Goal: Task Accomplishment & Management: Manage account settings

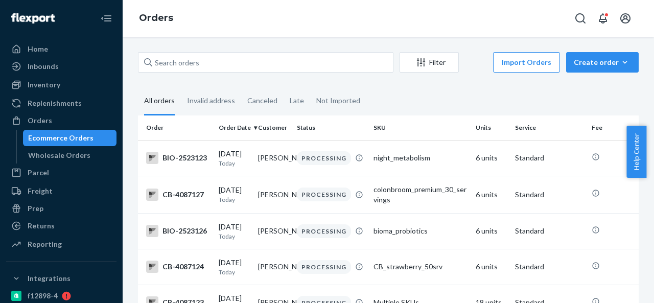
scroll to position [255, 0]
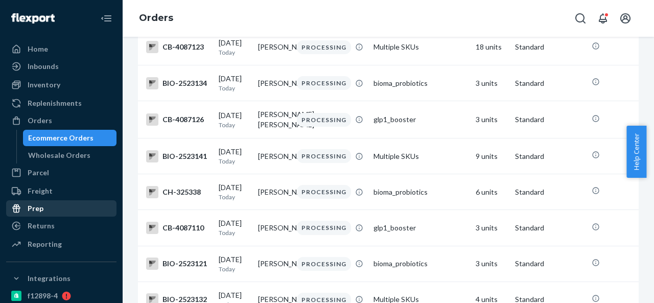
drag, startPoint x: 48, startPoint y: 222, endPoint x: 76, endPoint y: 213, distance: 29.6
click at [49, 223] on div "Returns" at bounding box center [41, 226] width 27 height 10
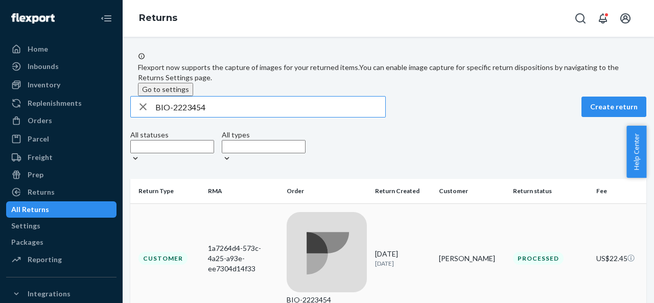
type input "BIO-2223454"
click at [321, 208] on td "BIO-2223454" at bounding box center [326, 258] width 88 height 110
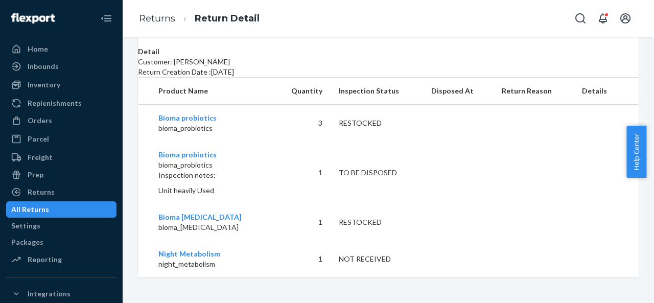
scroll to position [317, 0]
drag, startPoint x: 313, startPoint y: 121, endPoint x: 391, endPoint y: 122, distance: 78.1
click at [391, 122] on tr "Bioma probiotics bioma_probiotics 3 RESTOCKED" at bounding box center [388, 123] width 501 height 37
click at [249, 163] on p "bioma_probiotics" at bounding box center [211, 165] width 106 height 10
click at [339, 175] on div "TO BE DISPOSED" at bounding box center [377, 173] width 76 height 10
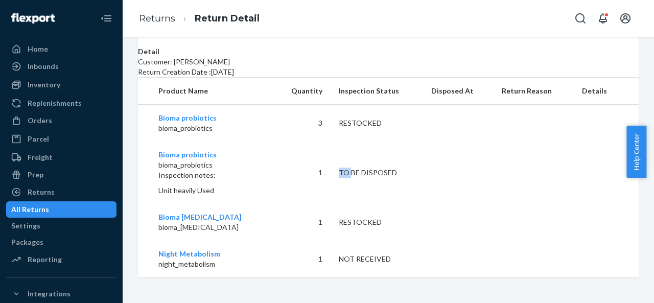
click at [339, 175] on div "TO BE DISPOSED" at bounding box center [377, 173] width 76 height 10
click at [330, 187] on td "TO BE DISPOSED" at bounding box center [376, 172] width 92 height 62
click at [312, 175] on td "1" at bounding box center [301, 172] width 57 height 62
click at [59, 191] on div "Returns" at bounding box center [61, 192] width 108 height 14
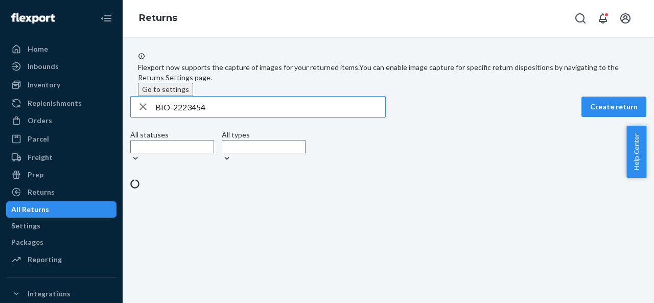
click at [200, 116] on input "BIO-2223454" at bounding box center [270, 107] width 230 height 20
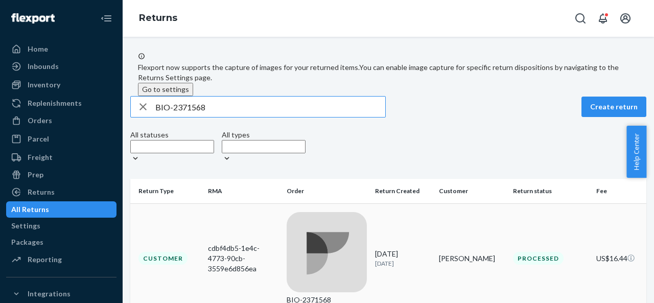
type input "BIO-2371568"
click at [333, 208] on td "BIO-2371568" at bounding box center [326, 258] width 88 height 110
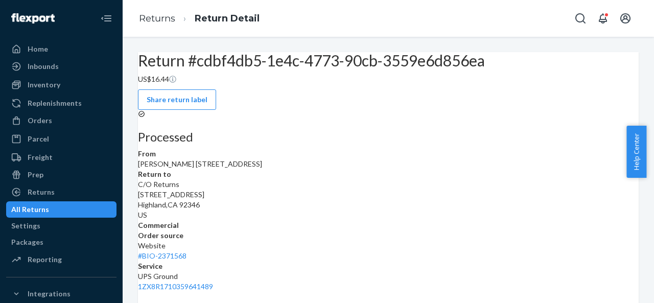
scroll to position [180, 0]
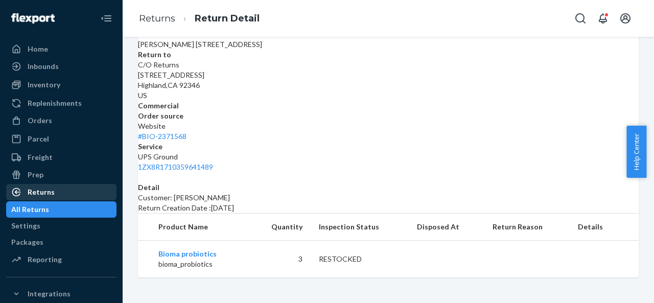
click at [54, 192] on div "Returns" at bounding box center [61, 192] width 108 height 14
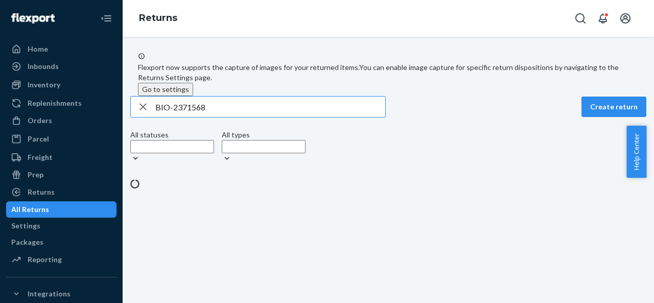
click at [199, 117] on input "BIO-2371568" at bounding box center [270, 107] width 230 height 20
type input "BIO-2375021"
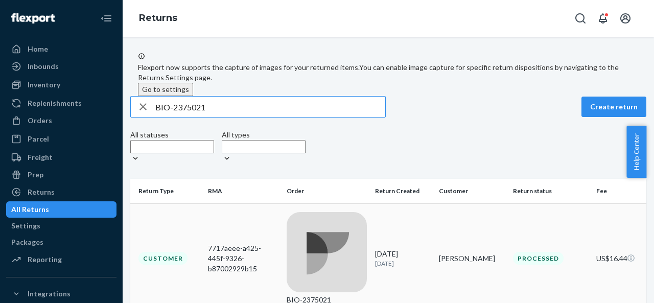
click at [330, 206] on td "BIO-2375021" at bounding box center [326, 258] width 88 height 110
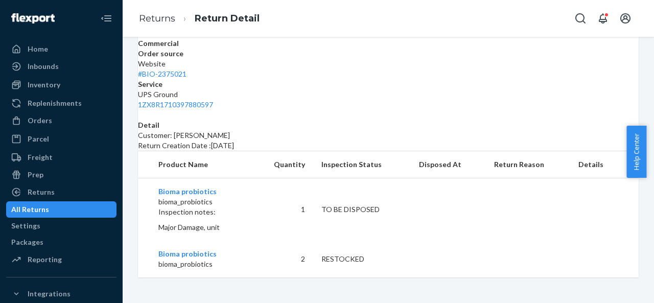
scroll to position [243, 0]
click at [57, 193] on div "Returns" at bounding box center [61, 192] width 108 height 14
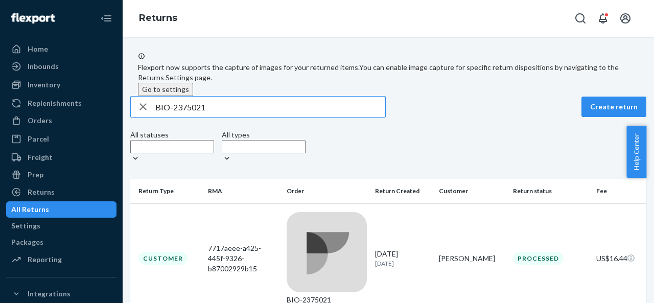
click at [197, 116] on input "BIO-2375021" at bounding box center [270, 107] width 230 height 20
drag, startPoint x: 176, startPoint y: 117, endPoint x: 227, endPoint y: 116, distance: 51.6
click at [227, 116] on input "BIO-2375021" at bounding box center [270, 107] width 230 height 20
type input "BIO"
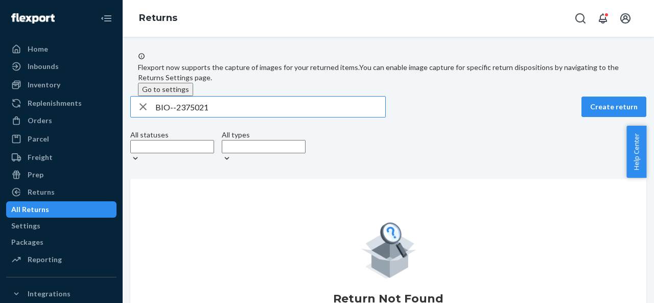
click at [204, 117] on input "BIO--2375021" at bounding box center [270, 107] width 230 height 20
paste input "0"
click at [185, 117] on input "BIO--2375020" at bounding box center [270, 107] width 230 height 20
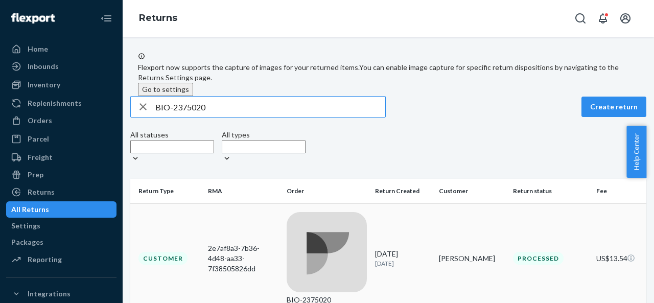
type input "BIO-2375020"
click at [353, 295] on div "BIO-2375020" at bounding box center [327, 300] width 80 height 10
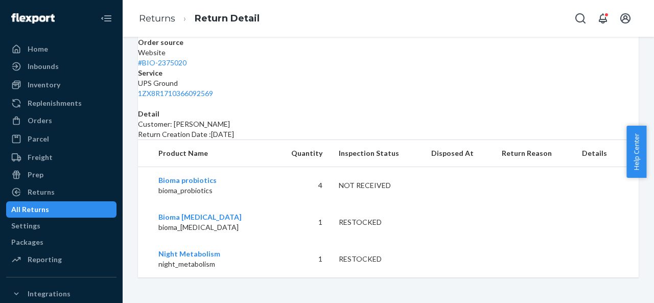
scroll to position [253, 0]
click at [317, 186] on td "4" at bounding box center [301, 185] width 57 height 37
click at [344, 186] on div "NOT RECEIVED" at bounding box center [377, 185] width 76 height 10
click at [364, 183] on div "NOT RECEIVED" at bounding box center [377, 185] width 76 height 10
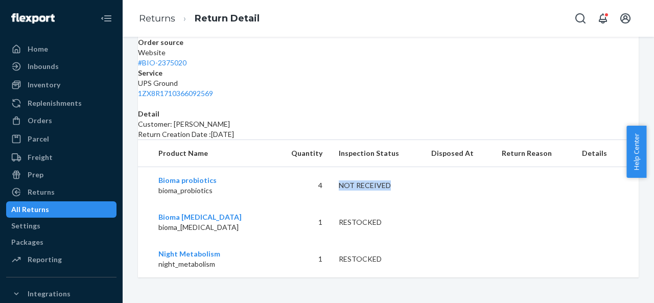
click at [364, 183] on div "NOT RECEIVED" at bounding box center [377, 185] width 76 height 10
click at [266, 217] on td "Bioma Digestive Enzyme bioma_digestive_enzyme" at bounding box center [205, 222] width 135 height 37
click at [330, 225] on td "RESTOCKED" at bounding box center [376, 222] width 92 height 37
drag, startPoint x: 326, startPoint y: 223, endPoint x: 311, endPoint y: 222, distance: 15.3
click at [311, 222] on td "1" at bounding box center [301, 222] width 57 height 37
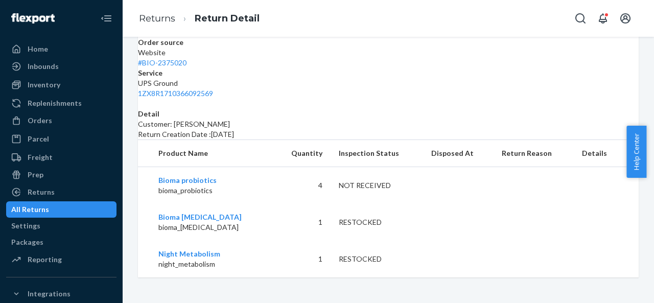
click at [324, 258] on td "1" at bounding box center [301, 259] width 57 height 37
drag, startPoint x: 318, startPoint y: 223, endPoint x: 312, endPoint y: 222, distance: 6.2
click at [312, 222] on td "1" at bounding box center [301, 222] width 57 height 37
click at [315, 220] on td "1" at bounding box center [301, 222] width 57 height 37
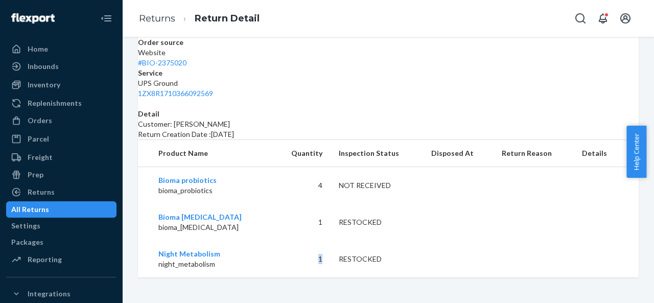
drag, startPoint x: 321, startPoint y: 261, endPoint x: 314, endPoint y: 260, distance: 6.7
click at [314, 260] on td "1" at bounding box center [301, 259] width 57 height 37
click at [318, 185] on td "4" at bounding box center [301, 185] width 57 height 37
click at [45, 191] on div "Returns" at bounding box center [41, 192] width 27 height 10
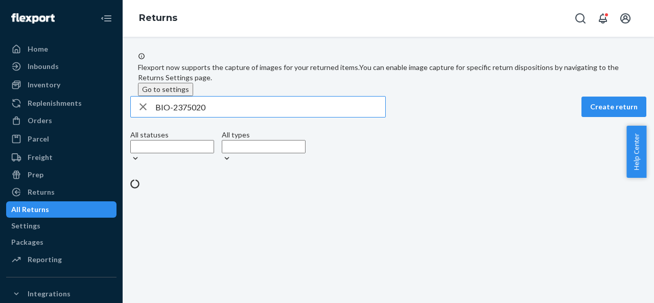
click at [195, 116] on input "BIO-2375020" at bounding box center [270, 107] width 230 height 20
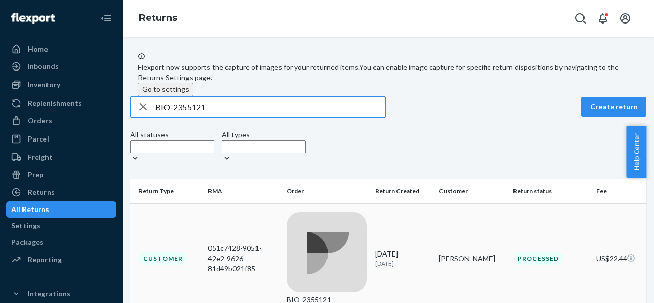
type input "BIO-2355121"
click at [328, 230] on div "BIO-2355121" at bounding box center [327, 258] width 80 height 93
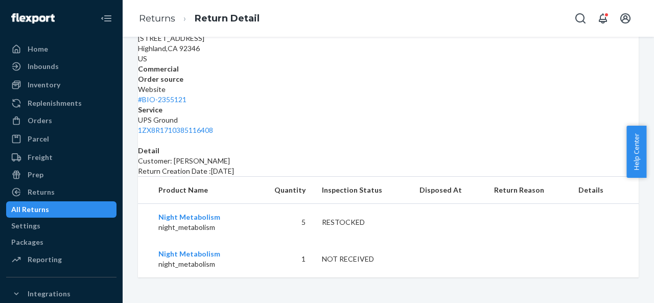
scroll to position [195, 0]
click at [303, 221] on td "5" at bounding box center [283, 222] width 60 height 37
click at [256, 255] on td "1" at bounding box center [283, 259] width 60 height 37
click at [299, 260] on td "1" at bounding box center [283, 259] width 60 height 37
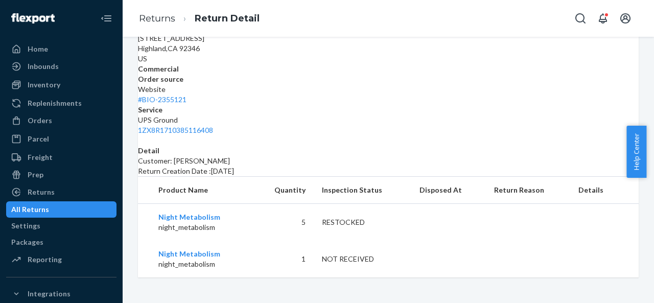
click at [420, 244] on td at bounding box center [448, 259] width 75 height 37
drag, startPoint x: 323, startPoint y: 260, endPoint x: 375, endPoint y: 257, distance: 52.2
click at [375, 257] on div "NOT RECEIVED" at bounding box center [362, 259] width 81 height 10
click at [344, 221] on div "RESTOCKED" at bounding box center [362, 222] width 81 height 10
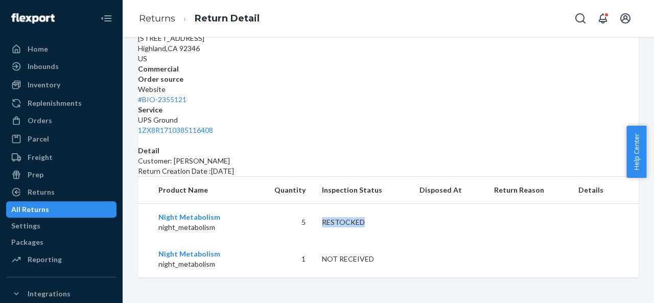
click at [49, 212] on div "All Returns" at bounding box center [30, 209] width 38 height 10
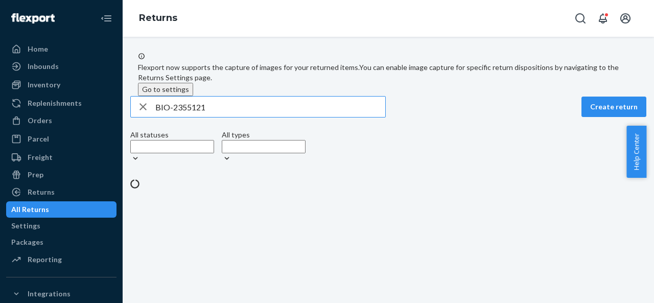
click at [192, 108] on input "BIO-2355121" at bounding box center [270, 107] width 230 height 20
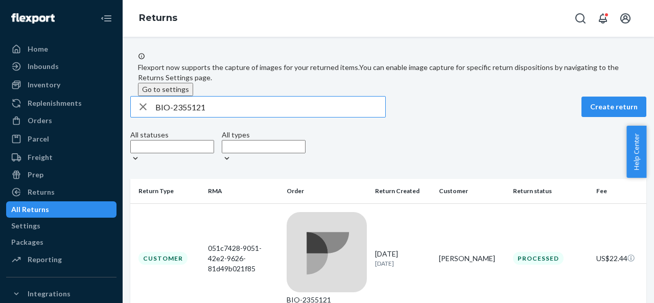
click at [189, 117] on input "BIO-2355121" at bounding box center [270, 107] width 230 height 20
type input "BIO-2199854"
click at [342, 295] on div "BIO-2199854" at bounding box center [327, 300] width 80 height 10
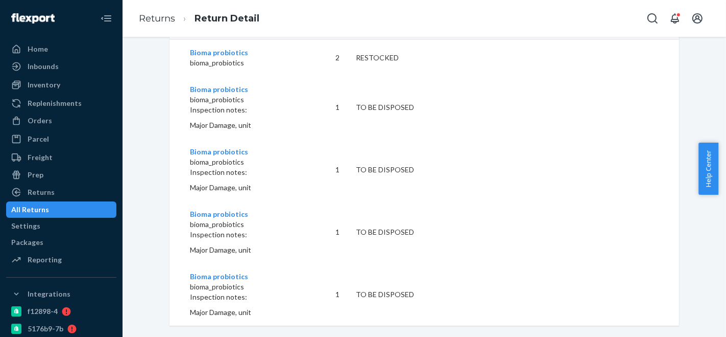
scroll to position [378, 0]
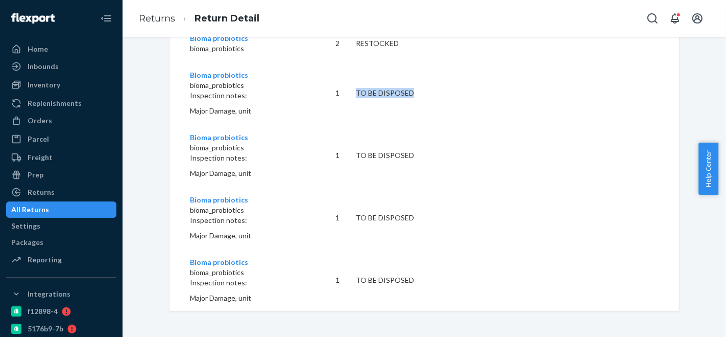
drag, startPoint x: 356, startPoint y: 94, endPoint x: 415, endPoint y: 94, distance: 58.7
click at [415, 94] on div "TO BE DISPOSED" at bounding box center [397, 93] width 83 height 10
click at [418, 92] on td "TO BE DISPOSED" at bounding box center [398, 93] width 100 height 62
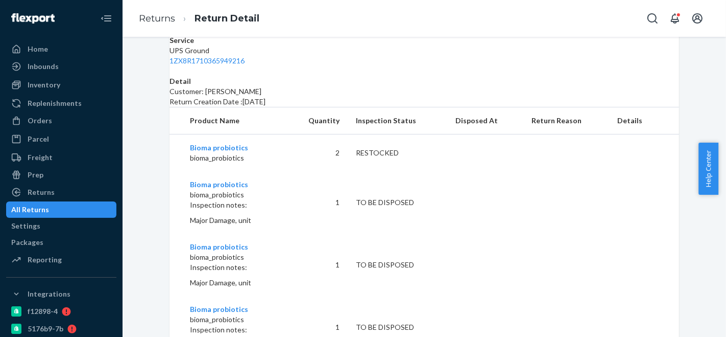
scroll to position [151, 0]
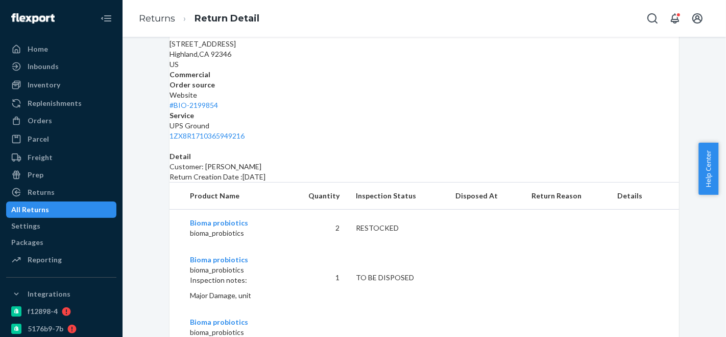
click at [68, 209] on div "All Returns" at bounding box center [61, 209] width 108 height 14
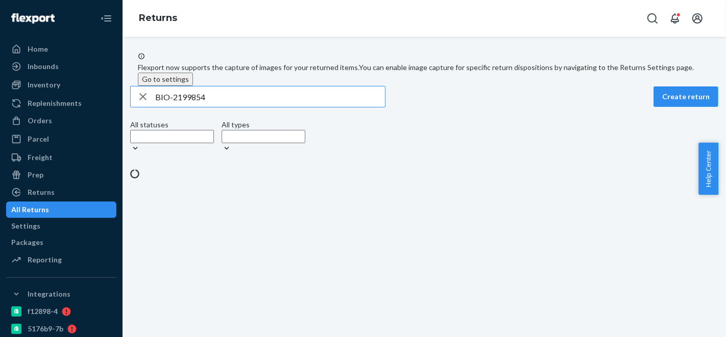
click at [193, 107] on input "BIO-2199854" at bounding box center [270, 96] width 230 height 20
type input "BIO-2298713"
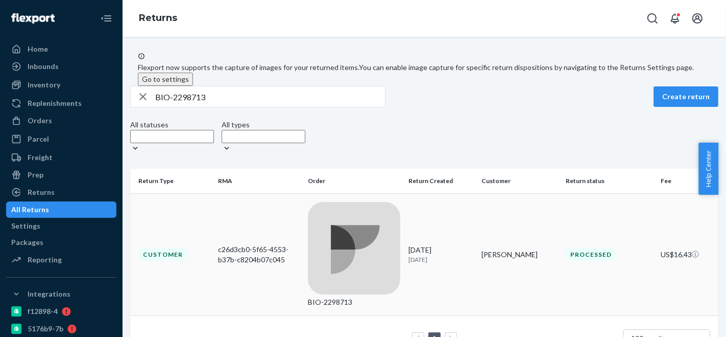
click at [356, 297] on div "BIO-2298713" at bounding box center [354, 302] width 92 height 10
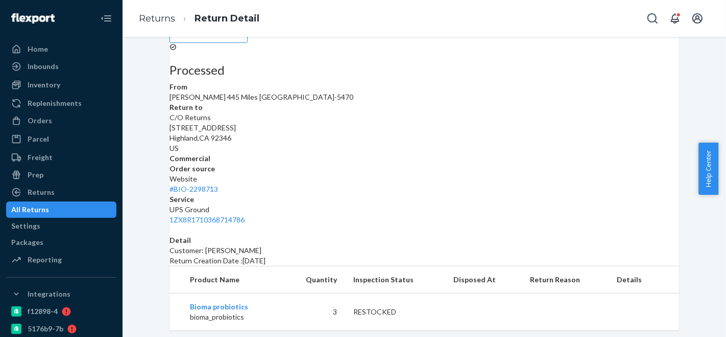
scroll to position [125, 0]
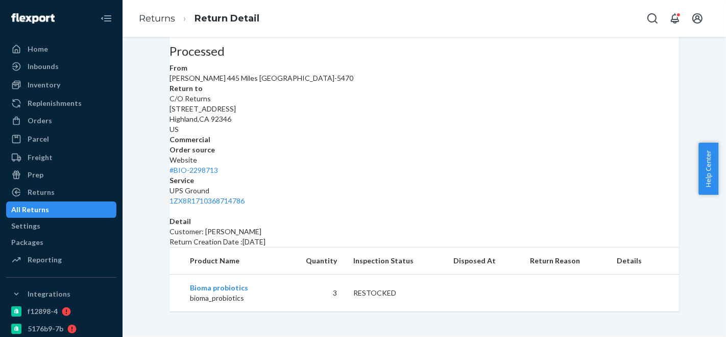
click at [68, 211] on div "All Returns" at bounding box center [61, 209] width 108 height 14
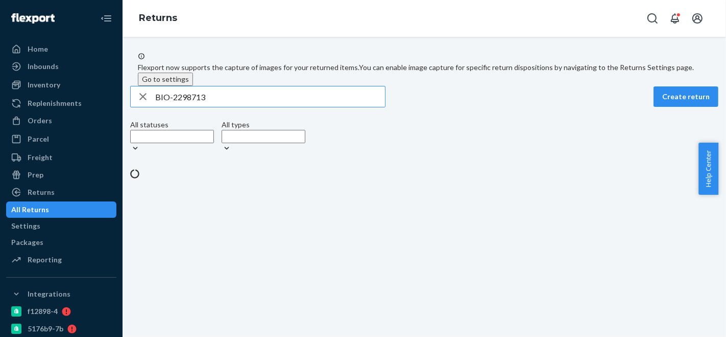
click at [203, 107] on input "BIO-2298713" at bounding box center [270, 96] width 230 height 20
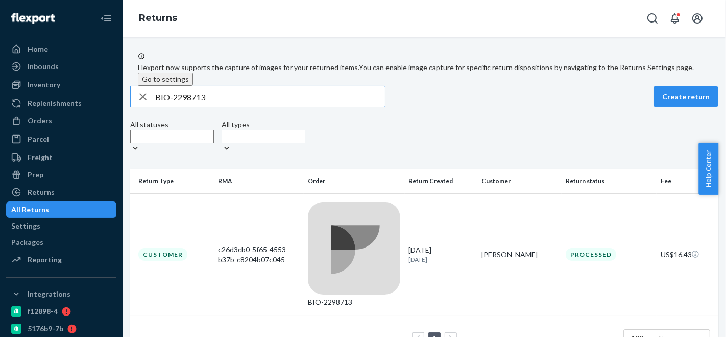
type input "BIO-2258884"
click at [331, 224] on div "BIO-2258884" at bounding box center [354, 254] width 92 height 105
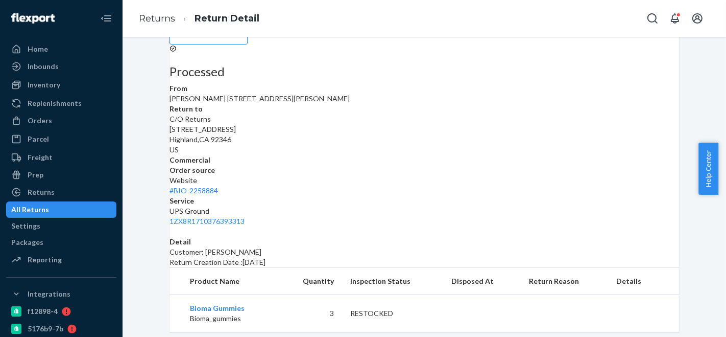
scroll to position [125, 0]
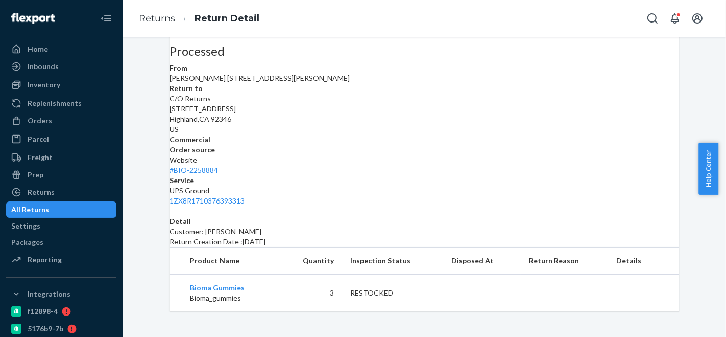
click at [327, 294] on td "3" at bounding box center [310, 292] width 63 height 37
click at [416, 294] on td "RESTOCKED" at bounding box center [392, 292] width 101 height 37
click at [38, 186] on div "Returns" at bounding box center [61, 192] width 108 height 14
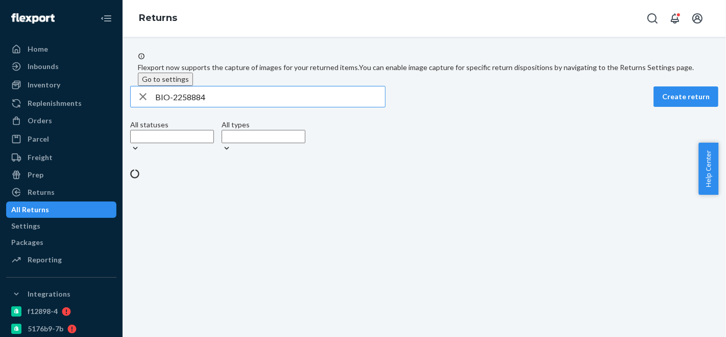
click at [200, 107] on input "BIO-2258884" at bounding box center [270, 96] width 230 height 20
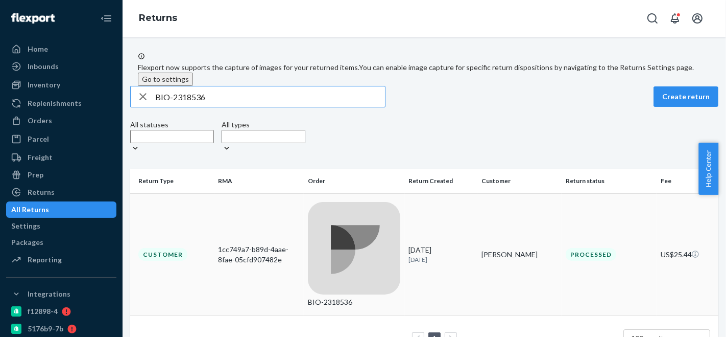
type input "BIO-2318536"
click at [343, 203] on td "BIO-2318536" at bounding box center [354, 254] width 101 height 122
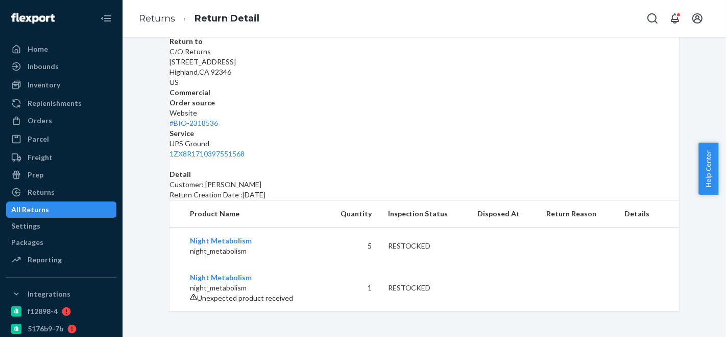
scroll to position [178, 0]
click at [61, 188] on div "Returns" at bounding box center [61, 192] width 108 height 14
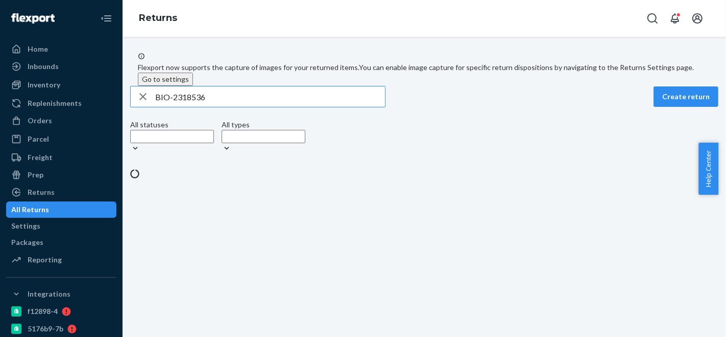
click at [196, 107] on input "BIO-2318536" at bounding box center [270, 96] width 230 height 20
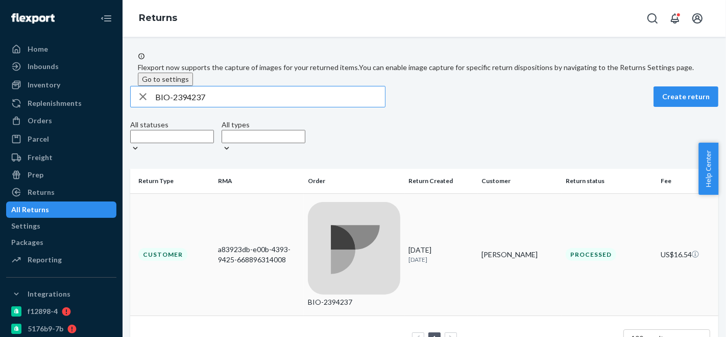
type input "BIO-2394237"
click at [354, 208] on td "BIO-2394237" at bounding box center [354, 254] width 101 height 122
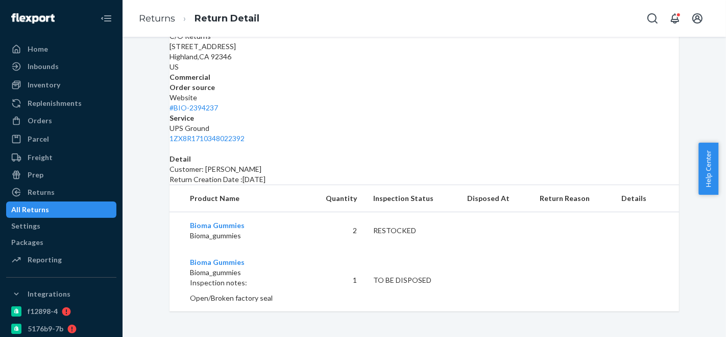
scroll to position [188, 0]
click at [52, 193] on div "Returns" at bounding box center [41, 192] width 27 height 10
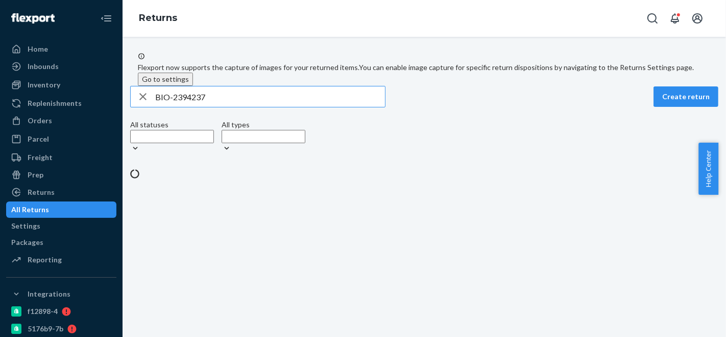
click at [196, 107] on input "BIO-2394237" at bounding box center [270, 96] width 230 height 20
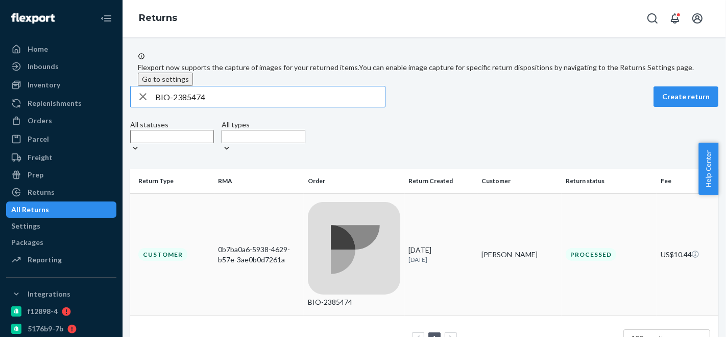
type input "BIO-2385474"
click at [348, 204] on td "BIO-2385474" at bounding box center [354, 254] width 101 height 122
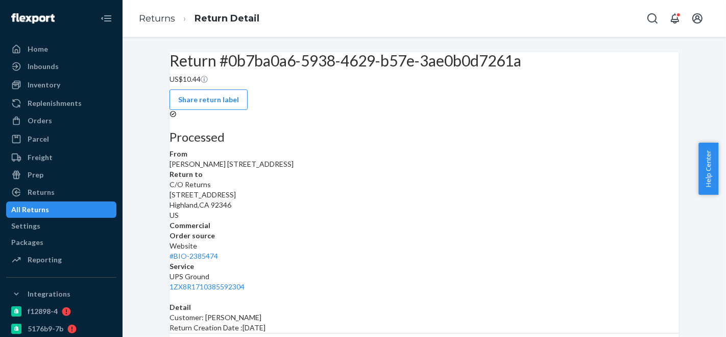
scroll to position [118, 0]
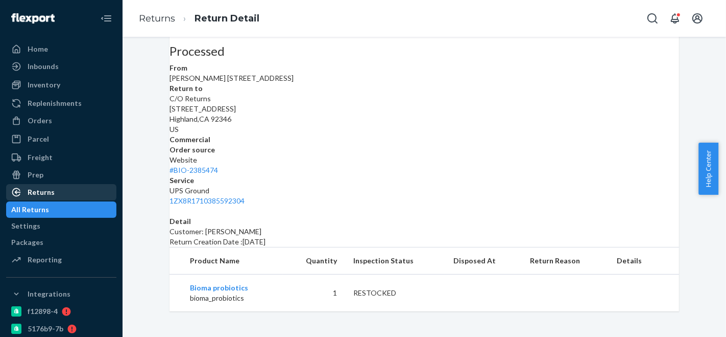
click at [58, 187] on div "Returns" at bounding box center [61, 192] width 108 height 14
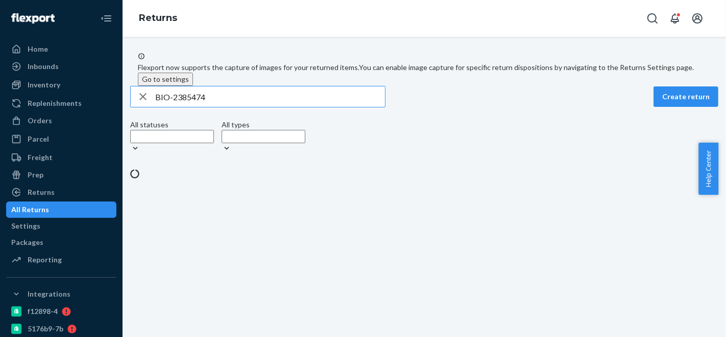
click at [207, 107] on input "BIO-2385474" at bounding box center [270, 96] width 230 height 20
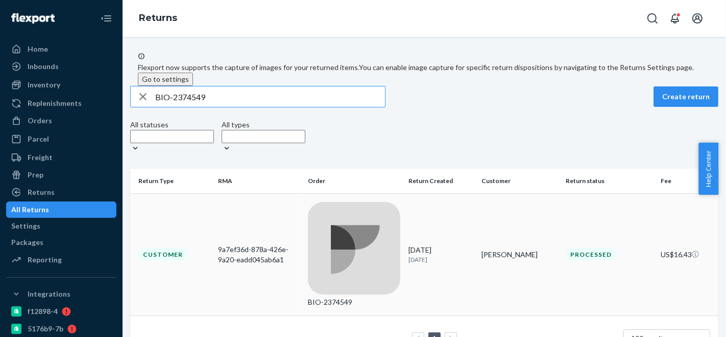
type input "BIO-2374549"
click at [350, 204] on td "BIO-2374549" at bounding box center [354, 254] width 101 height 122
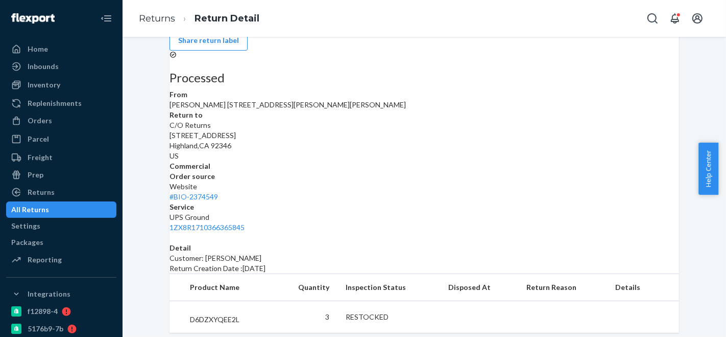
scroll to position [118, 0]
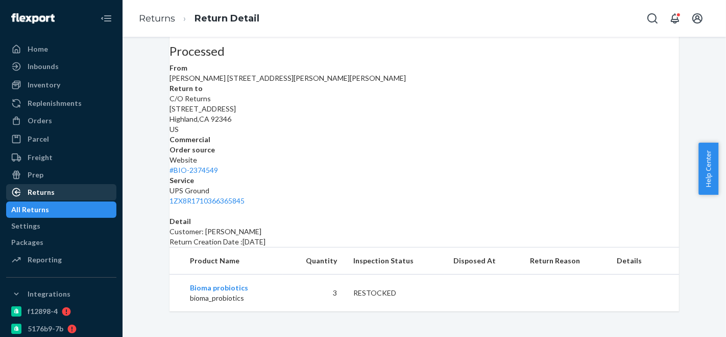
click at [53, 193] on div "Returns" at bounding box center [61, 192] width 108 height 14
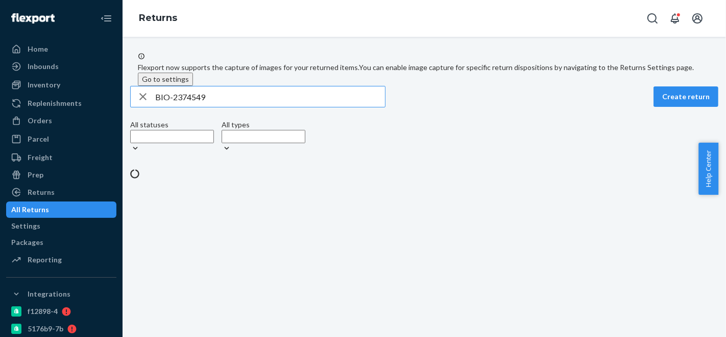
click at [195, 107] on input "BIO-2374549" at bounding box center [270, 96] width 230 height 20
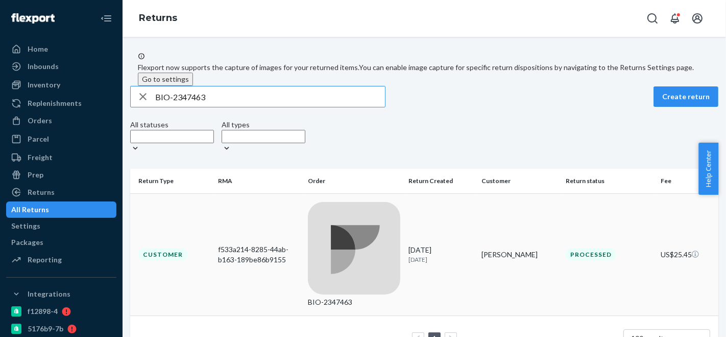
type input "BIO-2347463"
click at [347, 208] on td "BIO-2347463" at bounding box center [354, 254] width 101 height 122
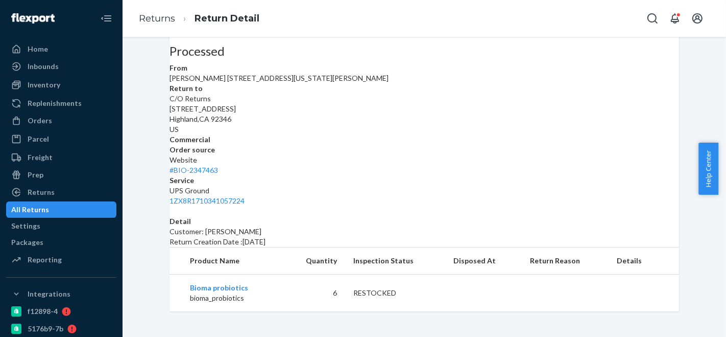
scroll to position [125, 0]
click at [58, 187] on div "Returns" at bounding box center [61, 192] width 108 height 14
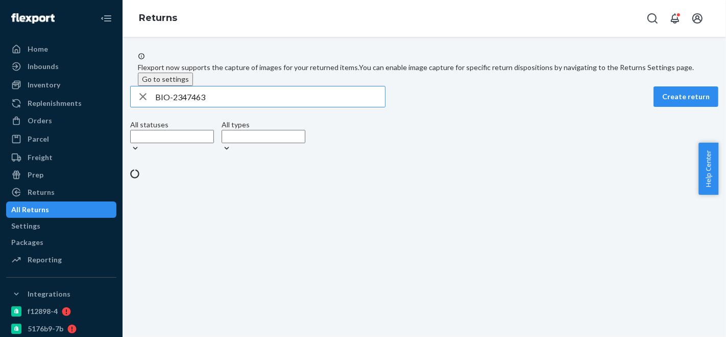
click at [205, 107] on input "BIO-2347463" at bounding box center [270, 96] width 230 height 20
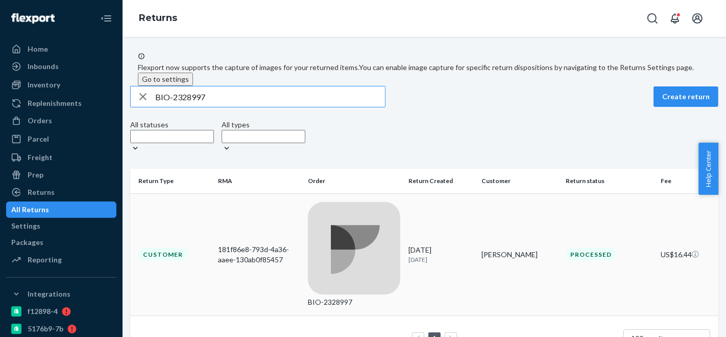
type input "BIO-2328997"
click at [357, 207] on td "BIO-2328997" at bounding box center [354, 254] width 101 height 122
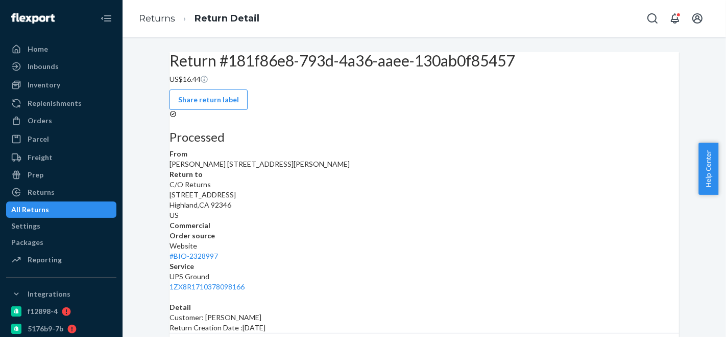
scroll to position [125, 0]
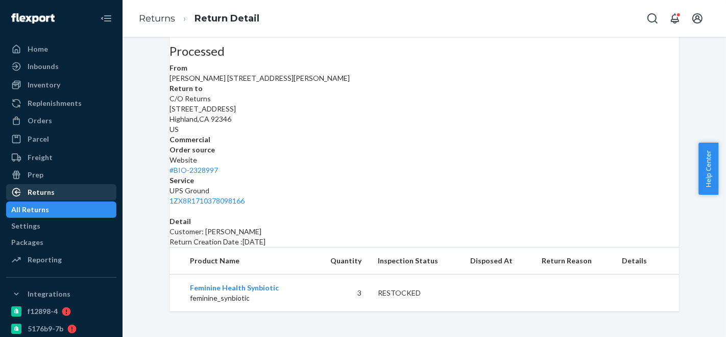
click at [55, 192] on div "Returns" at bounding box center [61, 192] width 108 height 14
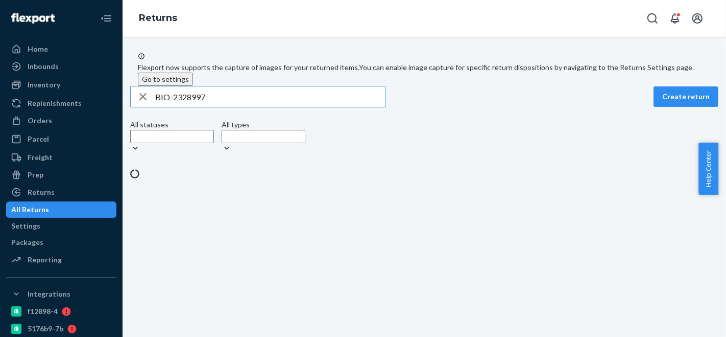
click at [208, 107] on input "BIO-2328997" at bounding box center [270, 96] width 230 height 20
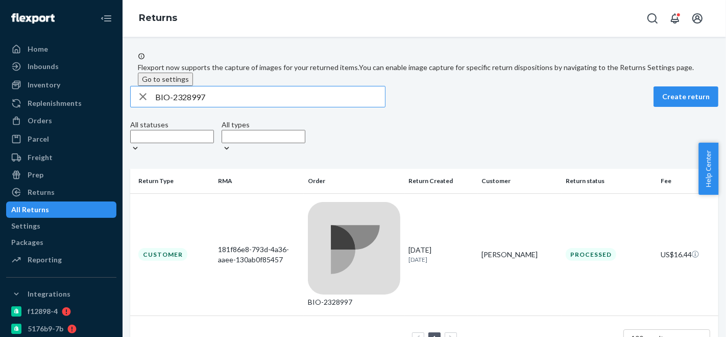
click at [208, 107] on input "BIO-2328997" at bounding box center [270, 96] width 230 height 20
type input "BIO-2394640"
click at [361, 204] on td "BIO-2394640" at bounding box center [354, 254] width 101 height 122
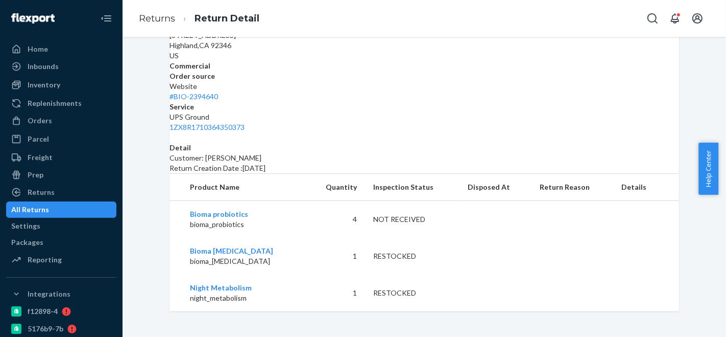
scroll to position [198, 0]
click at [58, 189] on div "Returns" at bounding box center [61, 192] width 108 height 14
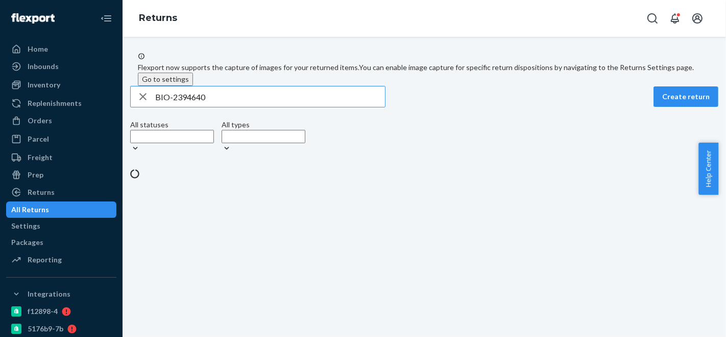
click at [204, 107] on input "BIO-2394640" at bounding box center [270, 96] width 230 height 20
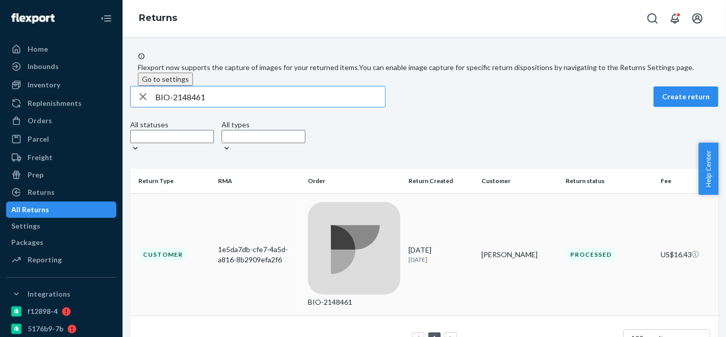
type input "BIO-2148461"
click at [352, 208] on td "BIO-2148461" at bounding box center [354, 254] width 101 height 122
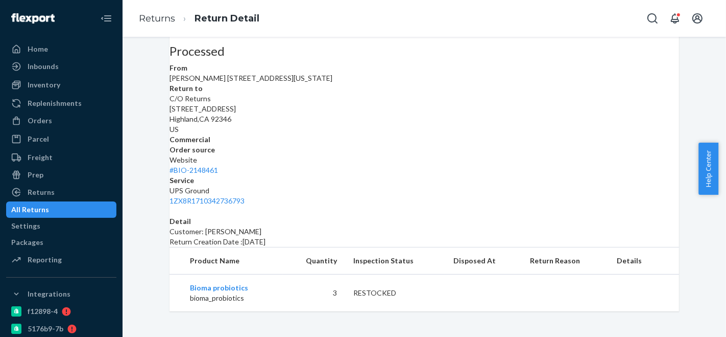
scroll to position [125, 0]
click at [55, 193] on div "Returns" at bounding box center [61, 192] width 108 height 14
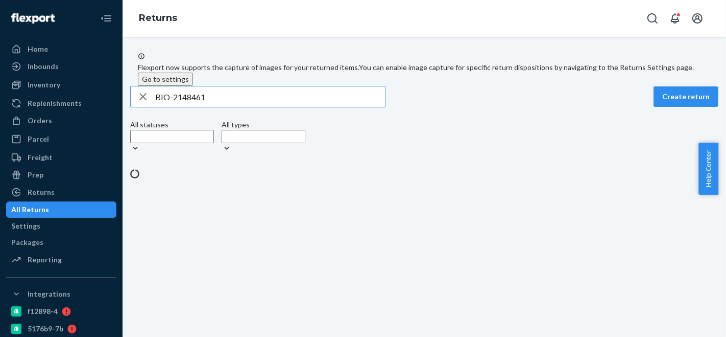
click at [197, 107] on input "BIO-2148461" at bounding box center [270, 96] width 230 height 20
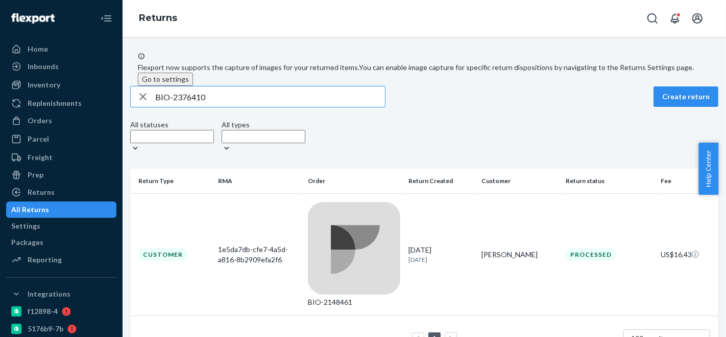
type input "BIO-2376410"
click at [343, 297] on div "BIO-2376410" at bounding box center [354, 302] width 92 height 10
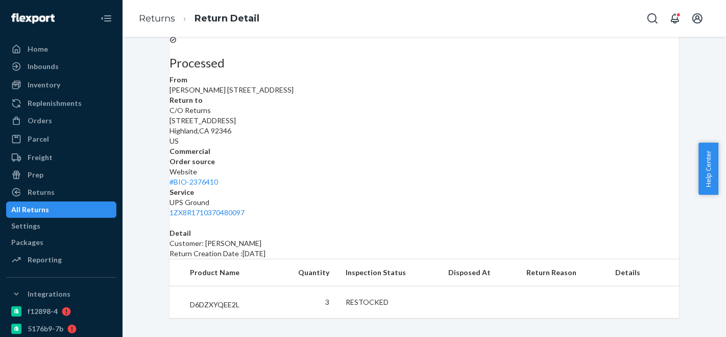
scroll to position [118, 0]
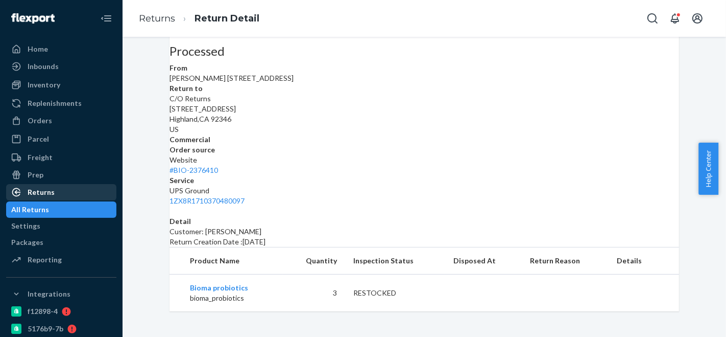
click at [55, 193] on div "Returns" at bounding box center [61, 192] width 108 height 14
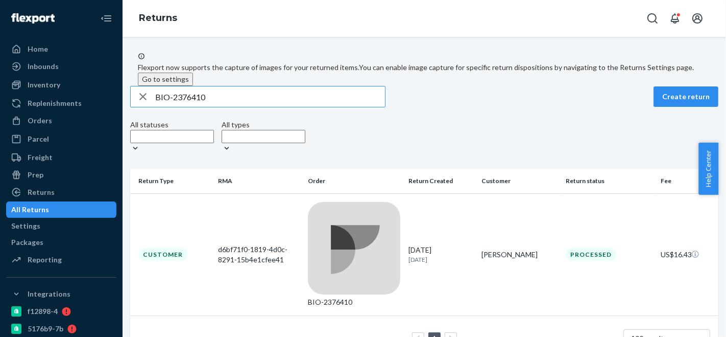
click at [201, 107] on input "BIO-2376410" at bounding box center [270, 96] width 230 height 20
type input "BIO-2360021"
click at [352, 207] on td "BIO-2360021" at bounding box center [354, 254] width 101 height 122
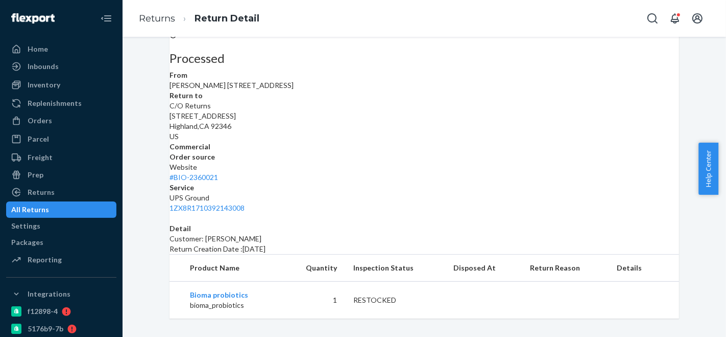
scroll to position [125, 0]
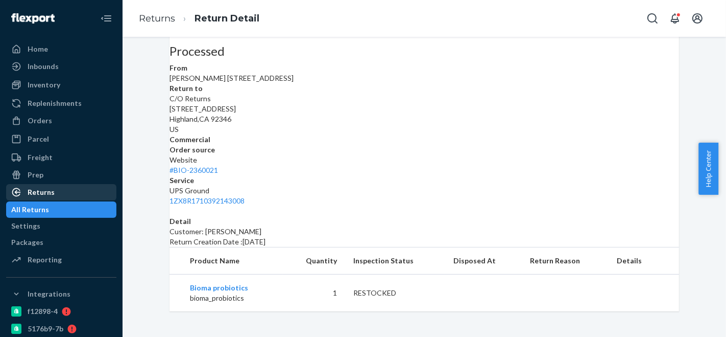
click at [52, 193] on div "Returns" at bounding box center [41, 192] width 27 height 10
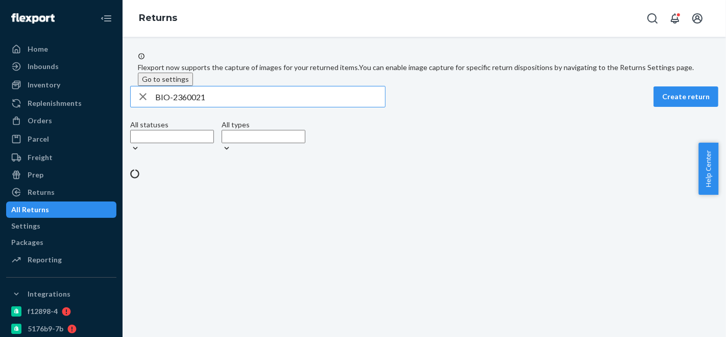
click at [202, 107] on input "BIO-2360021" at bounding box center [270, 96] width 230 height 20
type input "BIO-2179215"
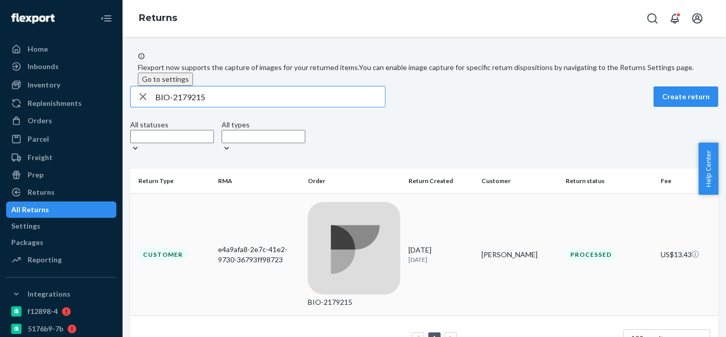
click at [346, 209] on td "BIO-2179215" at bounding box center [354, 254] width 101 height 122
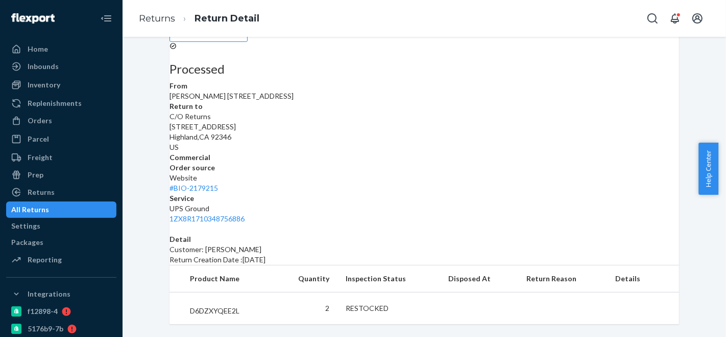
scroll to position [118, 0]
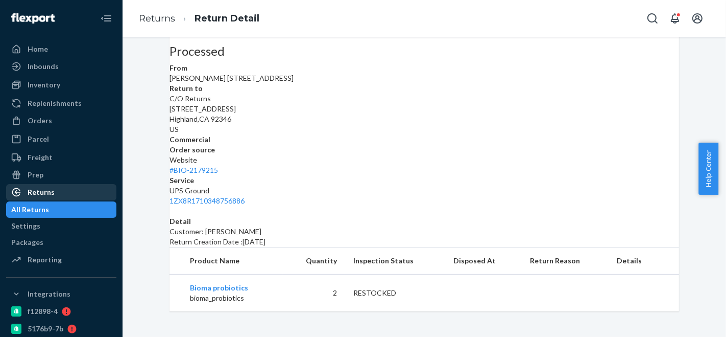
click at [38, 193] on div "Returns" at bounding box center [41, 192] width 27 height 10
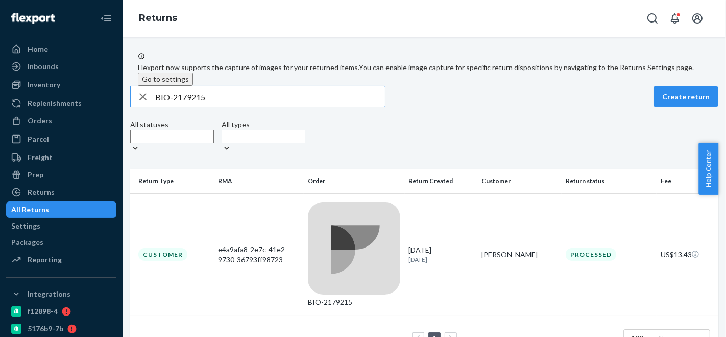
click at [199, 107] on input "BIO-2179215" at bounding box center [270, 96] width 230 height 20
type input "BIO-2226918"
click at [364, 208] on td "BIO-2226918" at bounding box center [354, 254] width 101 height 122
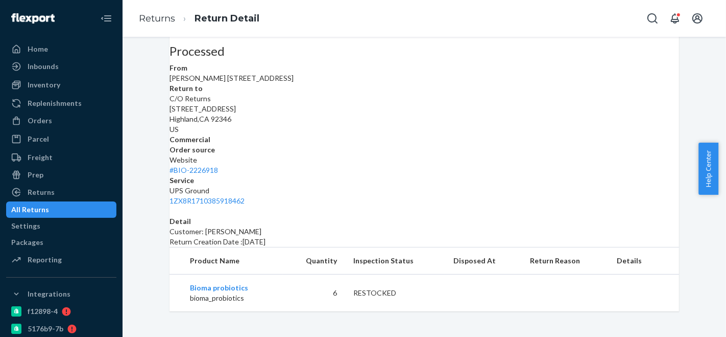
scroll to position [125, 0]
click at [69, 193] on div "Returns" at bounding box center [61, 192] width 108 height 14
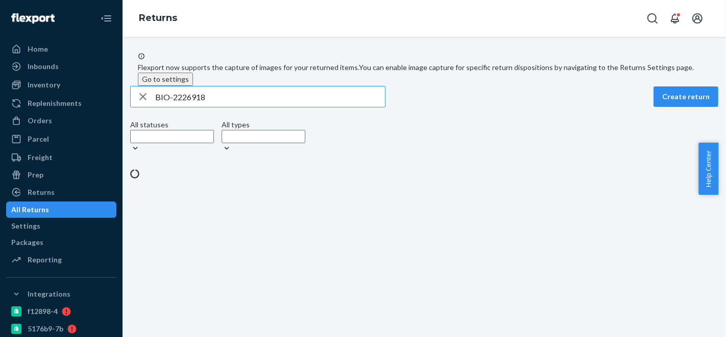
click at [202, 107] on input "BIO-2226918" at bounding box center [270, 96] width 230 height 20
type input "BIO-2354293"
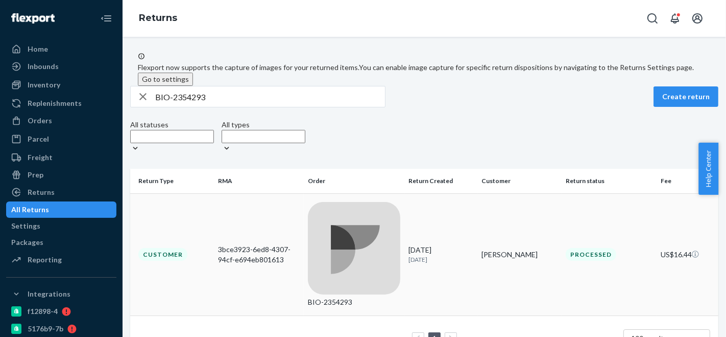
click at [363, 211] on div "BIO-2354293" at bounding box center [354, 254] width 92 height 105
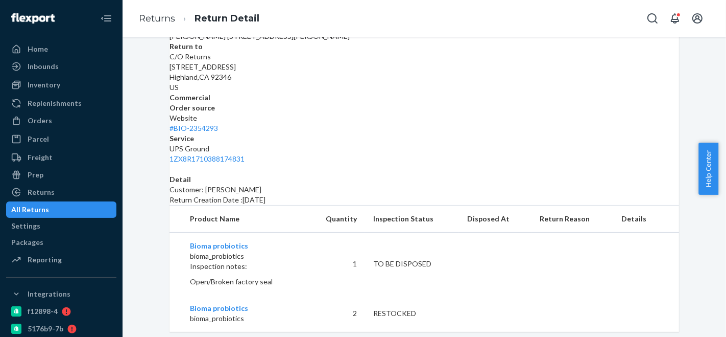
scroll to position [188, 0]
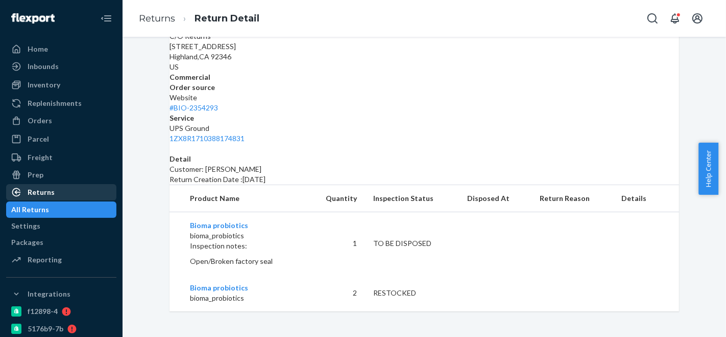
click at [48, 192] on div "Returns" at bounding box center [41, 192] width 27 height 10
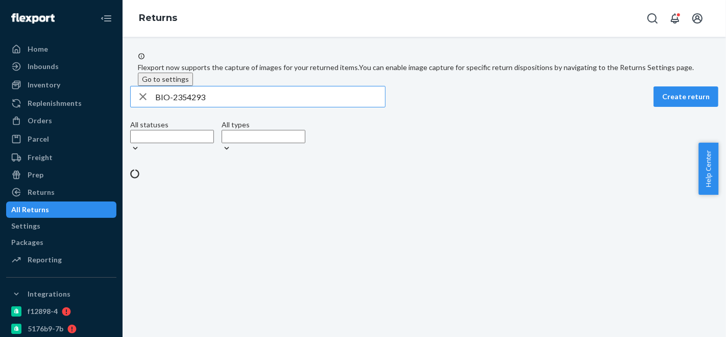
click at [194, 107] on input "BIO-2354293" at bounding box center [270, 96] width 230 height 20
type input "BIO-2324955"
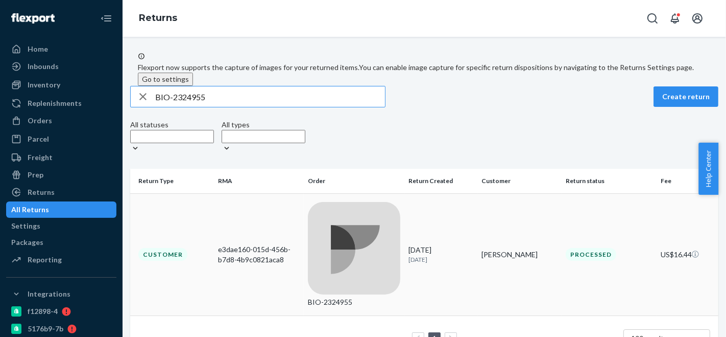
click at [347, 297] on div "BIO-2324955" at bounding box center [354, 302] width 92 height 10
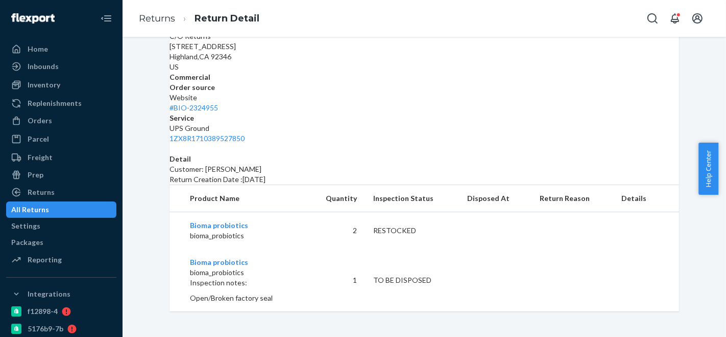
scroll to position [188, 0]
click at [63, 187] on div "Returns" at bounding box center [61, 192] width 108 height 14
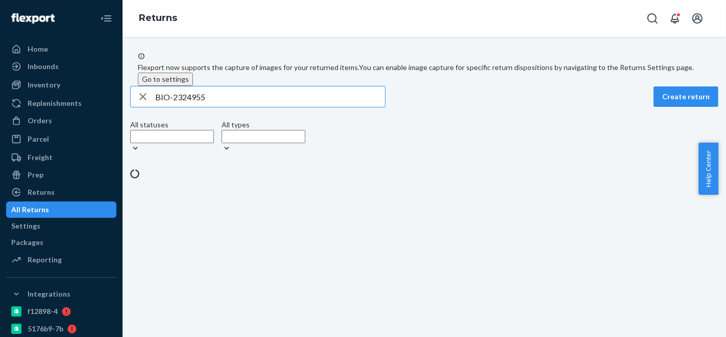
click at [205, 107] on input "BIO-2324955" at bounding box center [270, 96] width 230 height 20
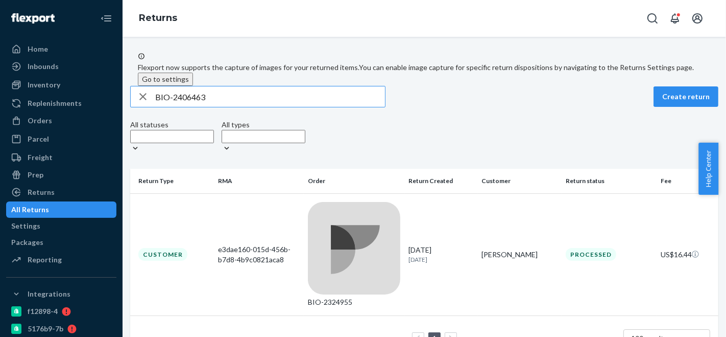
type input "BIO-2406463"
click at [356, 209] on td "BIO-2406463" at bounding box center [354, 254] width 101 height 122
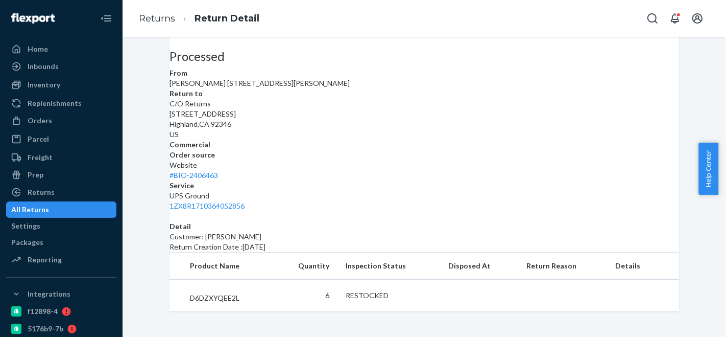
scroll to position [118, 0]
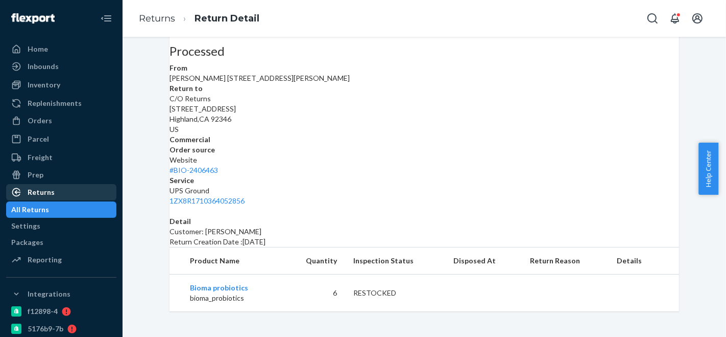
click at [52, 194] on div "Returns" at bounding box center [41, 192] width 27 height 10
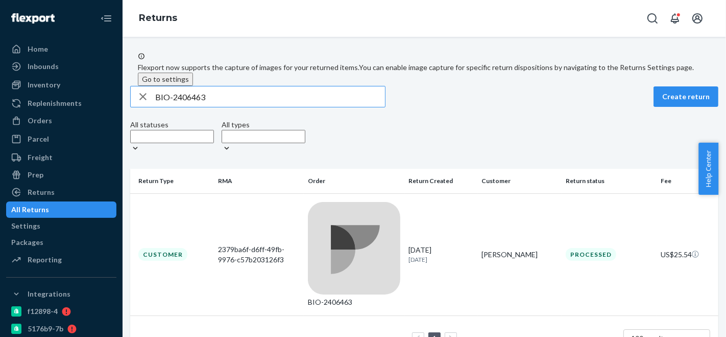
click at [193, 107] on input "BIO-2406463" at bounding box center [270, 96] width 230 height 20
type input "BIO-2413005"
click at [362, 211] on div "BIO-2413005" at bounding box center [354, 254] width 92 height 105
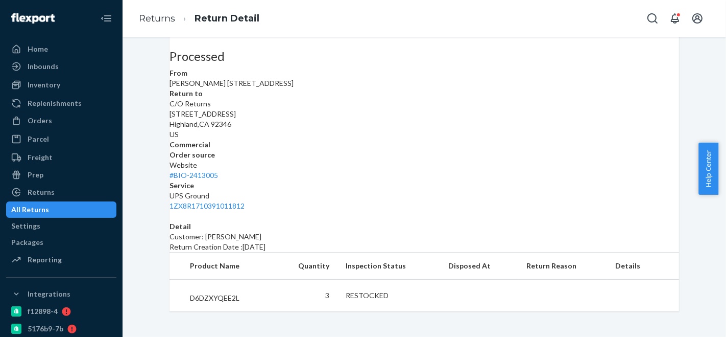
scroll to position [118, 0]
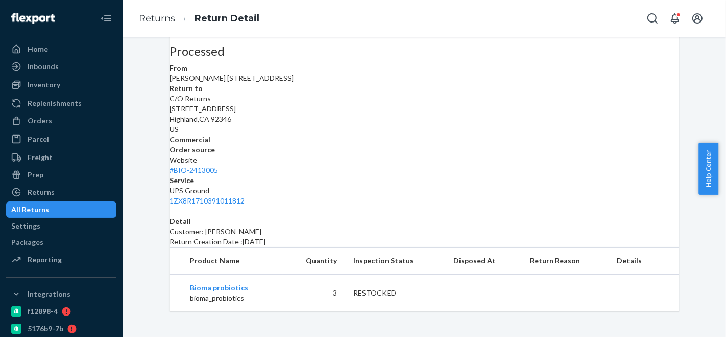
drag, startPoint x: 43, startPoint y: 193, endPoint x: 115, endPoint y: 179, distance: 73.4
click at [43, 193] on div "Returns" at bounding box center [41, 192] width 27 height 10
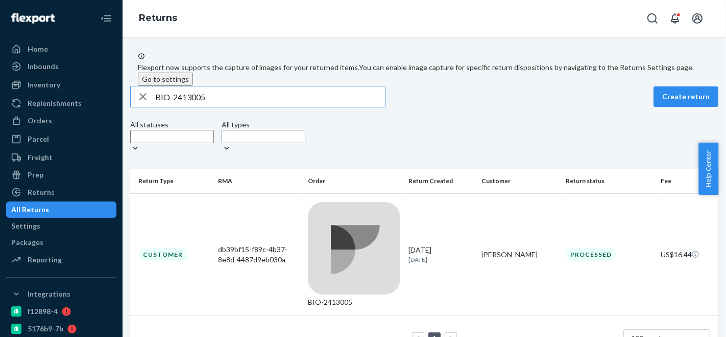
click at [196, 107] on input "BIO-2413005" at bounding box center [270, 96] width 230 height 20
type input "BIO-2399806"
click at [357, 208] on td "BIO-2399806" at bounding box center [354, 254] width 101 height 122
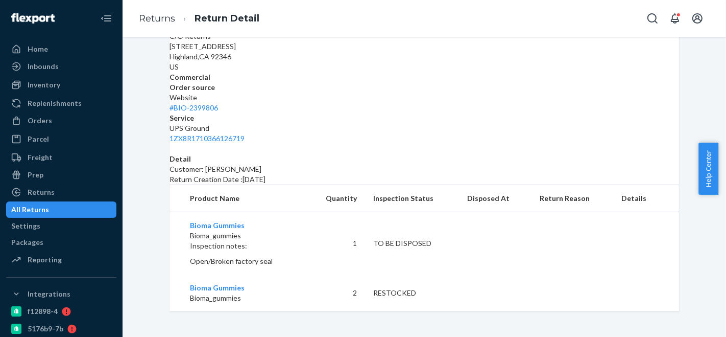
scroll to position [188, 0]
click at [50, 199] on div "Returns" at bounding box center [61, 192] width 108 height 14
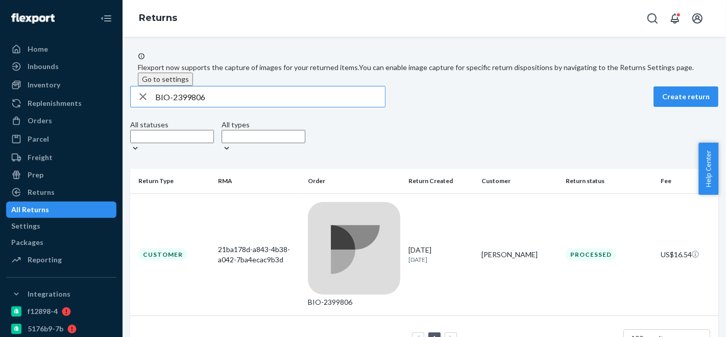
click at [208, 107] on input "BIO-2399806" at bounding box center [270, 96] width 230 height 20
type input "BIO-2245921"
click at [344, 210] on div "BIO-2245921" at bounding box center [354, 254] width 92 height 105
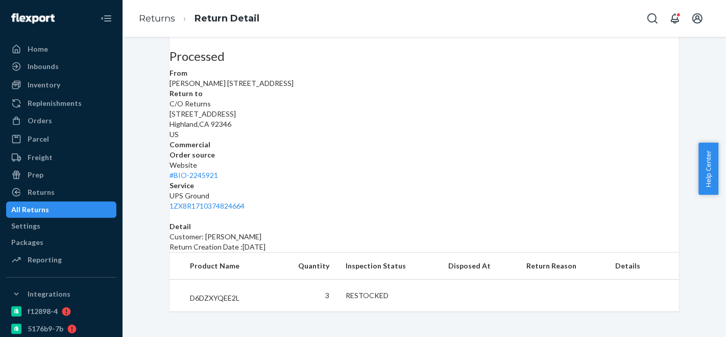
scroll to position [118, 0]
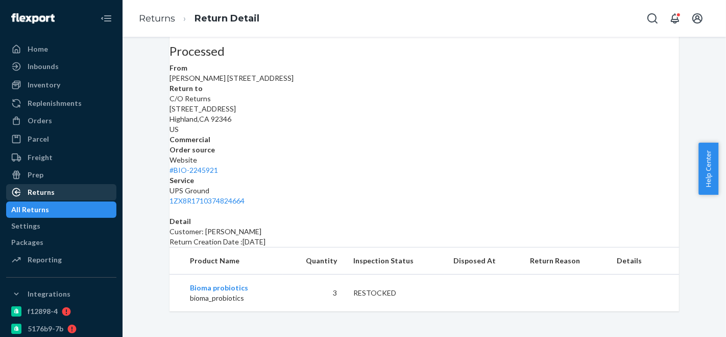
click at [48, 194] on div "Returns" at bounding box center [41, 192] width 27 height 10
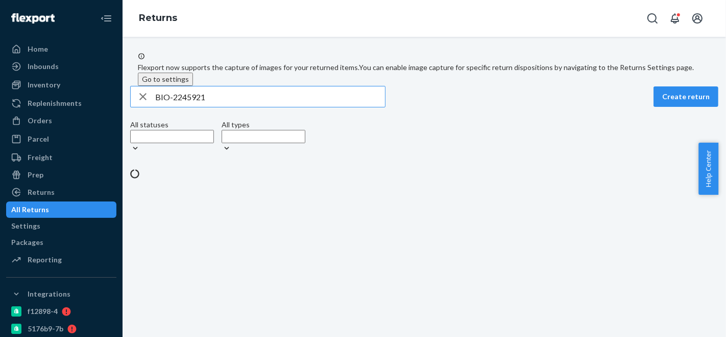
click at [200, 107] on input "BIO-2245921" at bounding box center [270, 96] width 230 height 20
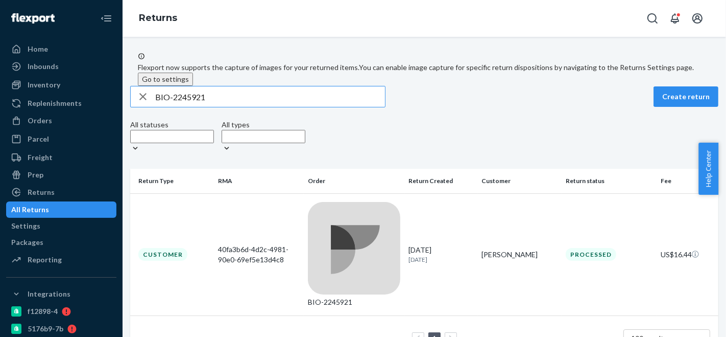
type input "BIO-2248772"
click at [345, 203] on td "BIO-2248772" at bounding box center [354, 254] width 101 height 122
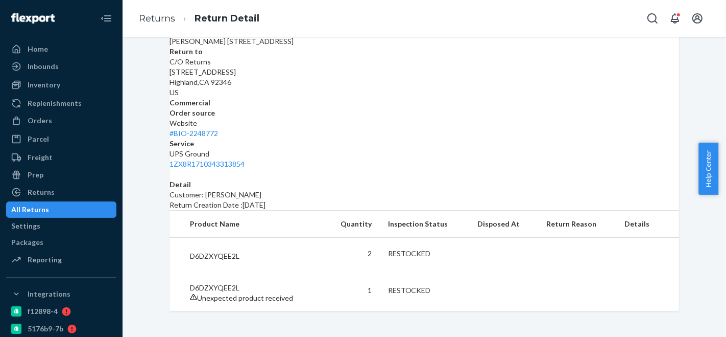
scroll to position [161, 0]
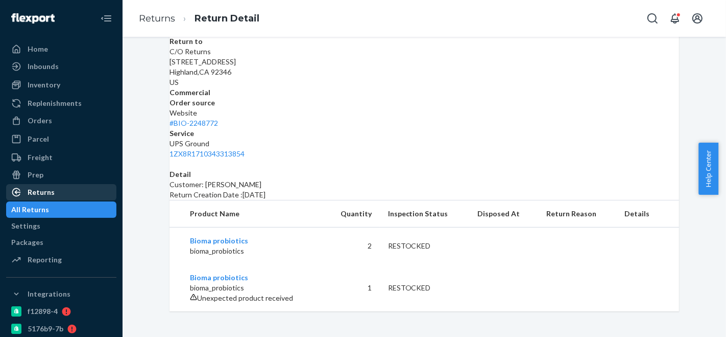
click at [68, 191] on div "Returns" at bounding box center [61, 192] width 108 height 14
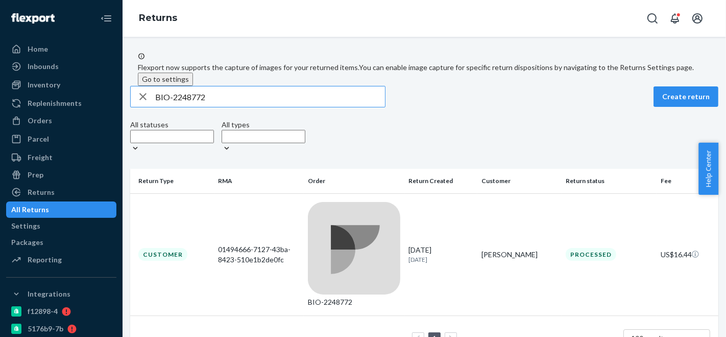
click at [200, 107] on input "BIO-2248772" at bounding box center [270, 96] width 230 height 20
type input "BIO-2257361"
click at [353, 209] on td "BIO-2257361" at bounding box center [354, 254] width 101 height 122
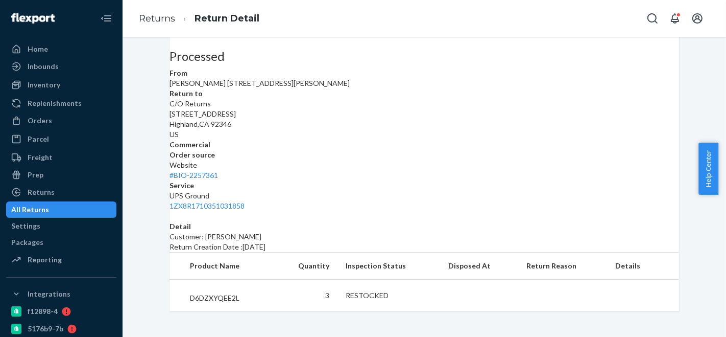
scroll to position [118, 0]
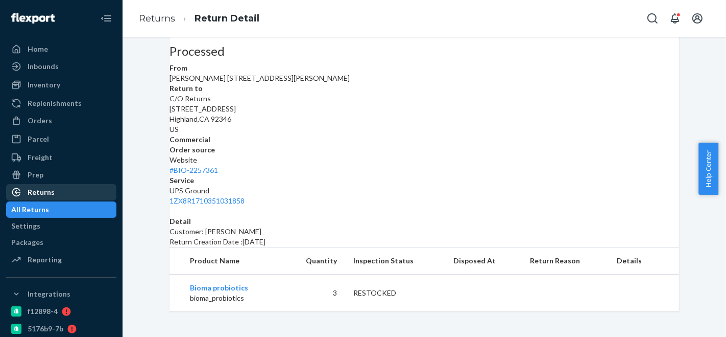
click at [50, 192] on div "Returns" at bounding box center [41, 192] width 27 height 10
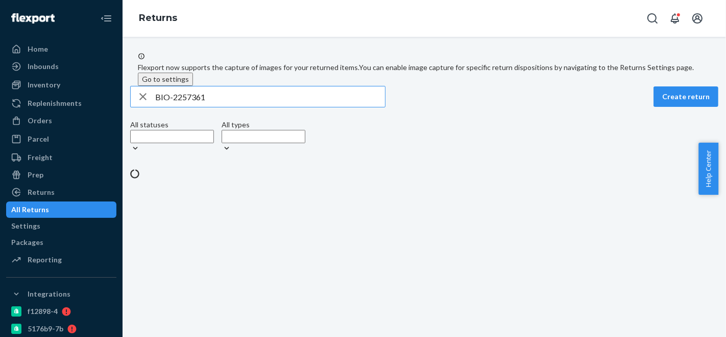
click at [204, 107] on input "BIO-2257361" at bounding box center [270, 96] width 230 height 20
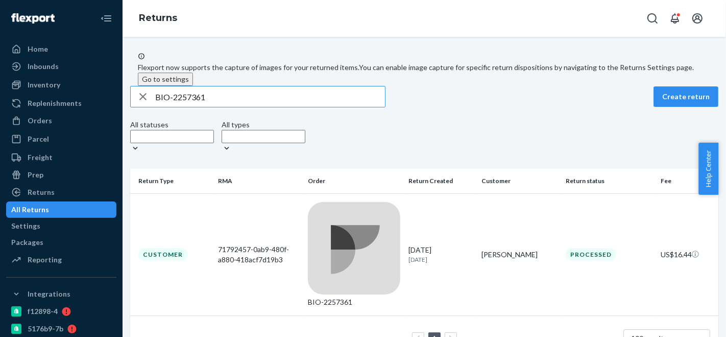
click at [204, 107] on input "BIO-2257361" at bounding box center [270, 96] width 230 height 20
type input "BIO-2397327"
click at [363, 297] on div "BIO-2397327" at bounding box center [354, 302] width 92 height 10
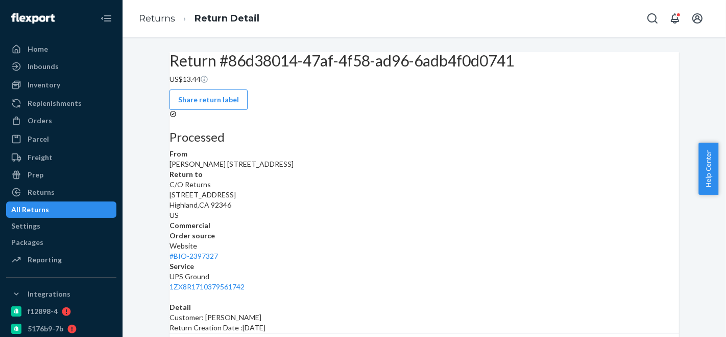
scroll to position [118, 0]
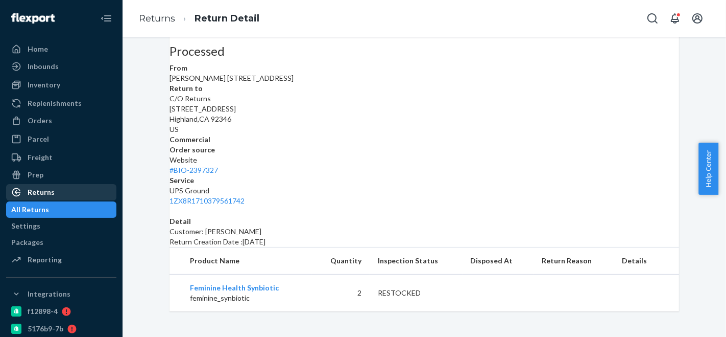
click at [55, 193] on div "Returns" at bounding box center [61, 192] width 108 height 14
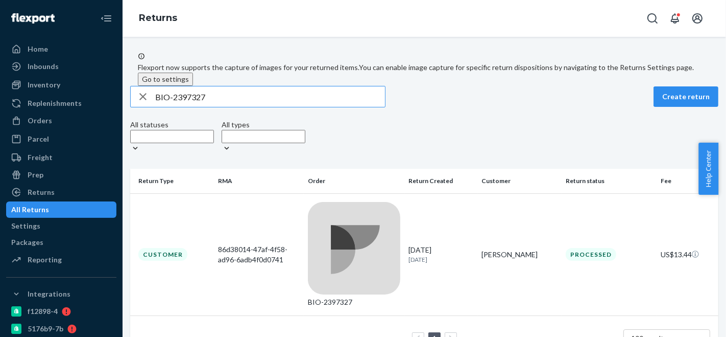
click at [203, 107] on input "BIO-2397327" at bounding box center [270, 96] width 230 height 20
type input "BIO-2224217"
click at [358, 209] on td "BIO-2224217" at bounding box center [354, 254] width 101 height 122
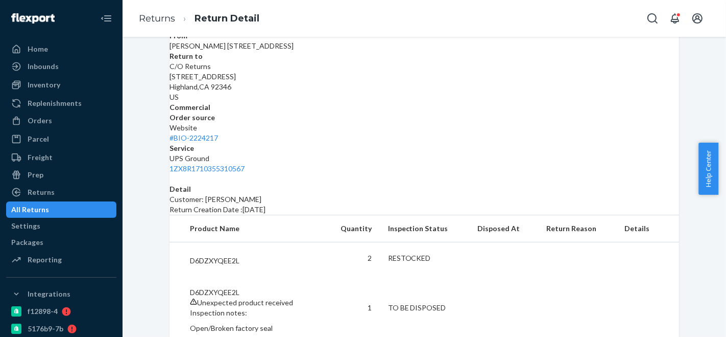
scroll to position [187, 0]
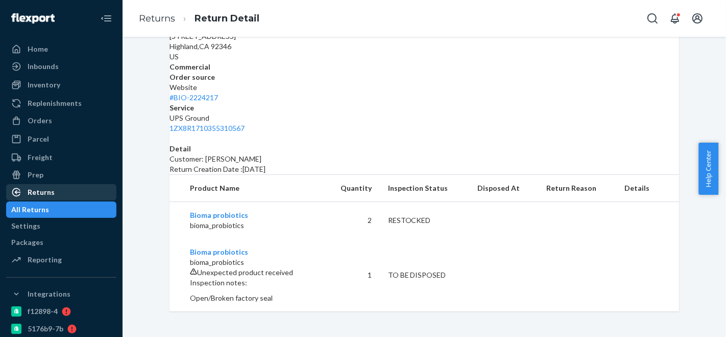
click at [62, 187] on div "Returns" at bounding box center [61, 192] width 108 height 14
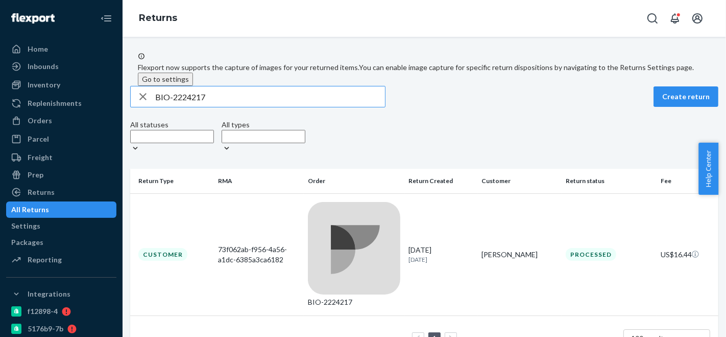
click at [198, 107] on input "BIO-2224217" at bounding box center [270, 96] width 230 height 20
type input "BIO-2235569"
click at [352, 297] on div "BIO-2235569" at bounding box center [354, 302] width 92 height 10
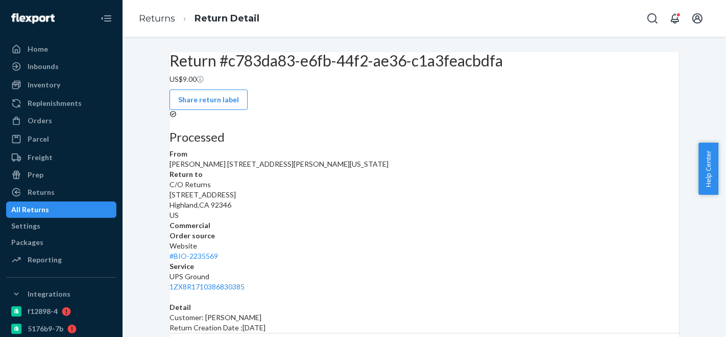
scroll to position [118, 0]
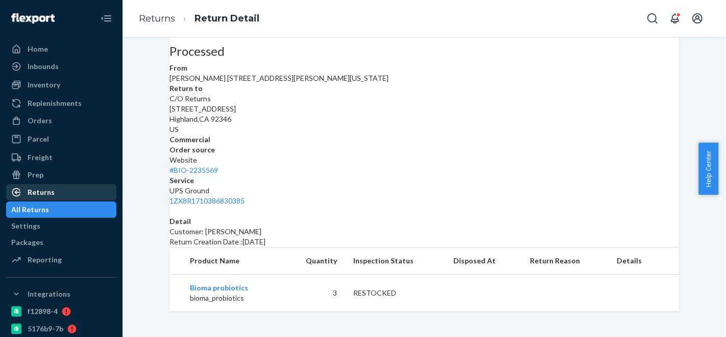
click at [45, 193] on div "Returns" at bounding box center [41, 192] width 27 height 10
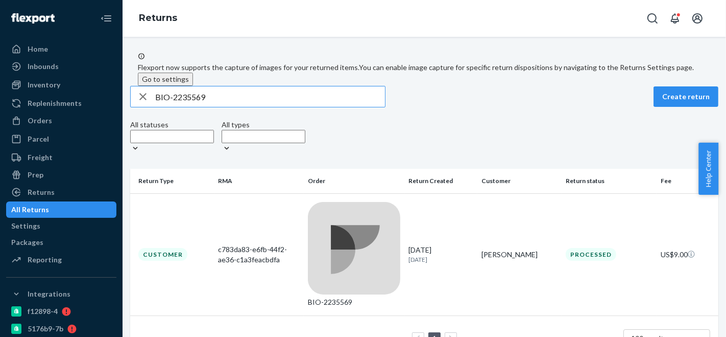
click at [187, 107] on input "BIO-2235569" at bounding box center [270, 96] width 230 height 20
type input "BIO-2189651"
click at [363, 297] on div "BIO-2189651" at bounding box center [354, 302] width 92 height 10
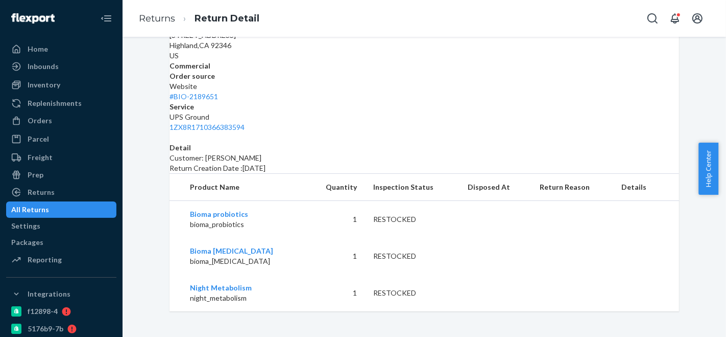
scroll to position [198, 0]
click at [46, 193] on div "Returns" at bounding box center [41, 192] width 27 height 10
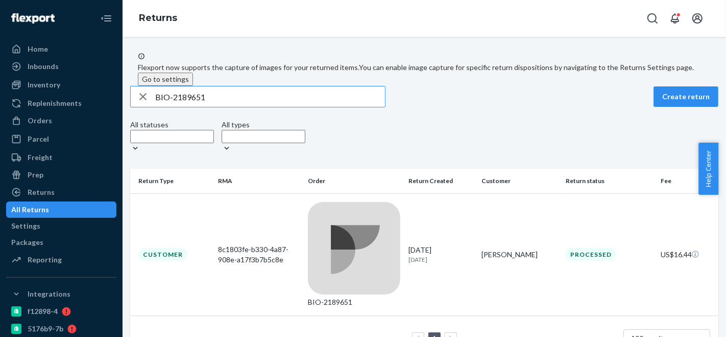
click at [191, 107] on input "BIO-2189651" at bounding box center [270, 96] width 230 height 20
type input "BIO-2284452"
click at [356, 297] on div "BIO-2284452" at bounding box center [354, 302] width 92 height 10
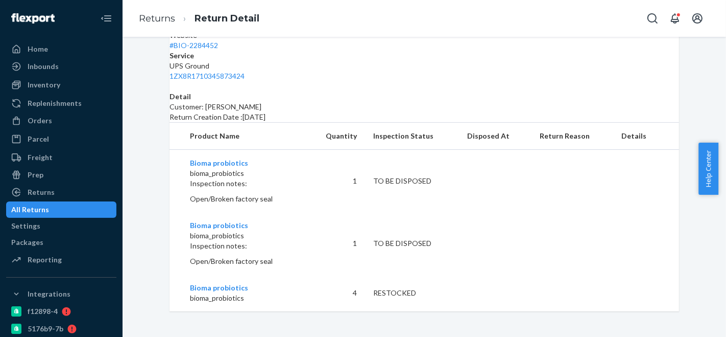
scroll to position [251, 0]
click at [47, 194] on div "Returns" at bounding box center [41, 192] width 27 height 10
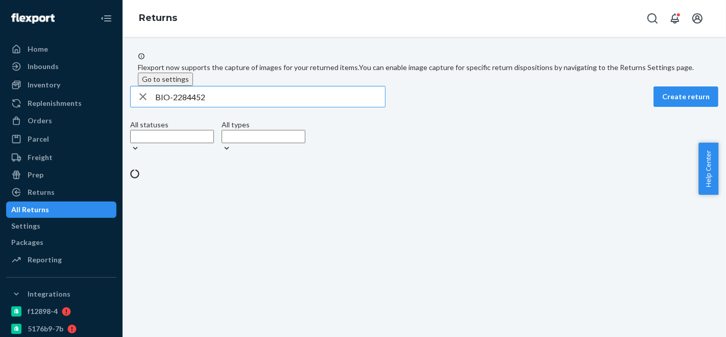
click at [204, 107] on input "BIO-2284452" at bounding box center [270, 96] width 230 height 20
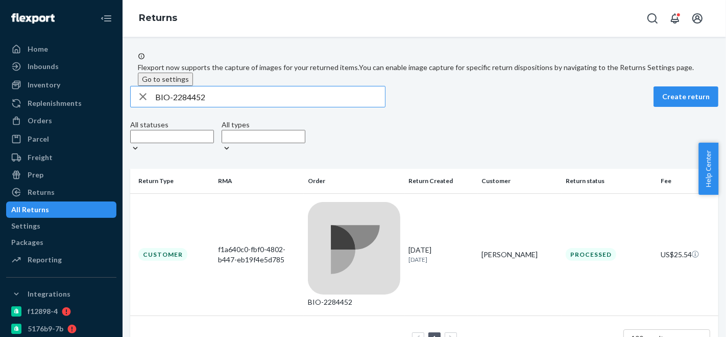
click at [204, 107] on input "BIO-2284452" at bounding box center [270, 96] width 230 height 20
type input "BIO-2293894"
click at [346, 209] on td "BIO-2293894" at bounding box center [354, 254] width 101 height 122
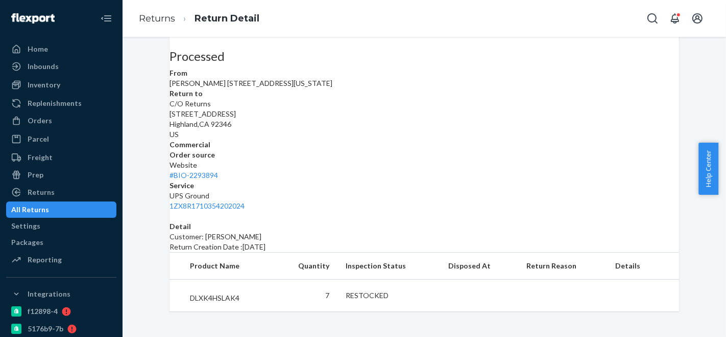
scroll to position [118, 0]
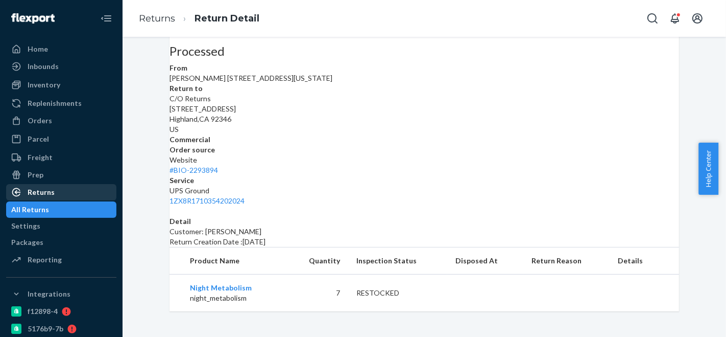
click at [47, 188] on div "Returns" at bounding box center [41, 192] width 27 height 10
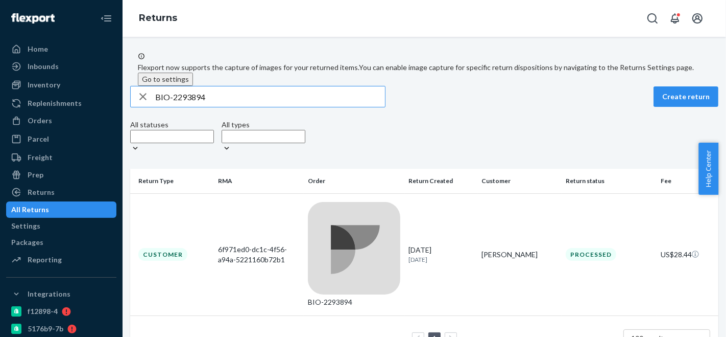
click at [195, 107] on input "BIO-2293894" at bounding box center [270, 96] width 230 height 20
type input "BIO-2400671"
click at [346, 297] on div "BIO-2400671" at bounding box center [354, 302] width 92 height 10
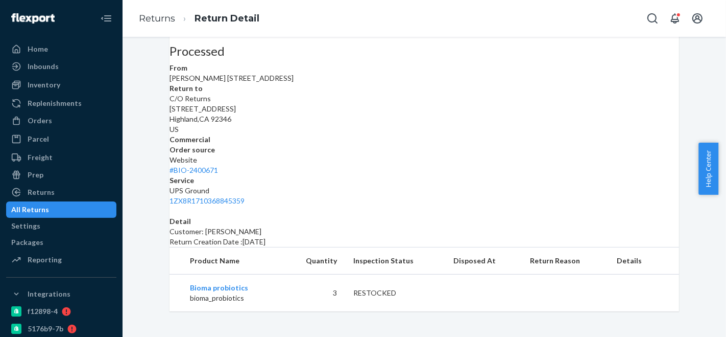
scroll to position [125, 0]
click at [43, 193] on div "Returns" at bounding box center [41, 192] width 27 height 10
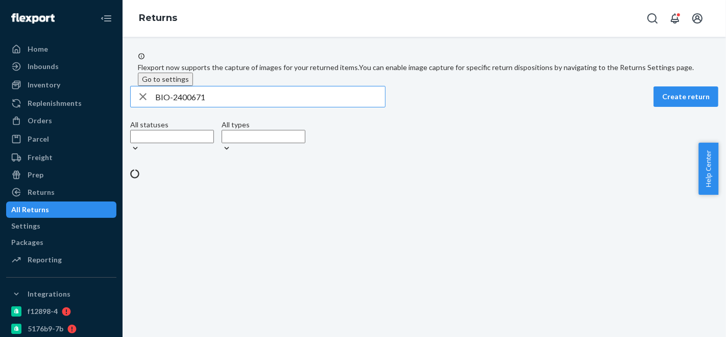
click at [197, 107] on input "BIO-2400671" at bounding box center [270, 96] width 230 height 20
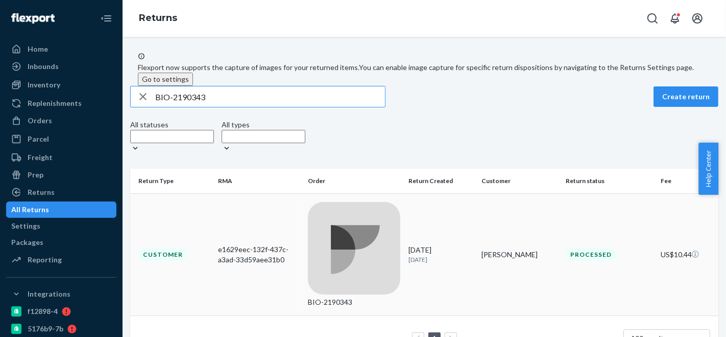
type input "BIO-2190343"
click at [346, 297] on div "BIO-2190343" at bounding box center [354, 302] width 92 height 10
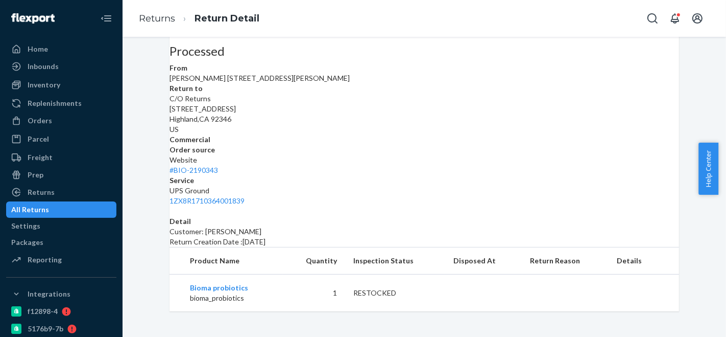
scroll to position [125, 0]
click at [47, 192] on div "Returns" at bounding box center [41, 192] width 27 height 10
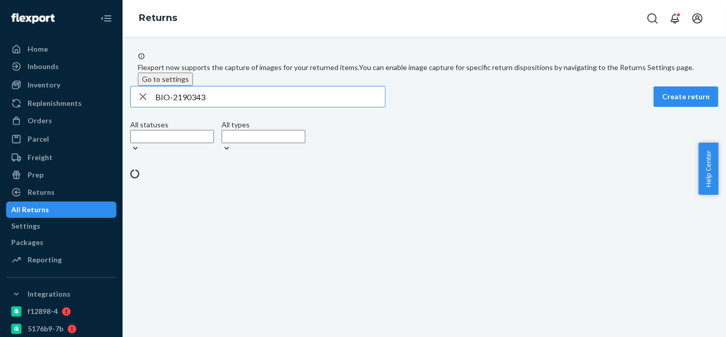
click at [194, 107] on input "BIO-2190343" at bounding box center [270, 96] width 230 height 20
type input "BIO-2379758"
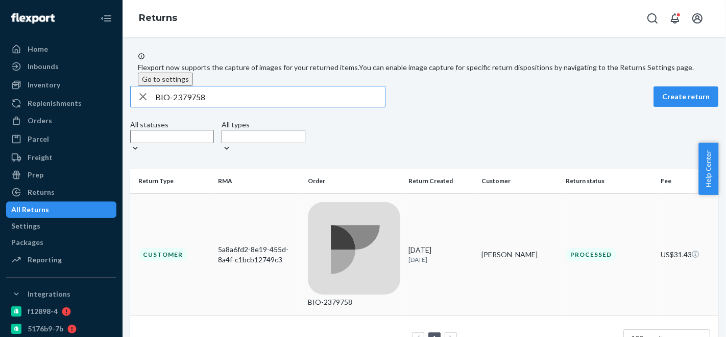
type input "BIO-2379758"
click at [348, 209] on td "BIO-2379758" at bounding box center [354, 254] width 101 height 122
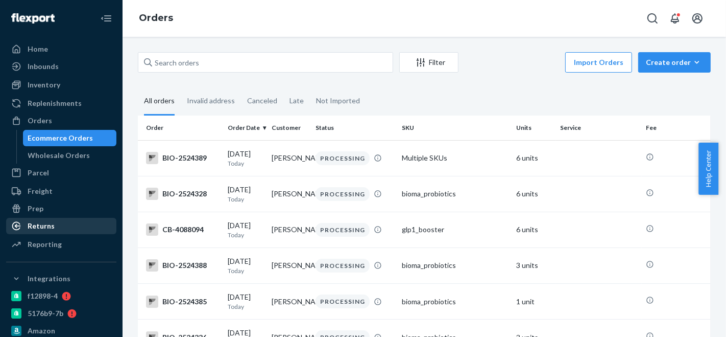
click at [56, 227] on div "Returns" at bounding box center [61, 226] width 108 height 14
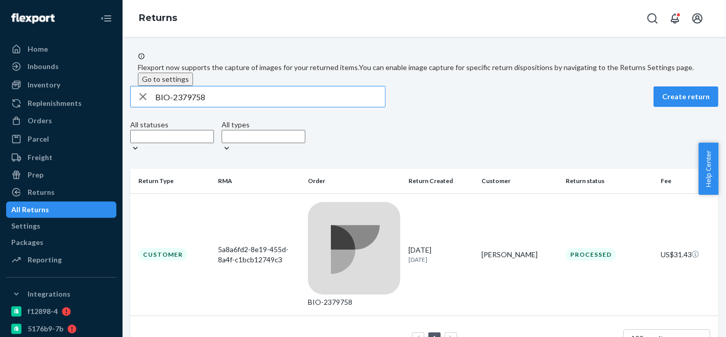
click at [346, 206] on td "BIO-2379758" at bounding box center [354, 254] width 101 height 122
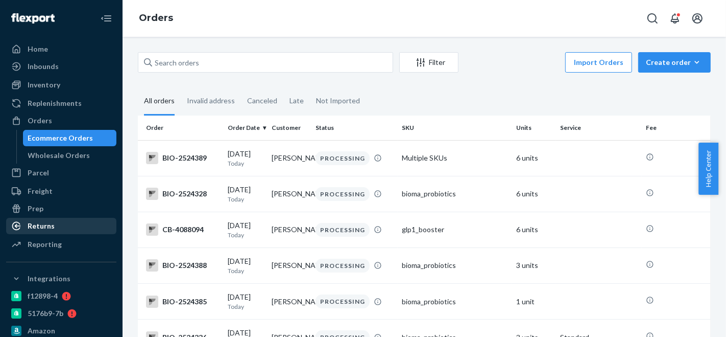
click at [61, 230] on div "Returns" at bounding box center [61, 226] width 108 height 14
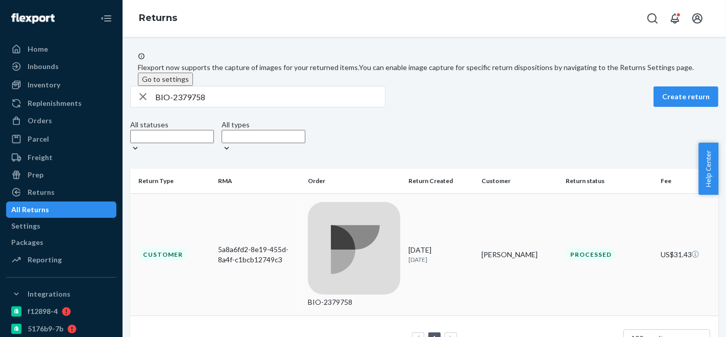
click at [388, 218] on div "BIO-2379758" at bounding box center [354, 254] width 92 height 105
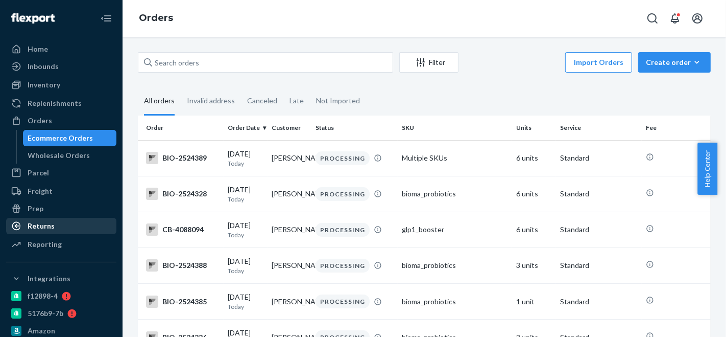
click at [51, 227] on div "Returns" at bounding box center [41, 226] width 27 height 10
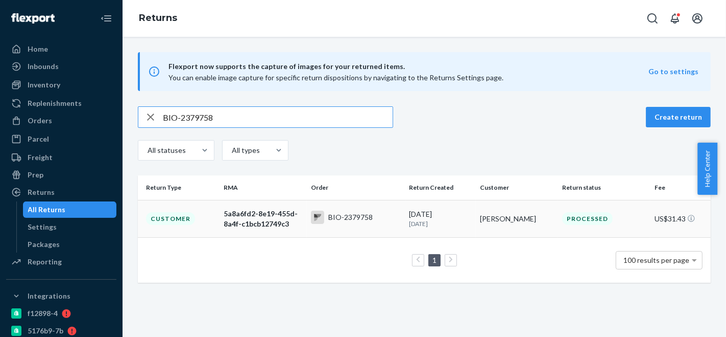
type input "BIO-2379758"
click at [359, 215] on div "BIO-2379758" at bounding box center [350, 217] width 44 height 10
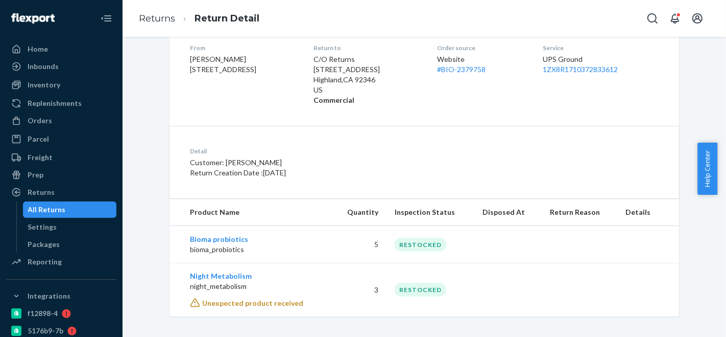
scroll to position [178, 0]
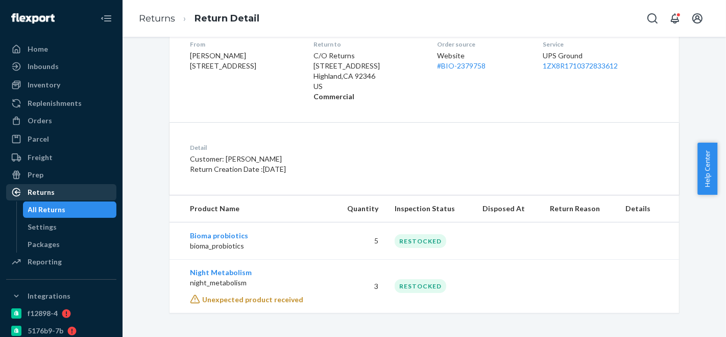
click at [56, 194] on div "Returns" at bounding box center [61, 192] width 108 height 14
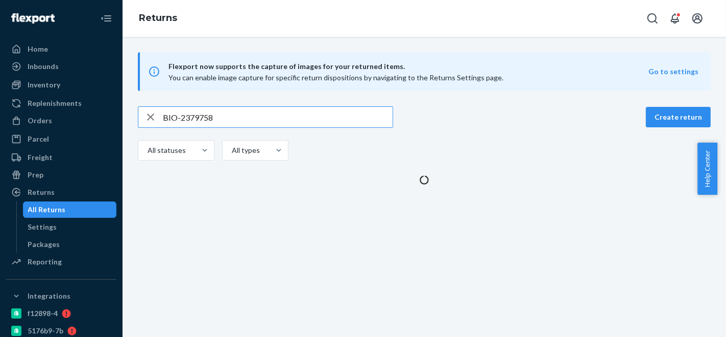
click at [198, 119] on input "BIO-2379758" at bounding box center [278, 117] width 230 height 20
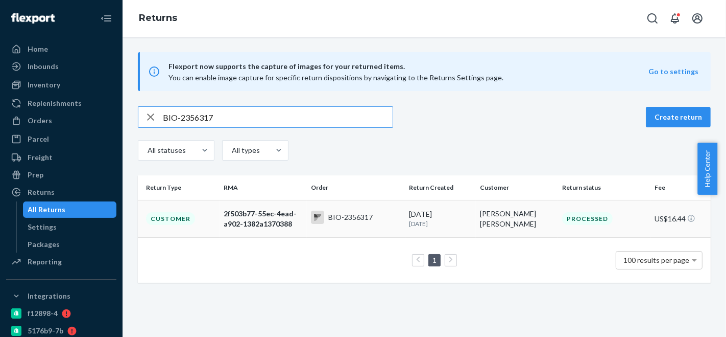
type input "BIO-2356317"
click at [347, 214] on div "BIO-2356317" at bounding box center [350, 217] width 44 height 10
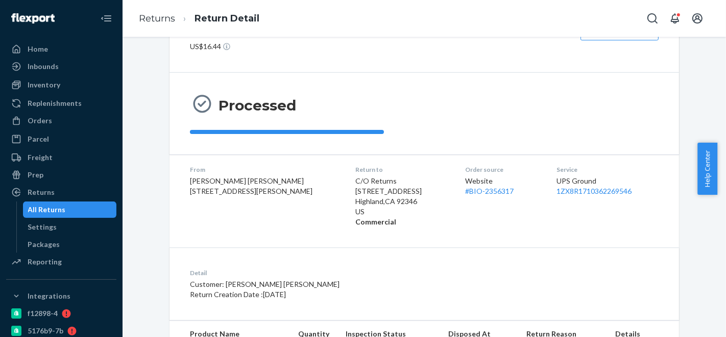
scroll to position [118, 0]
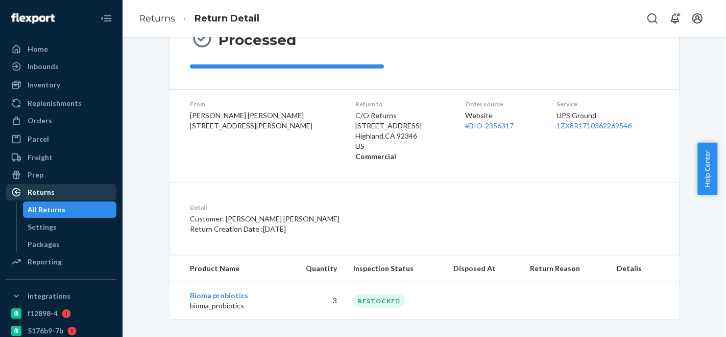
click at [48, 194] on div "Returns" at bounding box center [41, 192] width 27 height 10
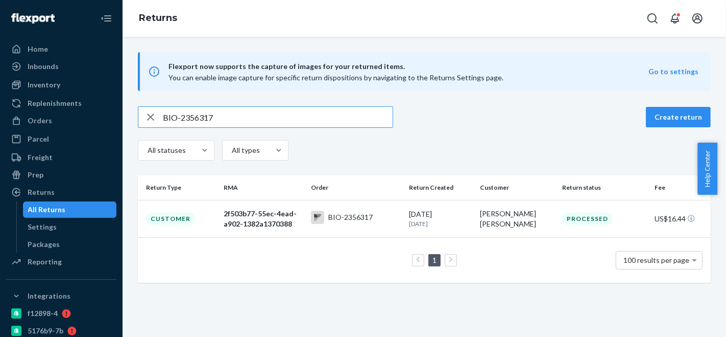
click at [198, 115] on input "BIO-2356317" at bounding box center [278, 117] width 230 height 20
type input "BIO-2305501"
click at [346, 206] on td "BIO-2305501" at bounding box center [356, 218] width 98 height 37
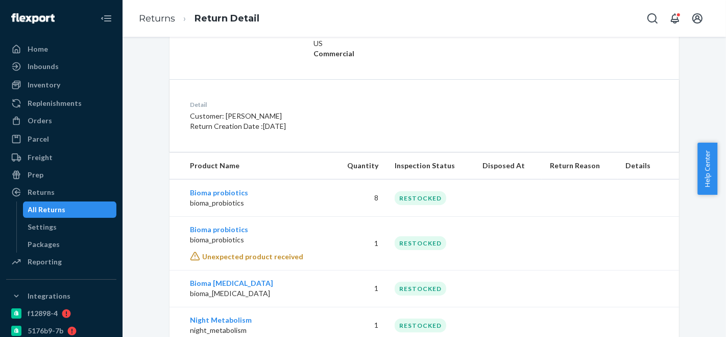
scroll to position [251, 0]
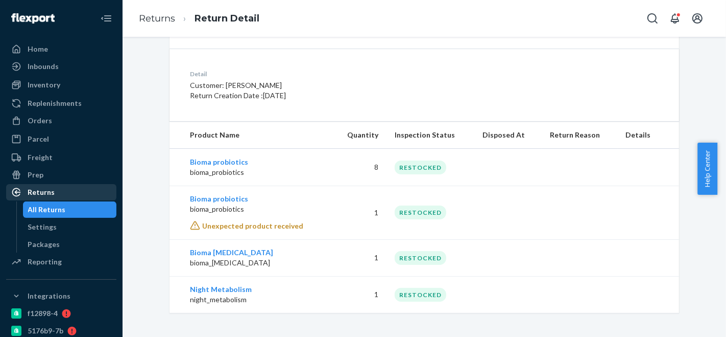
click at [57, 188] on div "Returns" at bounding box center [61, 192] width 108 height 14
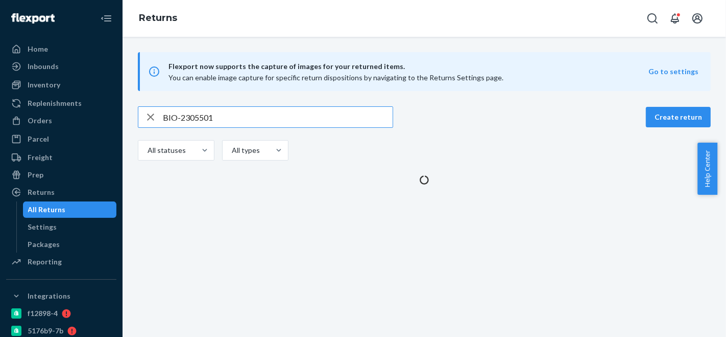
click at [200, 113] on input "BIO-2305501" at bounding box center [278, 117] width 230 height 20
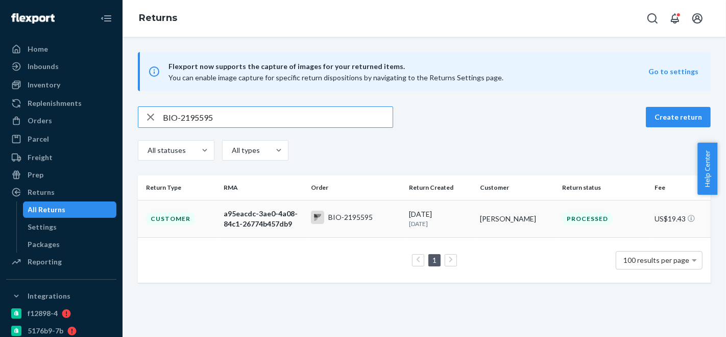
type input "BIO-2195595"
click at [348, 206] on td "BIO-2195595" at bounding box center [356, 218] width 98 height 37
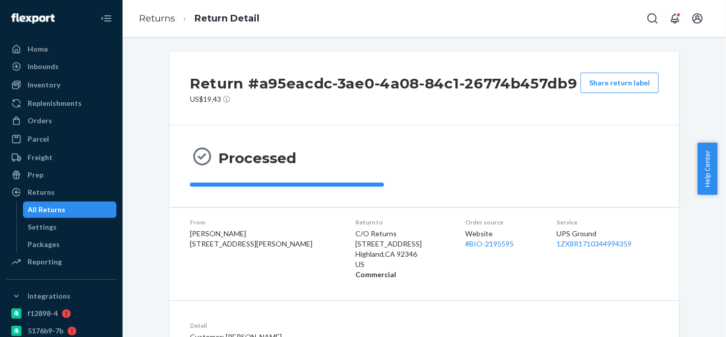
scroll to position [148, 0]
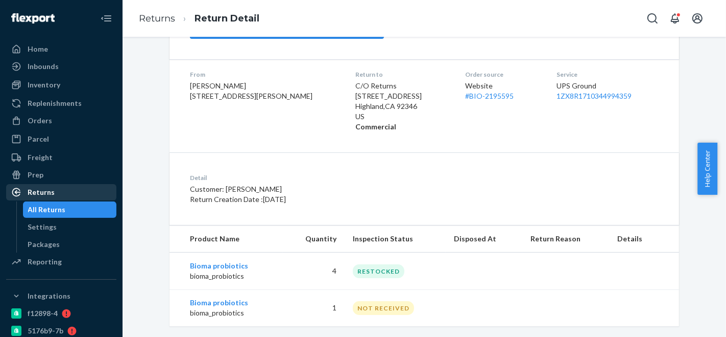
click at [45, 192] on div "Returns" at bounding box center [41, 192] width 27 height 10
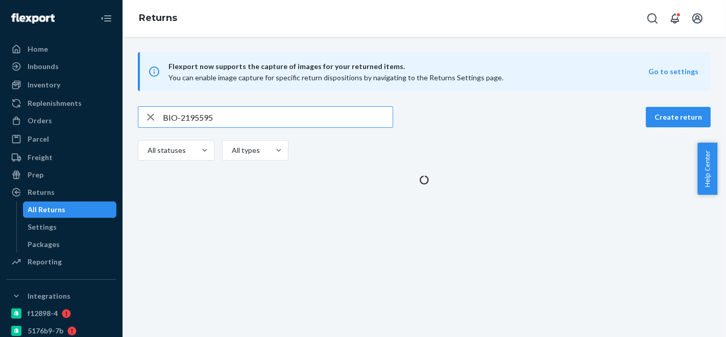
click at [200, 116] on input "BIO-2195595" at bounding box center [278, 117] width 230 height 20
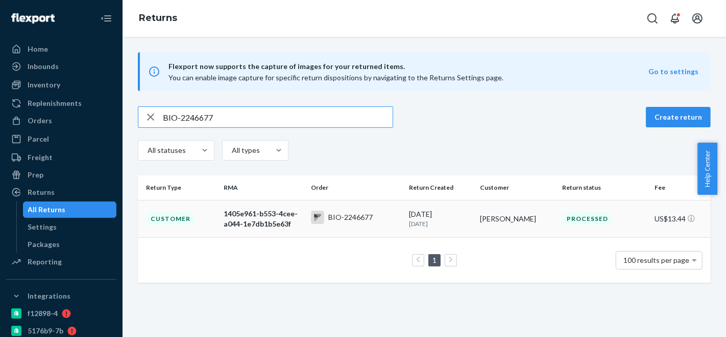
type input "BIO-2246677"
click at [353, 212] on div "BIO-2246677" at bounding box center [350, 217] width 44 height 10
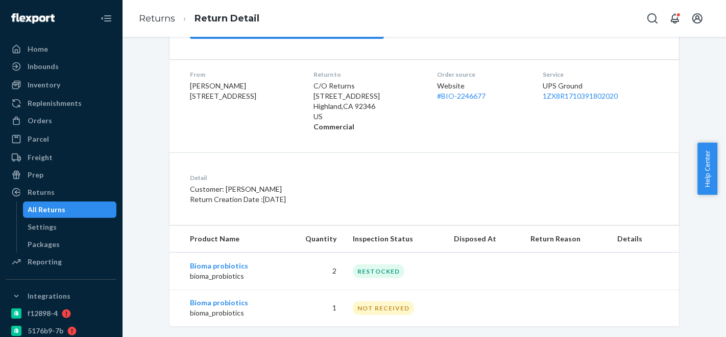
scroll to position [161, 0]
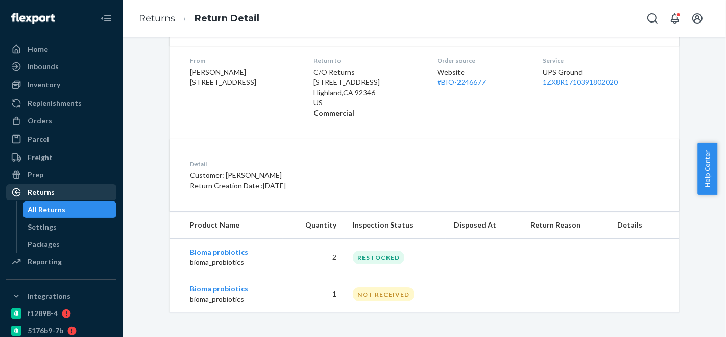
click at [50, 187] on div "Returns" at bounding box center [41, 192] width 27 height 10
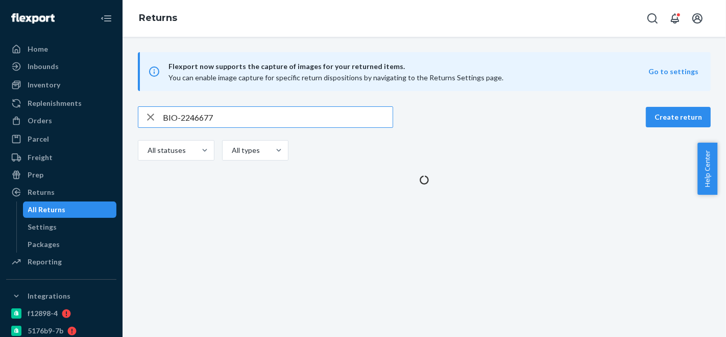
click at [198, 111] on input "BIO-2246677" at bounding box center [278, 117] width 230 height 20
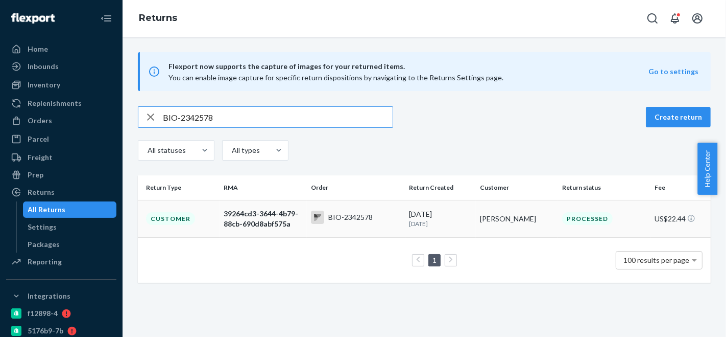
type input "BIO-2342578"
click at [350, 206] on td "BIO-2342578" at bounding box center [356, 218] width 98 height 37
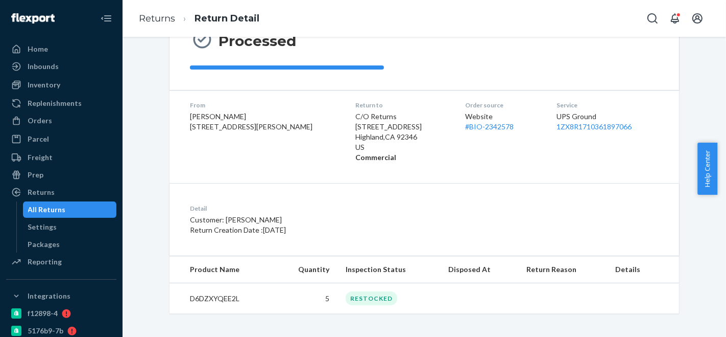
scroll to position [118, 0]
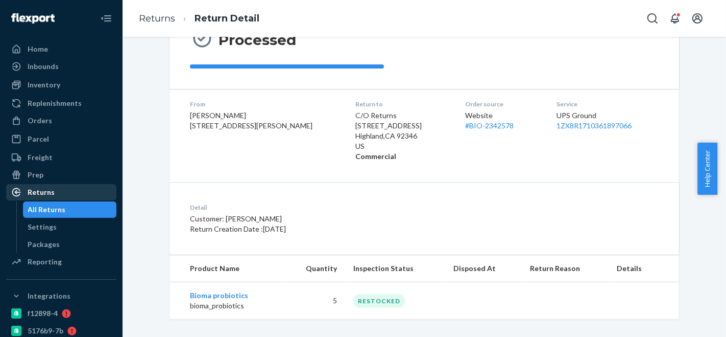
click at [48, 196] on div "Returns" at bounding box center [41, 192] width 27 height 10
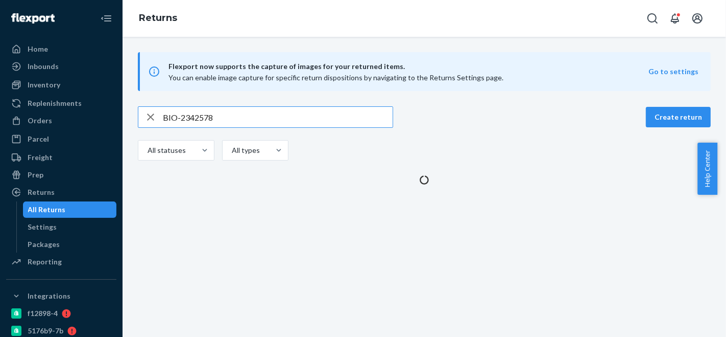
click at [202, 118] on input "BIO-2342578" at bounding box center [278, 117] width 230 height 20
type input "BIO-2244886"
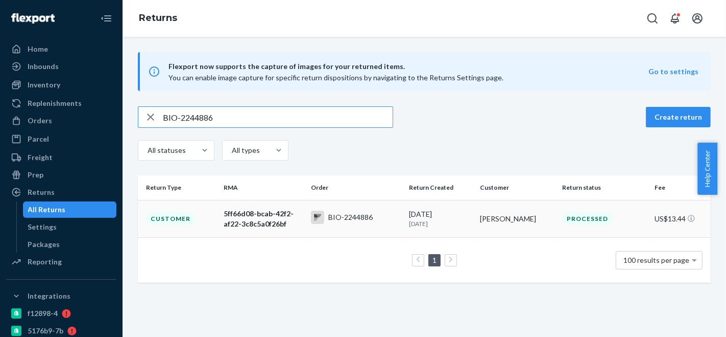
click at [350, 210] on div "BIO-2244886" at bounding box center [342, 216] width 62 height 13
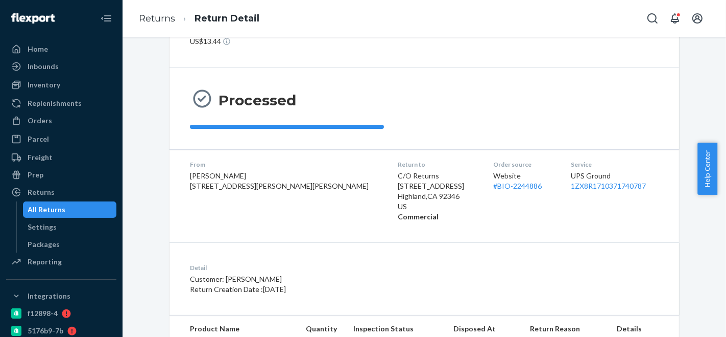
scroll to position [125, 0]
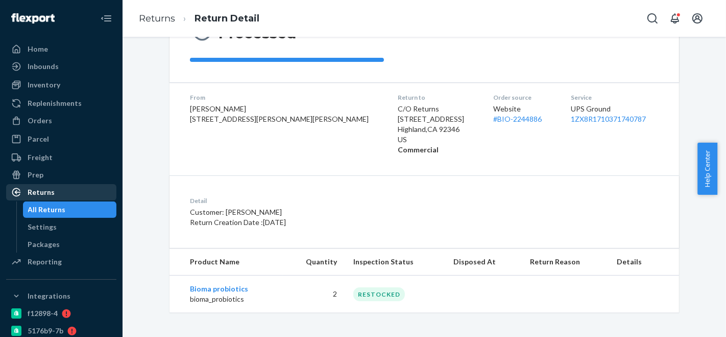
click at [54, 188] on div "Returns" at bounding box center [61, 192] width 108 height 14
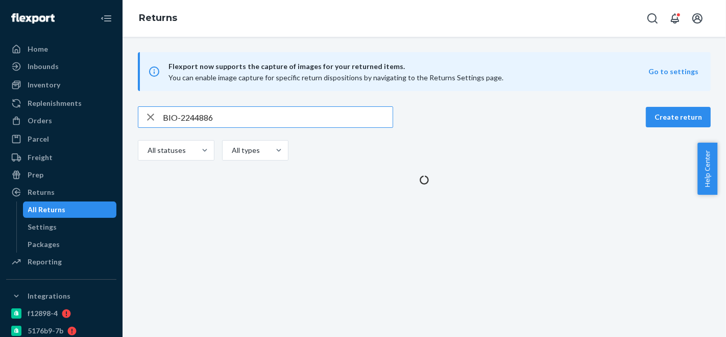
click at [200, 108] on input "BIO-2244886" at bounding box center [278, 117] width 230 height 20
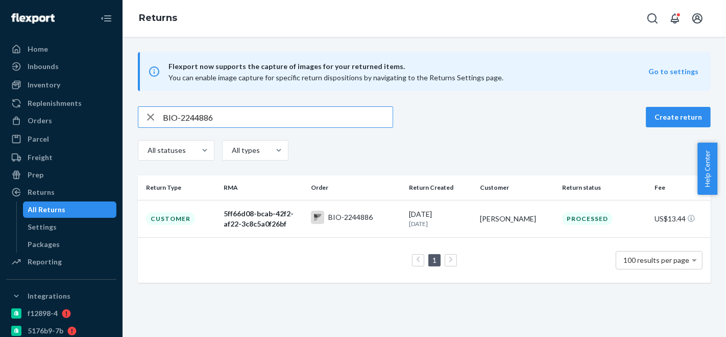
type input "BIO-2376322"
click at [356, 210] on div "BIO-2376322" at bounding box center [342, 216] width 62 height 13
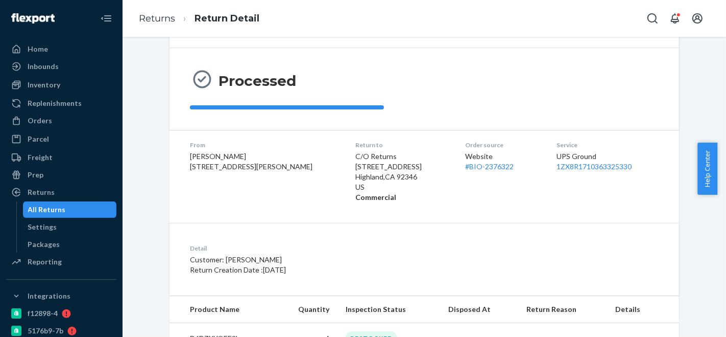
scroll to position [118, 0]
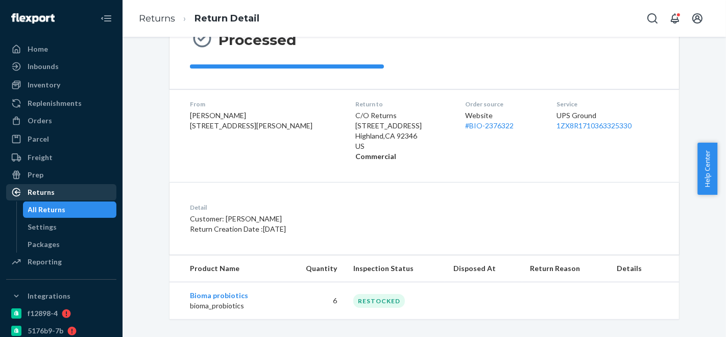
click at [46, 190] on div "Returns" at bounding box center [41, 192] width 27 height 10
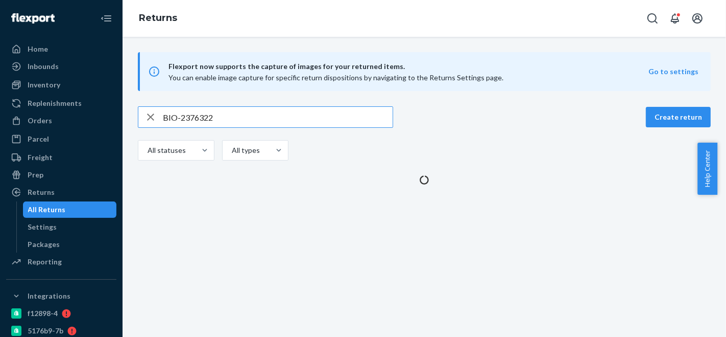
click at [199, 113] on input "BIO-2376322" at bounding box center [278, 117] width 230 height 20
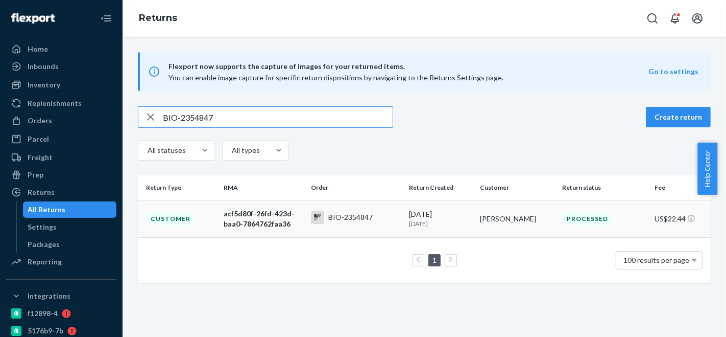
type input "BIO-2354847"
click at [341, 208] on td "BIO-2354847" at bounding box center [356, 218] width 98 height 37
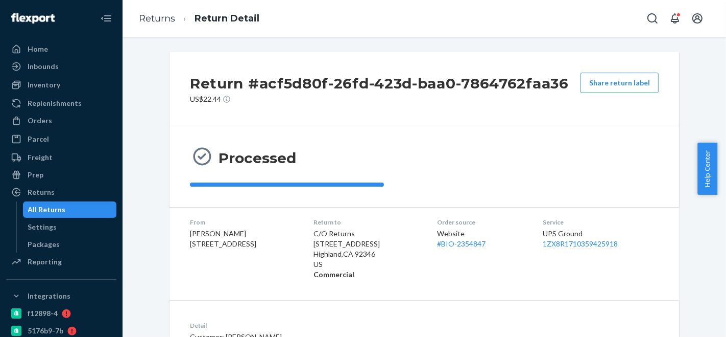
scroll to position [118, 0]
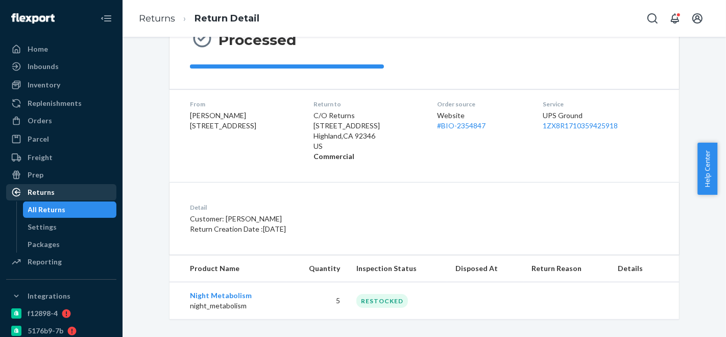
click at [66, 192] on div "Returns" at bounding box center [61, 192] width 108 height 14
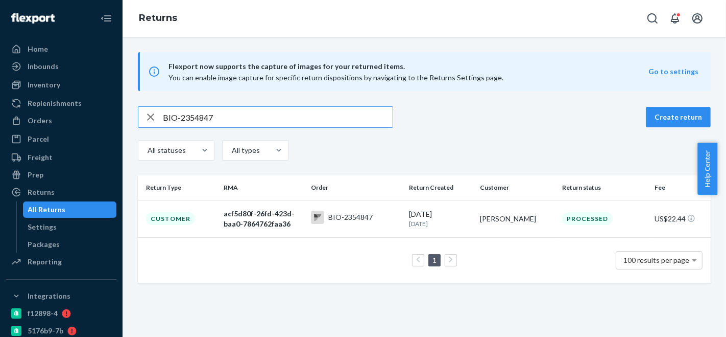
click at [201, 114] on input "BIO-2354847" at bounding box center [278, 117] width 230 height 20
type input "BIO-2354162"
click at [347, 212] on div "BIO-2354162" at bounding box center [350, 217] width 44 height 10
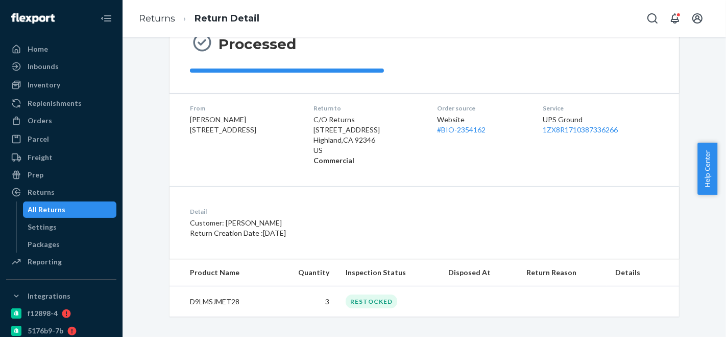
scroll to position [118, 0]
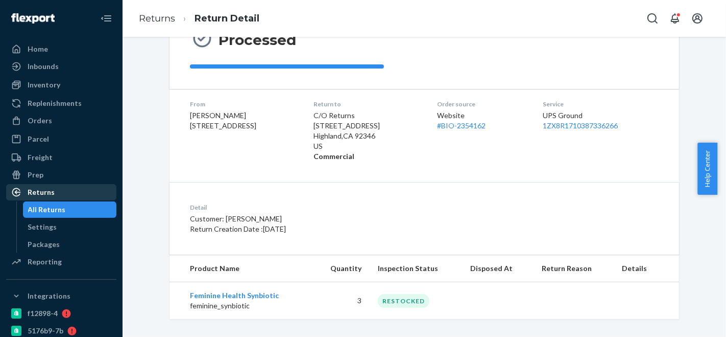
click at [43, 194] on div "Returns" at bounding box center [41, 192] width 27 height 10
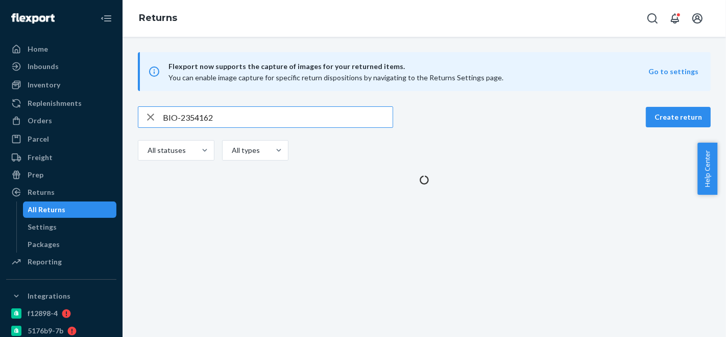
click at [201, 116] on input "BIO-2354162" at bounding box center [278, 117] width 230 height 20
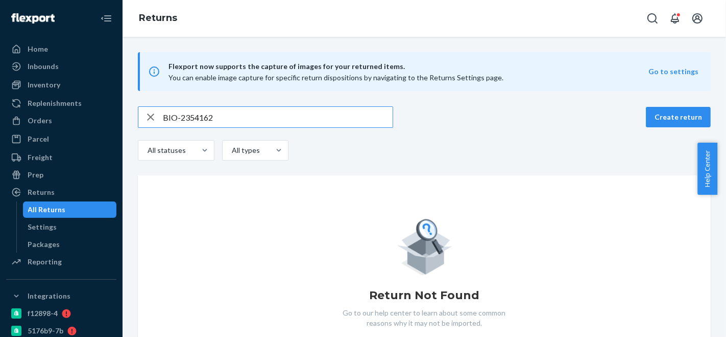
click at [201, 116] on input "BIO-2354162" at bounding box center [278, 117] width 230 height 20
type input "BIO-2332424"
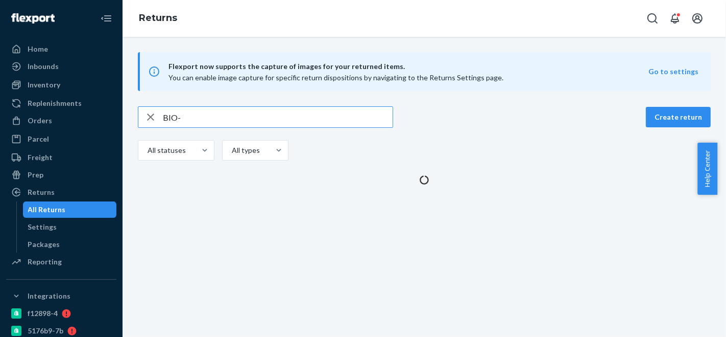
type input "BIO-2332424"
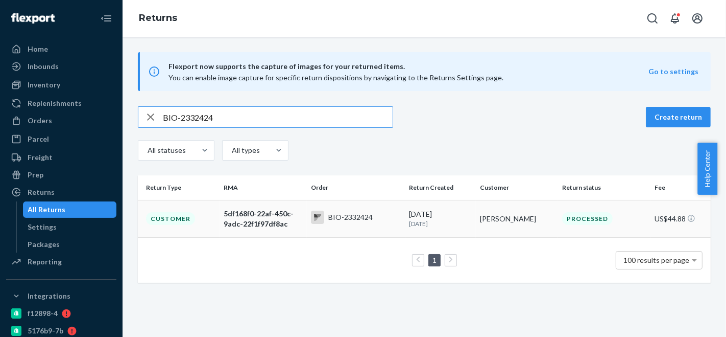
click at [352, 210] on div "BIO-2332424" at bounding box center [342, 216] width 62 height 13
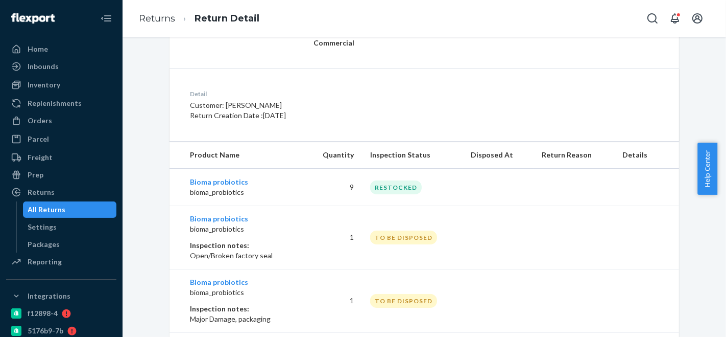
scroll to position [315, 0]
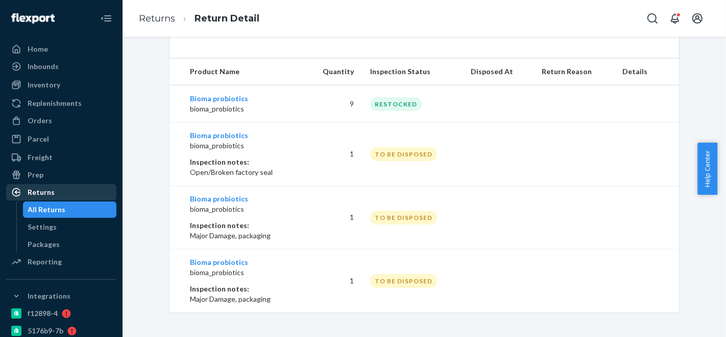
click at [50, 196] on div "Returns" at bounding box center [41, 192] width 27 height 10
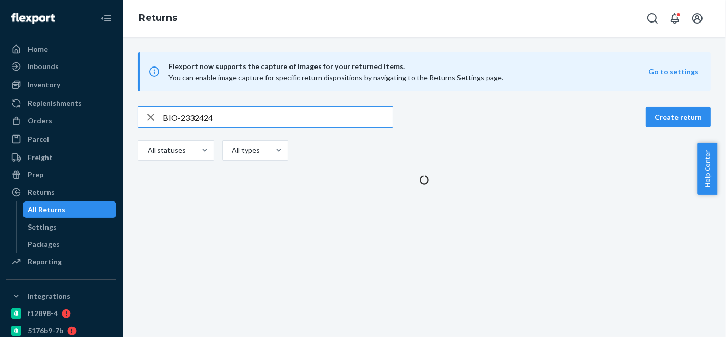
click at [239, 119] on input "BIO-2332424" at bounding box center [278, 117] width 230 height 20
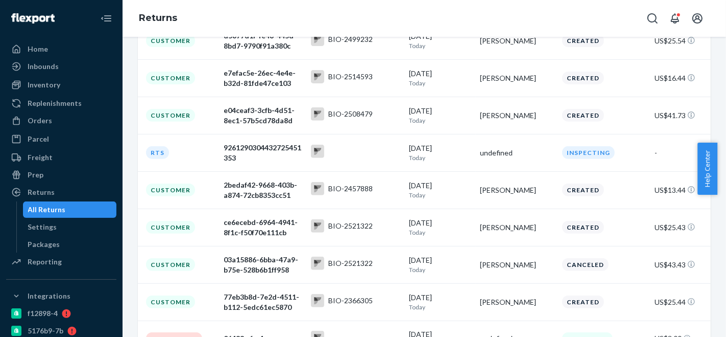
scroll to position [340, 0]
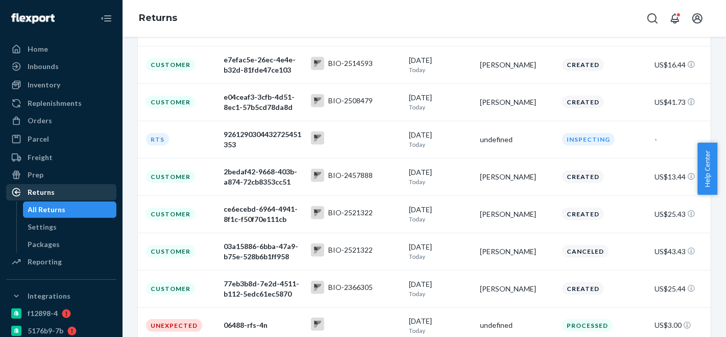
click at [50, 193] on div "Returns" at bounding box center [41, 192] width 27 height 10
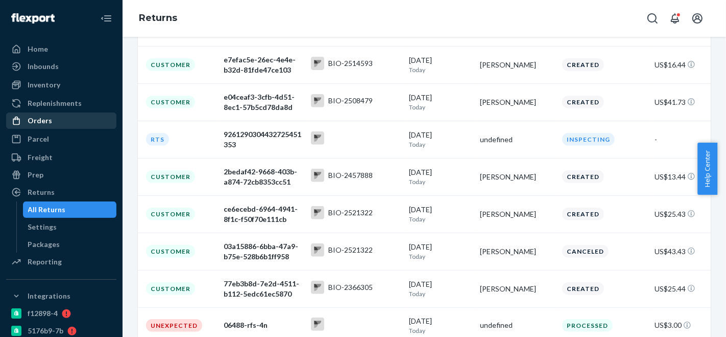
click at [63, 125] on div "Orders" at bounding box center [61, 120] width 108 height 14
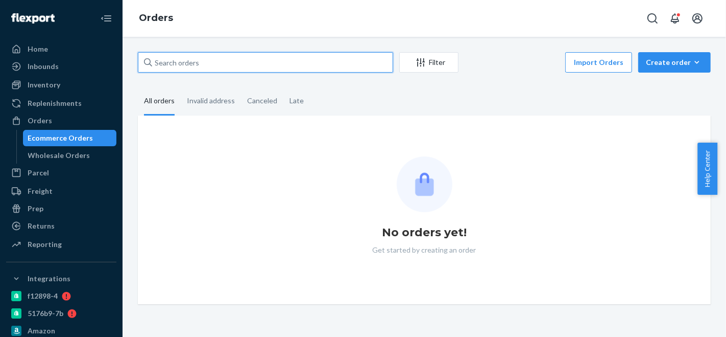
click at [245, 63] on input "text" at bounding box center [265, 62] width 255 height 20
paste input "BIO-2337882"
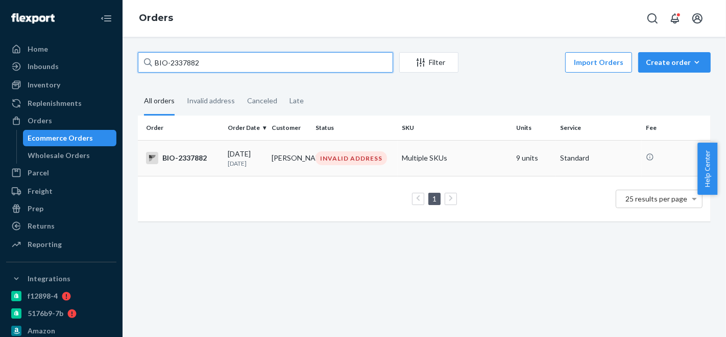
type input "BIO-2337882"
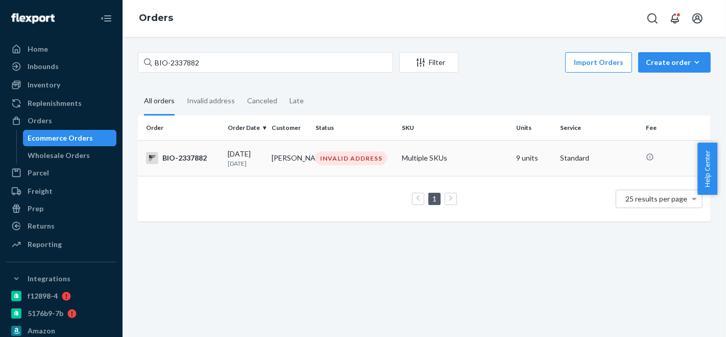
click at [297, 154] on td "gerry Lesmez" at bounding box center [290, 158] width 44 height 36
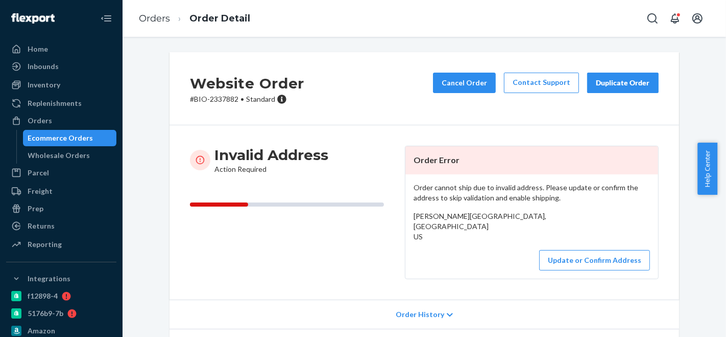
scroll to position [57, 0]
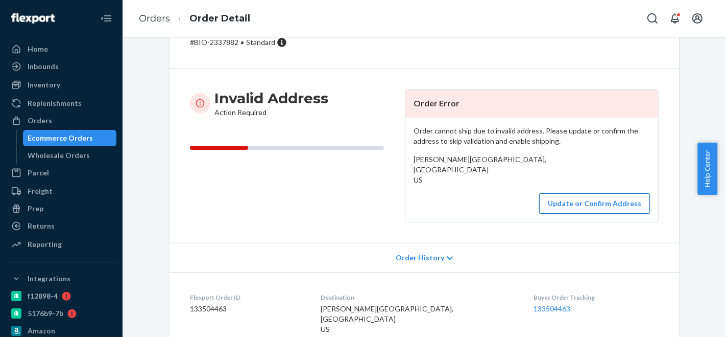
click at [577, 212] on button "Update or Confirm Address" at bounding box center [594, 203] width 111 height 20
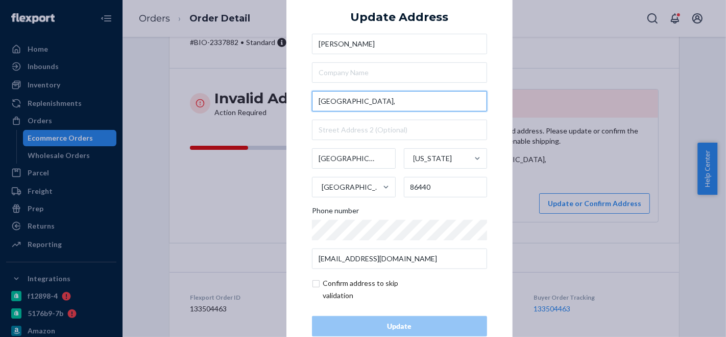
click at [360, 100] on input "Teal Street," at bounding box center [399, 101] width 175 height 20
paste input "7916 Teal StMohave Valley, AZ 86440"
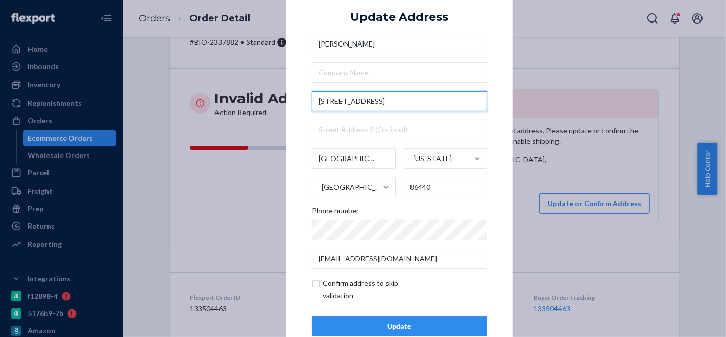
click at [353, 100] on input "7916 Teal StMohave Valley, AZ 86440" at bounding box center [399, 101] width 175 height 20
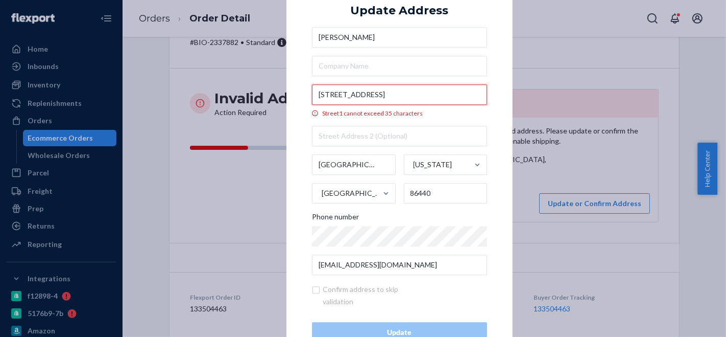
type input "7916 Teal St Mohave Valley, AZ 86440"
click at [394, 97] on input "7916 Teal St Mohave Valley, AZ 86440" at bounding box center [399, 94] width 175 height 20
paste input "7916 Teal St Mohave Valley, AZ 86440"
click at [293, 124] on div "× Update Address gerry Lesmez 7916 Teal St Mohave Valley, AZ 86440 Street1 cann…" at bounding box center [400, 168] width 226 height 399
type input "7916 Teal St"
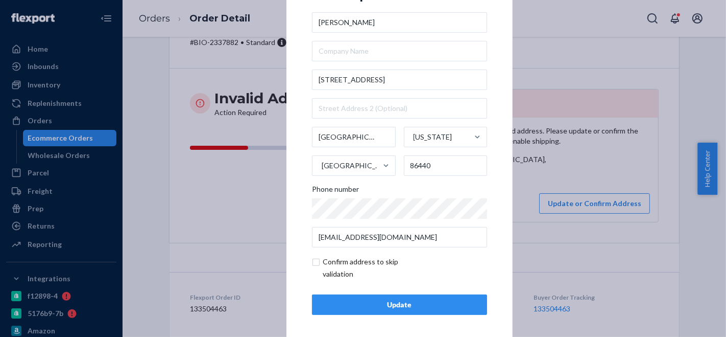
scroll to position [25, 0]
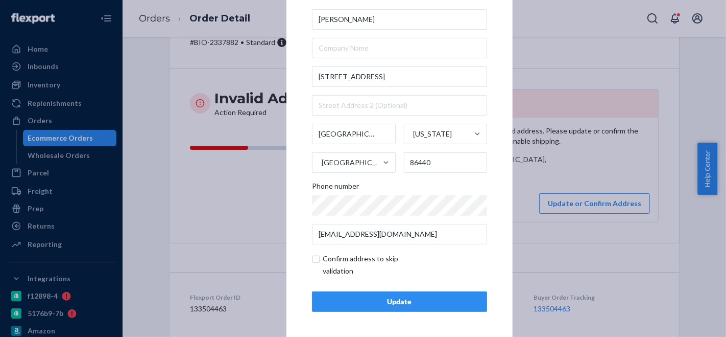
click at [392, 301] on div "Update" at bounding box center [400, 301] width 158 height 10
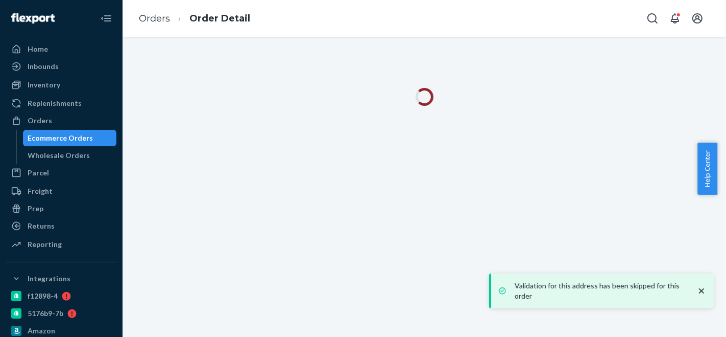
scroll to position [0, 0]
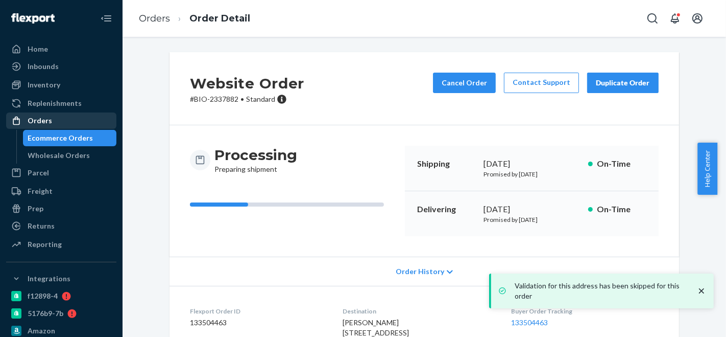
click at [61, 121] on div "Orders" at bounding box center [61, 120] width 108 height 14
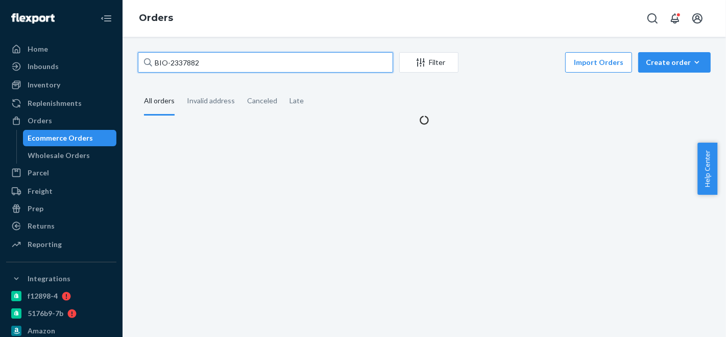
click at [259, 62] on input "BIO-2337882" at bounding box center [265, 62] width 255 height 20
paste input "44535"
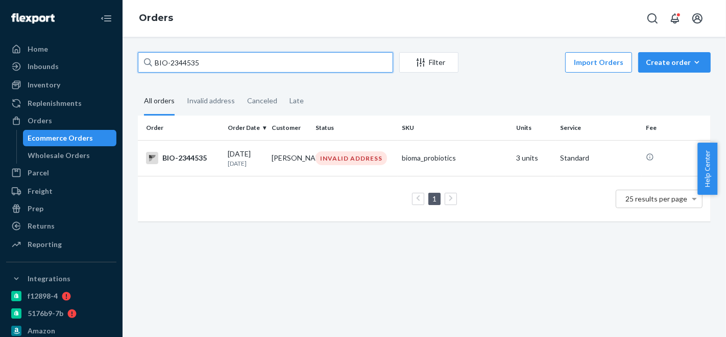
click at [182, 57] on input "BIO-2344535" at bounding box center [265, 62] width 255 height 20
paste input "2362"
type input "BIO-2342362"
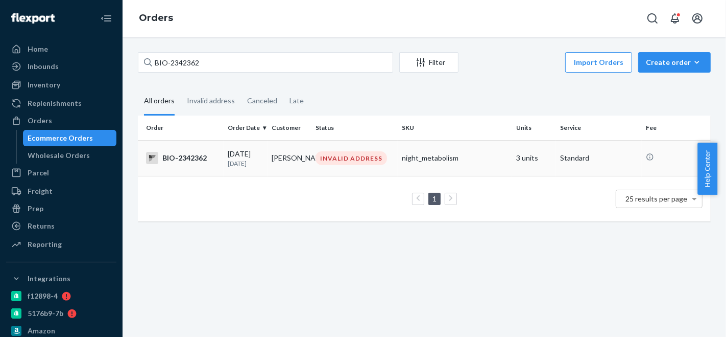
click at [312, 152] on td "INVALID ADDRESS" at bounding box center [355, 158] width 86 height 36
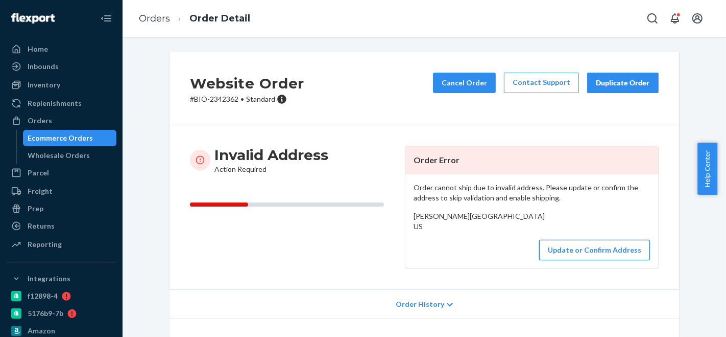
click at [576, 260] on button "Update or Confirm Address" at bounding box center [594, 250] width 111 height 20
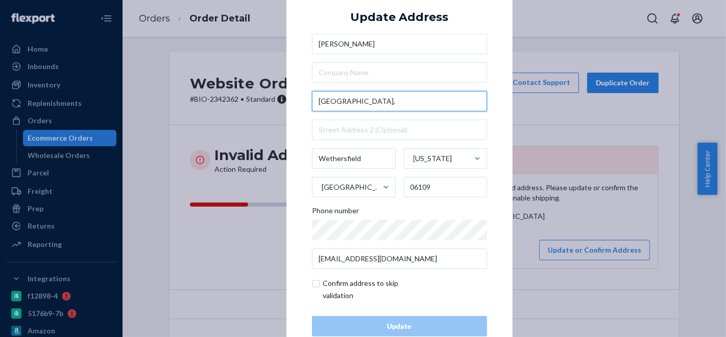
click at [388, 100] on input "Meadowgate Street," at bounding box center [399, 101] width 175 height 20
paste input "102 MeadowgateWethersfield, CT 06109"
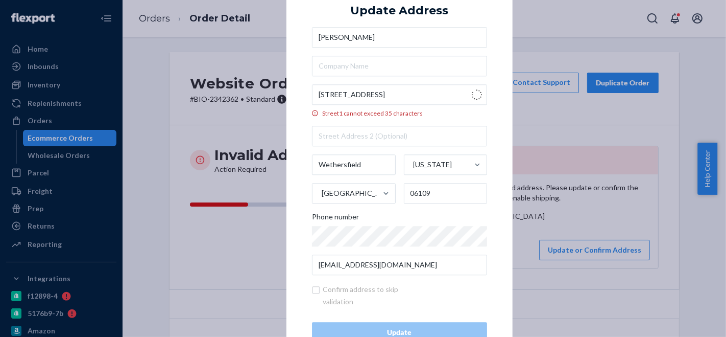
type input "102 Meadowgate"
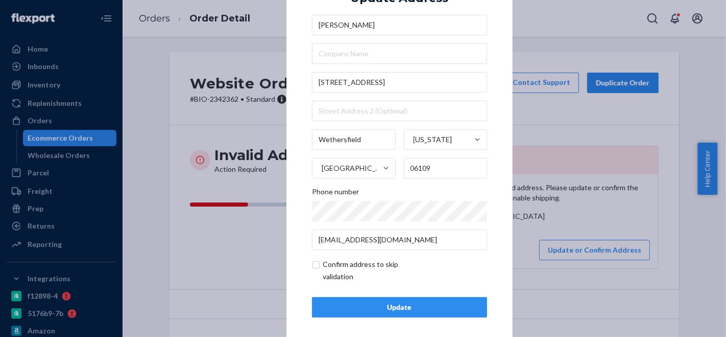
scroll to position [25, 0]
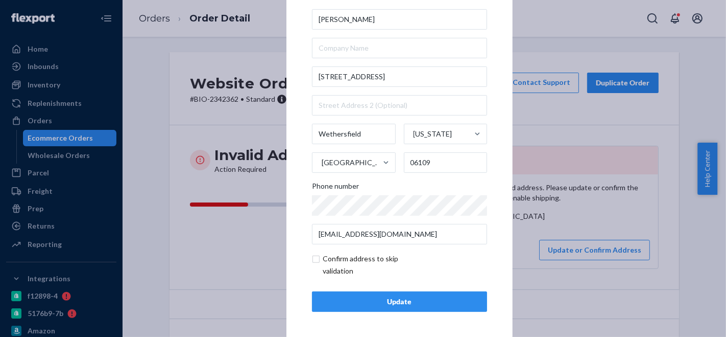
click at [402, 299] on div "Update" at bounding box center [400, 301] width 158 height 10
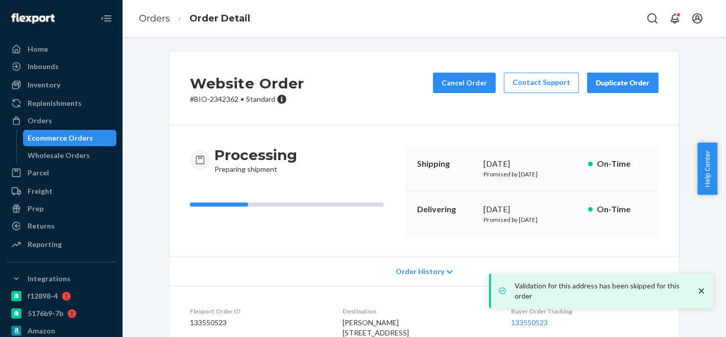
click at [79, 111] on ul "Home Inbounds Shipping Plans Problems Inventory Products Branded Packaging Repl…" at bounding box center [61, 147] width 110 height 212
click at [70, 127] on div "Orders" at bounding box center [61, 120] width 108 height 14
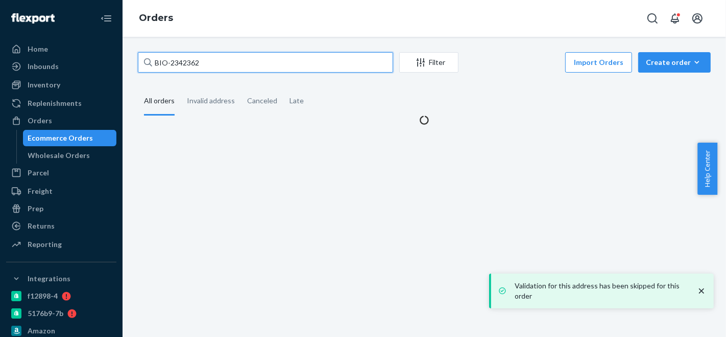
click at [269, 64] on input "BIO-2342362" at bounding box center [265, 62] width 255 height 20
paste input "52644"
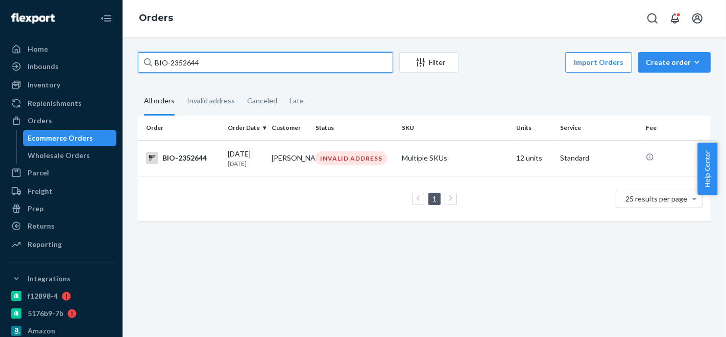
paste input "CB-3987289"
type input "CB-3987289"
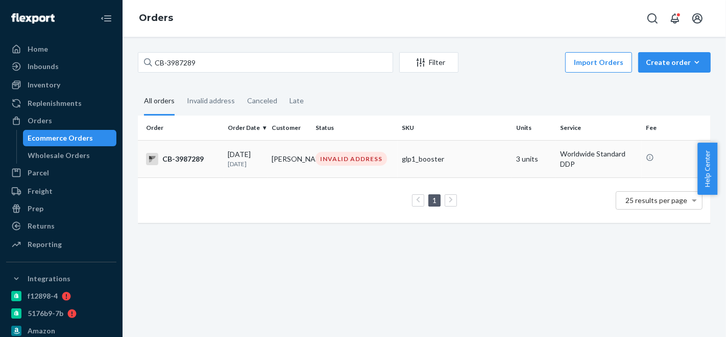
click at [314, 163] on div "INVALID ADDRESS" at bounding box center [355, 159] width 82 height 14
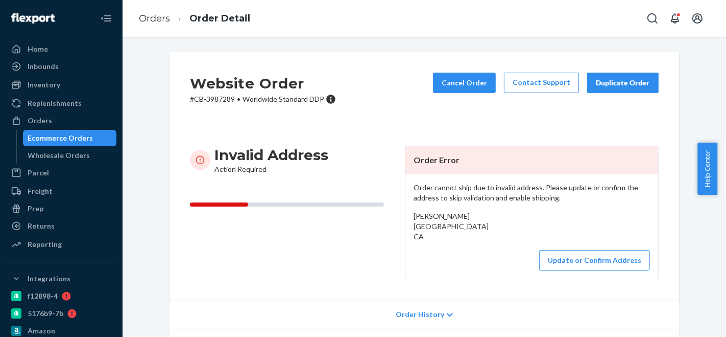
scroll to position [57, 0]
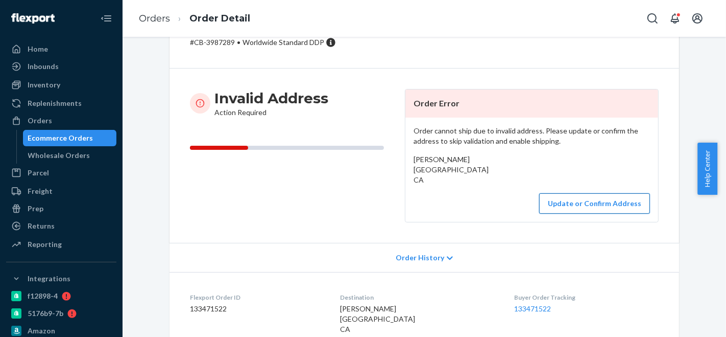
click at [566, 203] on button "Update or Confirm Address" at bounding box center [594, 203] width 111 height 20
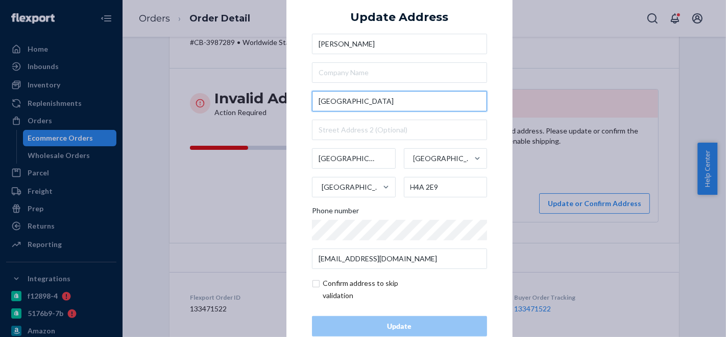
click at [387, 107] on input "Rue Saint-Jacques" at bounding box center [399, 101] width 175 height 20
paste input "5900 Rue Saint-JacquesMontréal, QC H4A 2E9"
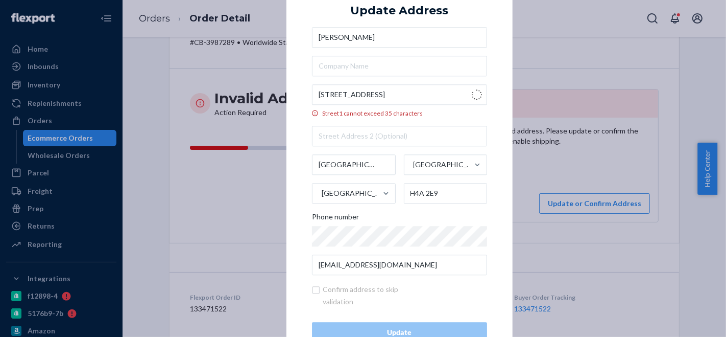
type input "5900 Rue Saint-Jacques"
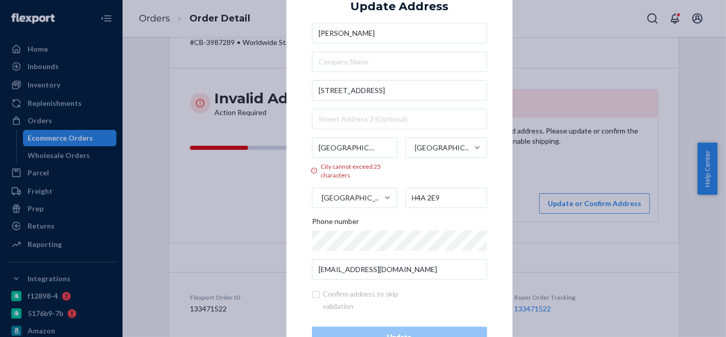
scroll to position [35, 0]
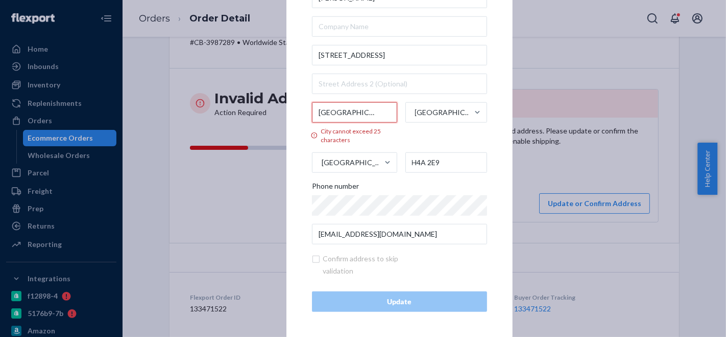
click at [334, 111] on input "Côte-des-Neiges - Notre-Dame-de-Grâce - Montréal" at bounding box center [354, 112] width 85 height 20
click at [329, 115] on input "Côte-des-Neiges - Notre-Dame-de-Grâce - Montréal" at bounding box center [354, 112] width 85 height 20
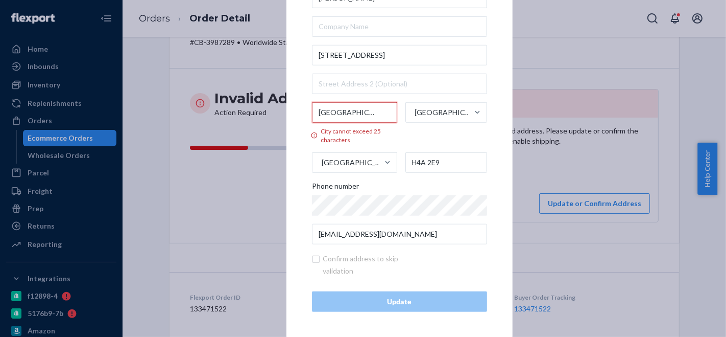
click at [365, 110] on input "Côte-des-Neiges - Notre-Dame-de-Grâce - Montréal" at bounding box center [354, 112] width 85 height 20
paste input "text"
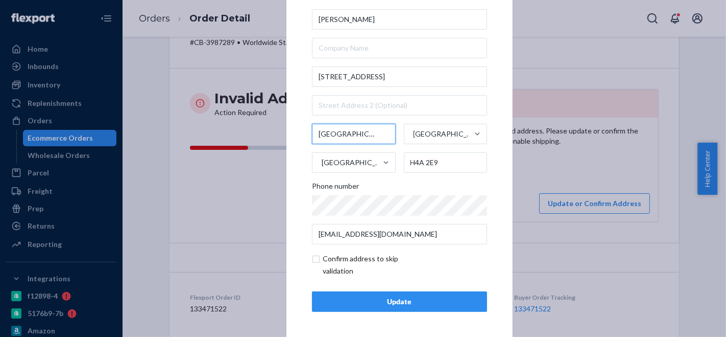
type input "Montréal"
click at [287, 140] on div "× Update Address TC Cappello 5900 Rue Saint-Jacques Montréal Quebec Canada H4A …" at bounding box center [400, 143] width 226 height 386
click at [404, 298] on div "Update" at bounding box center [400, 301] width 158 height 10
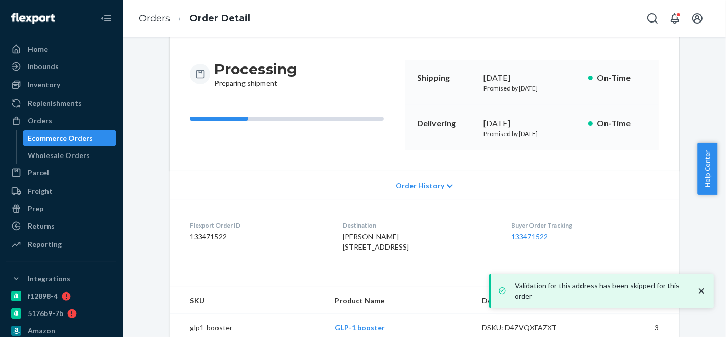
scroll to position [121, 0]
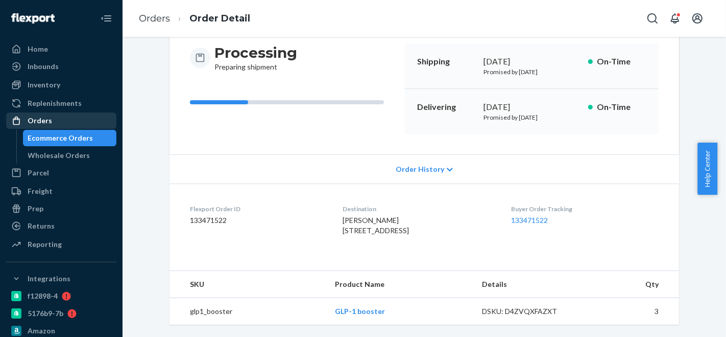
click at [60, 123] on div "Orders" at bounding box center [61, 120] width 108 height 14
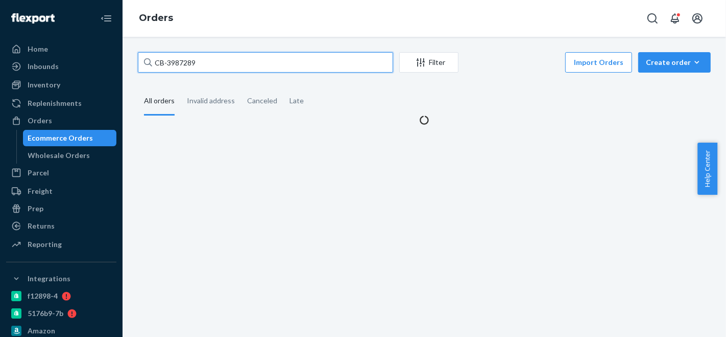
click at [234, 60] on input "CB-3987289" at bounding box center [265, 62] width 255 height 20
paste input "8103"
type input "CB-3988103"
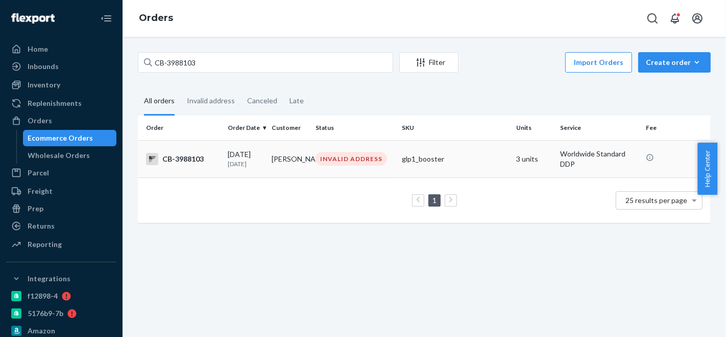
click at [303, 158] on td "Julian Metherell" at bounding box center [290, 158] width 44 height 37
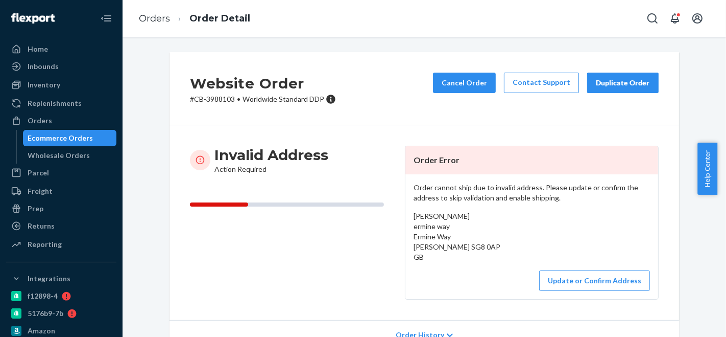
scroll to position [57, 0]
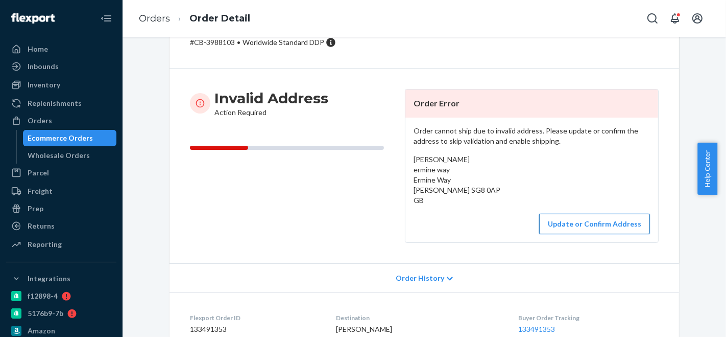
click at [560, 220] on button "Update or Confirm Address" at bounding box center [594, 223] width 111 height 20
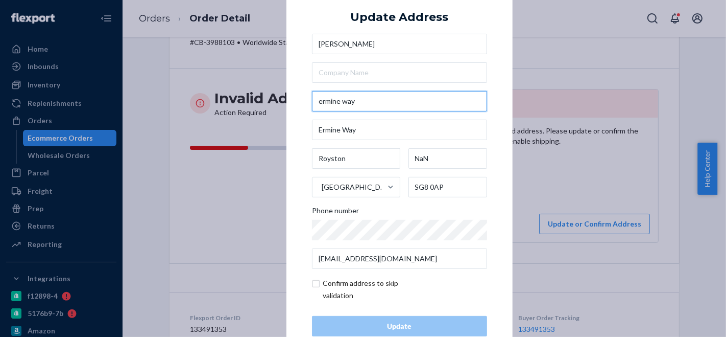
click at [400, 99] on input "ermine way" at bounding box center [399, 101] width 175 height 20
paste input "Kingston Wood Farm HouseErmine Way, Arrington, Royston SG8 0AP"
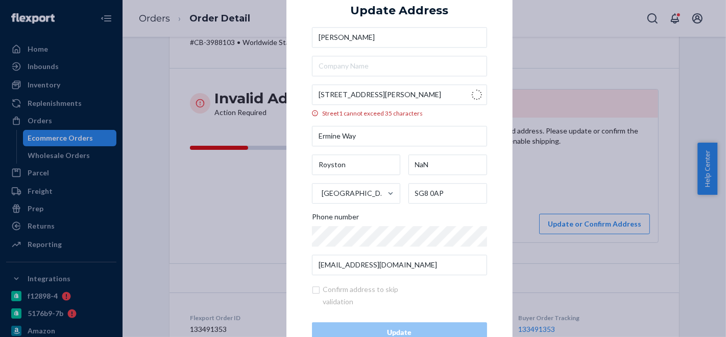
scroll to position [0, 0]
type input "Ermine Way"
type input "Arrington"
type input "England"
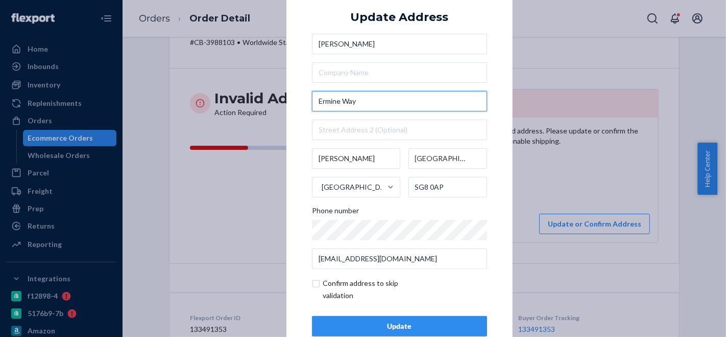
click at [316, 102] on input "Ermine Way" at bounding box center [399, 101] width 175 height 20
paste input "Kingston Wood Farm House"
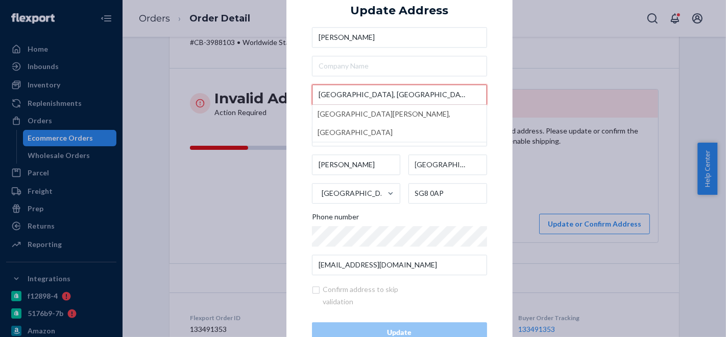
type input "Kingston Wood Farm House, Ermine Way"
click at [290, 114] on div "× Update Address Julian Metherell Kingston Wood Farm House, Ermine Way Kingston…" at bounding box center [400, 168] width 226 height 399
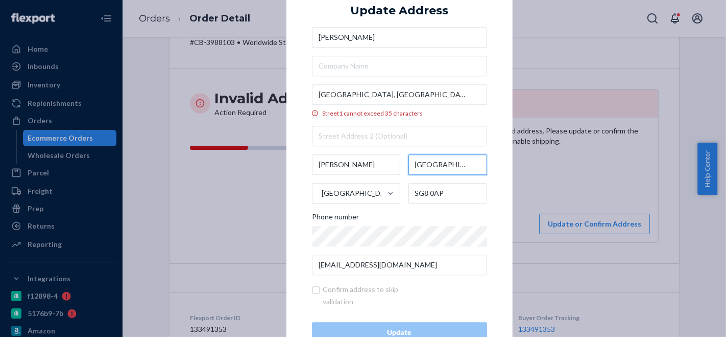
click at [439, 161] on input "England" at bounding box center [448, 164] width 79 height 20
paste input "Hertfordshire"
type input "Hertfordshire"
click at [501, 136] on div "× Update Address Julian Metherell Kingston Wood Farm House, Ermine Way Street1 …" at bounding box center [400, 168] width 226 height 399
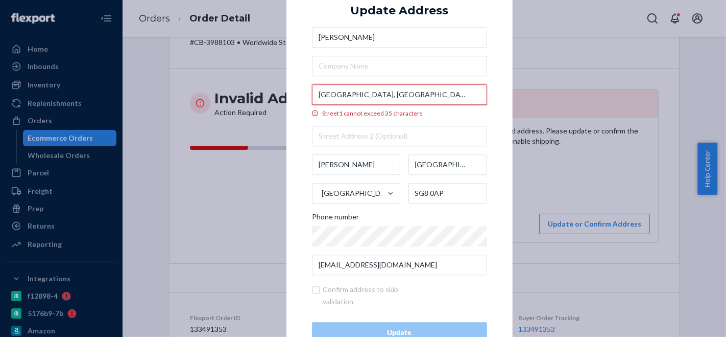
click at [411, 99] on input "Kingston Wood Farm House, Ermine Way" at bounding box center [399, 94] width 175 height 20
drag, startPoint x: 408, startPoint y: 94, endPoint x: 453, endPoint y: 96, distance: 44.5
click at [453, 96] on input "Kingston Wood Farm House, Ermine Way" at bounding box center [399, 94] width 175 height 20
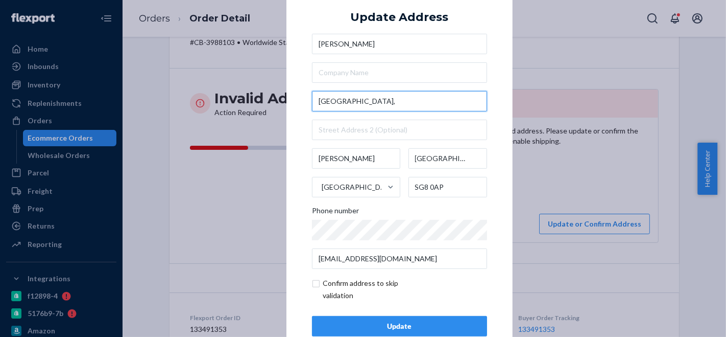
type input "Kingston Wood Farm House,"
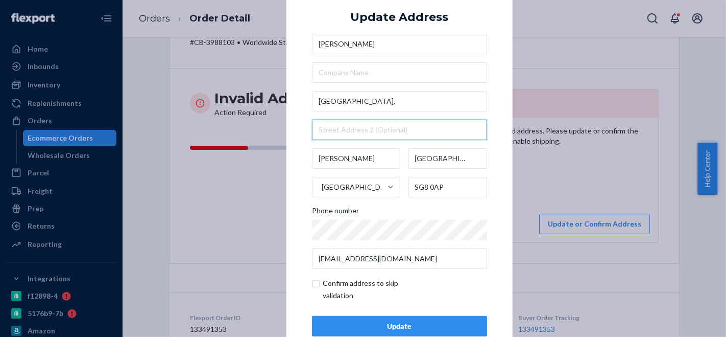
click at [353, 135] on input "text" at bounding box center [399, 130] width 175 height 20
paste input "Ermine Way"
type input "Ermine Way"
click at [295, 133] on div "× Update Address Julian Metherell Kingston Wood Farm House, Ermine Way Arringto…" at bounding box center [400, 168] width 226 height 386
click at [295, 133] on div "× Update Address Julian Metherell Kingston Wood Farm House, Kingston Wood Farm …" at bounding box center [400, 168] width 226 height 386
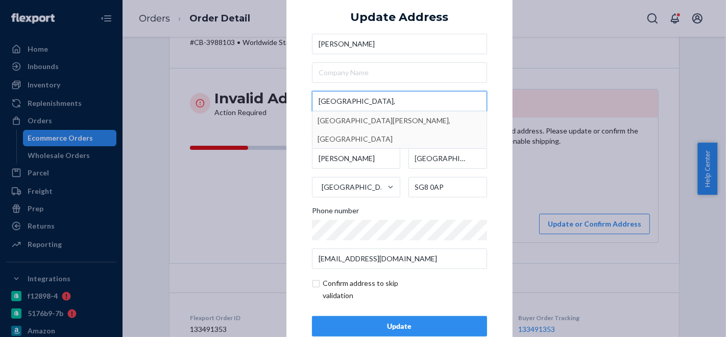
click at [423, 99] on input "Kingston Wood Farm House," at bounding box center [399, 101] width 175 height 20
type input "Kingston Wood Farm House"
click at [288, 123] on div "× Update Address Julian Metherell Kingston Wood Farm House Kingston Wood Farm H…" at bounding box center [400, 168] width 226 height 386
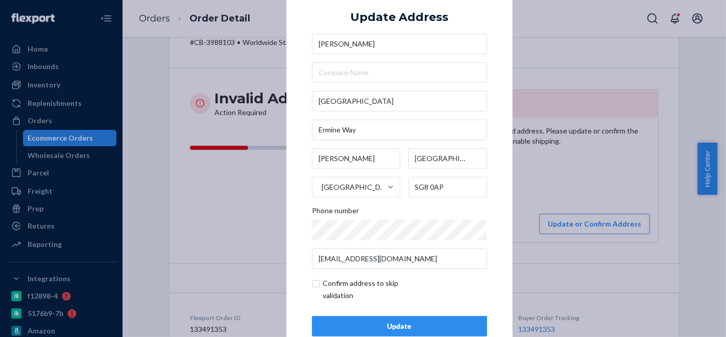
scroll to position [25, 0]
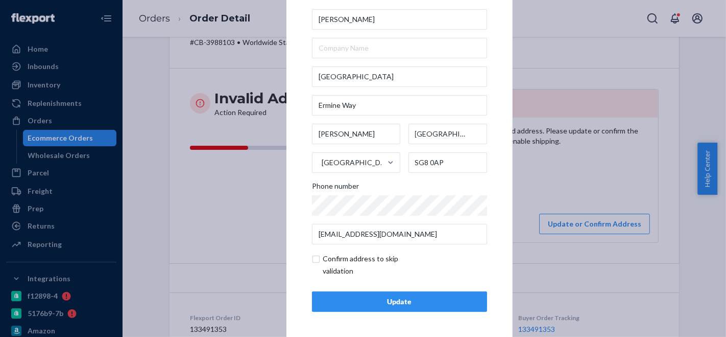
click at [384, 299] on div "Update" at bounding box center [400, 301] width 158 height 10
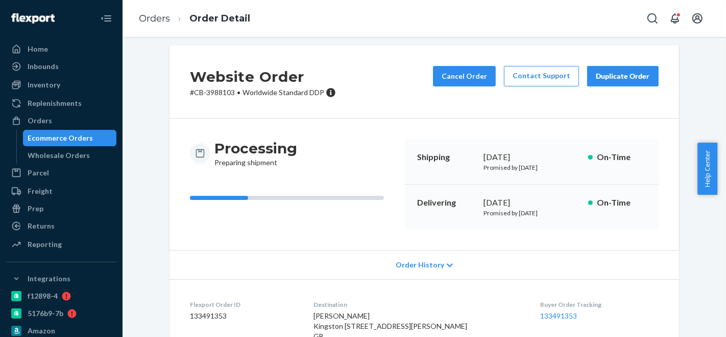
scroll to position [0, 0]
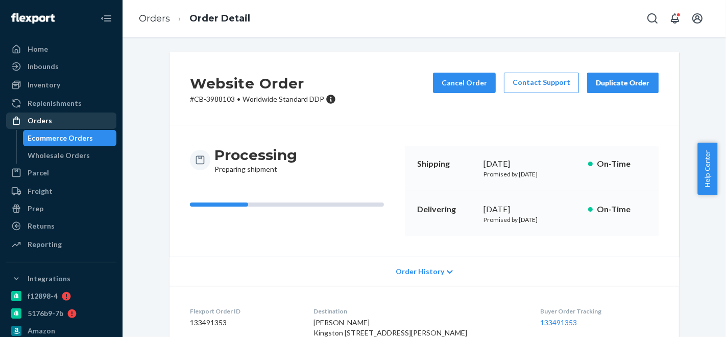
click at [52, 124] on div "Orders" at bounding box center [61, 120] width 108 height 14
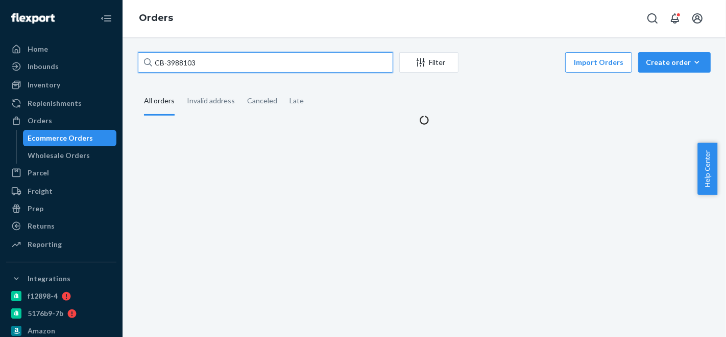
click at [263, 63] on input "CB-3988103" at bounding box center [265, 62] width 255 height 20
paste input "BIO-2351126"
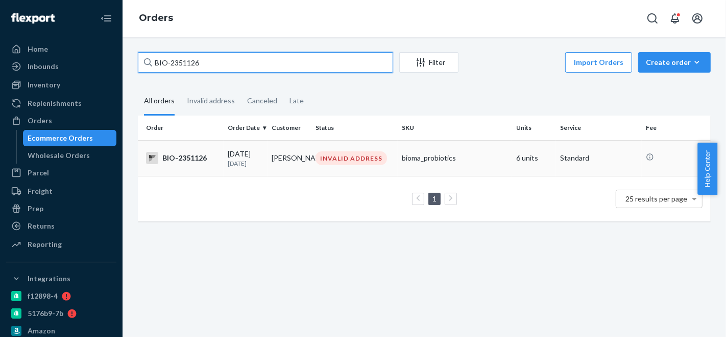
type input "BIO-2351126"
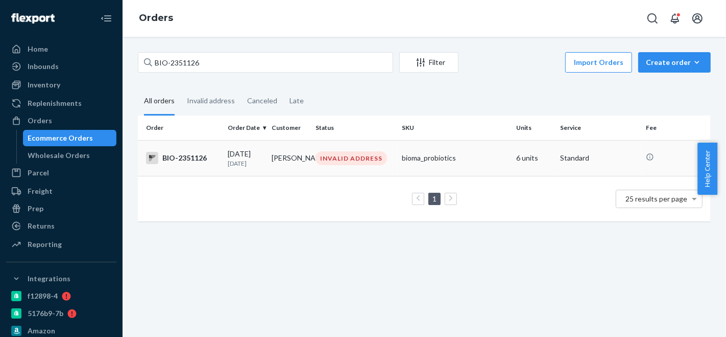
click at [305, 150] on td "Jennifer Gasa" at bounding box center [290, 158] width 44 height 36
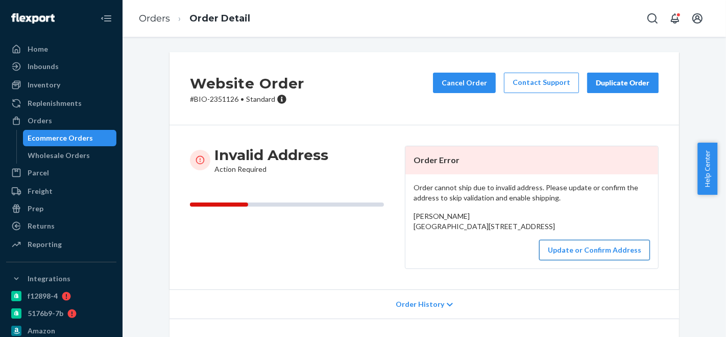
click at [588, 260] on button "Update or Confirm Address" at bounding box center [594, 250] width 111 height 20
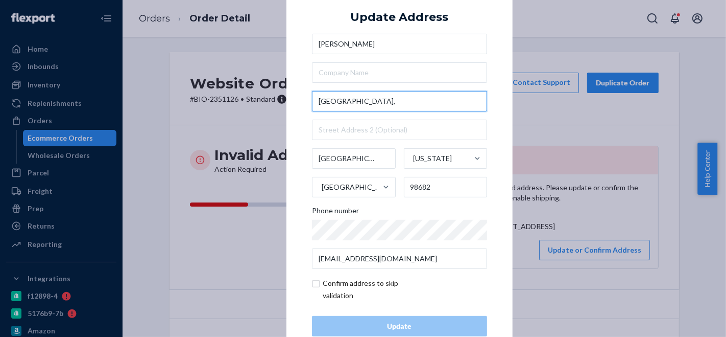
click at [417, 107] on input "Northeast 181th Avenue," at bounding box center [399, 101] width 175 height 20
paste input "7813 NE 181st AveVancouver, WA 98682"
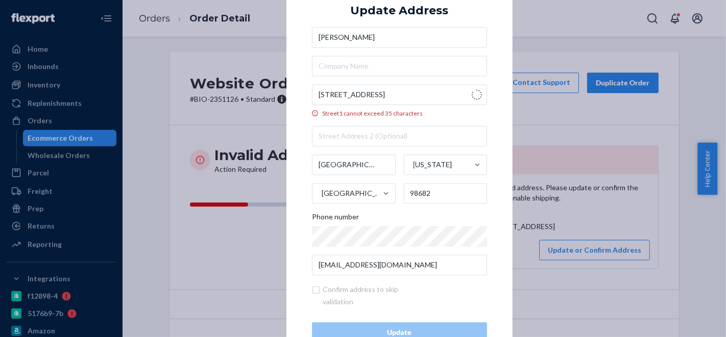
type input "7813 NE 181st Ave"
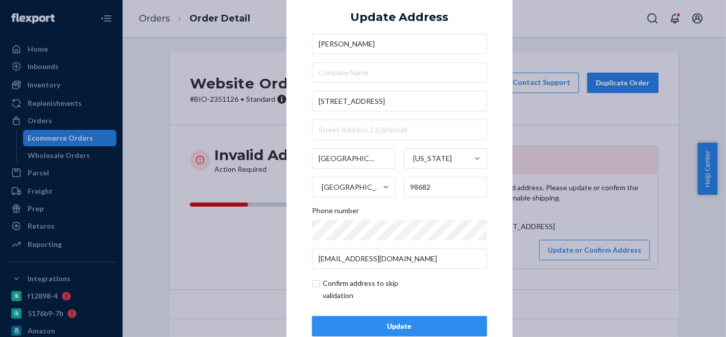
scroll to position [25, 0]
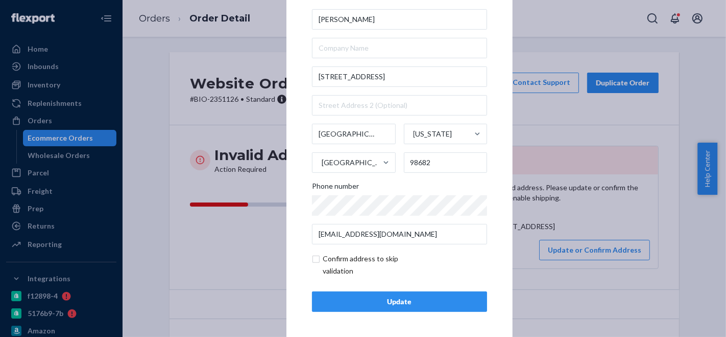
click at [388, 300] on div "Update" at bounding box center [400, 301] width 158 height 10
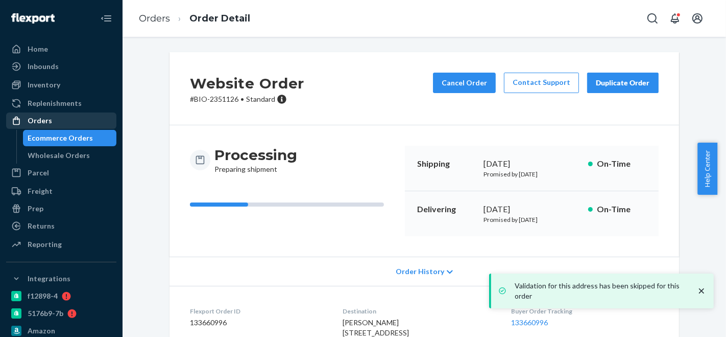
click at [60, 125] on div "Orders" at bounding box center [61, 120] width 108 height 14
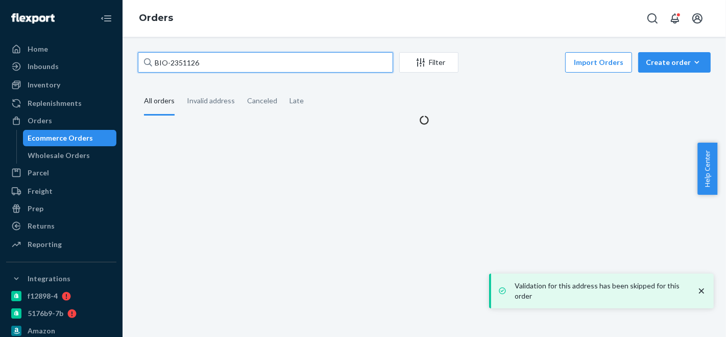
click at [269, 58] on input "BIO-2351126" at bounding box center [265, 62] width 255 height 20
paste input "276677"
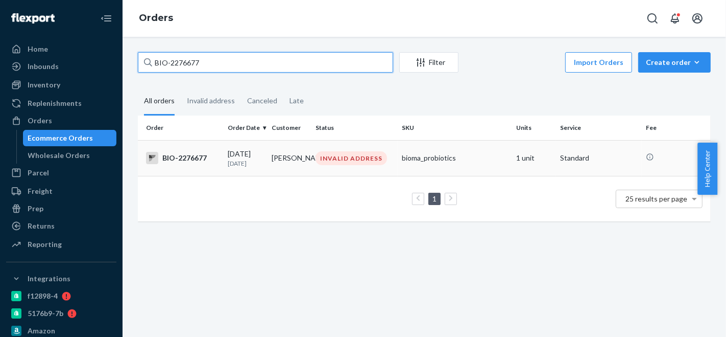
type input "BIO-2276677"
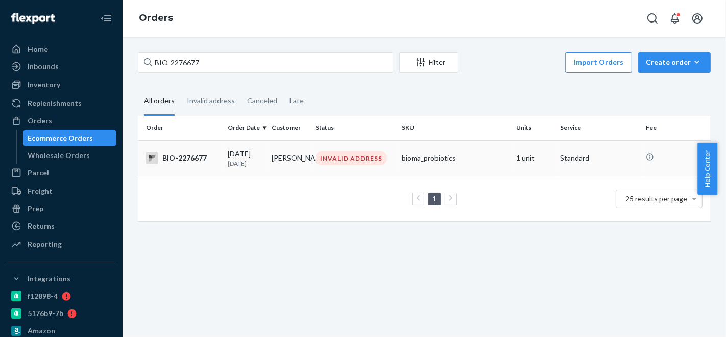
click at [312, 157] on td "INVALID ADDRESS" at bounding box center [355, 158] width 86 height 36
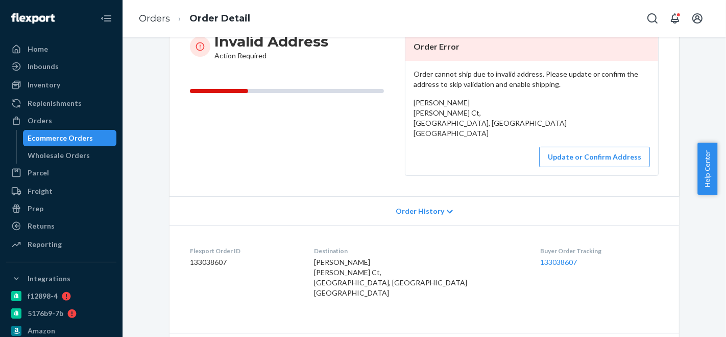
scroll to position [170, 0]
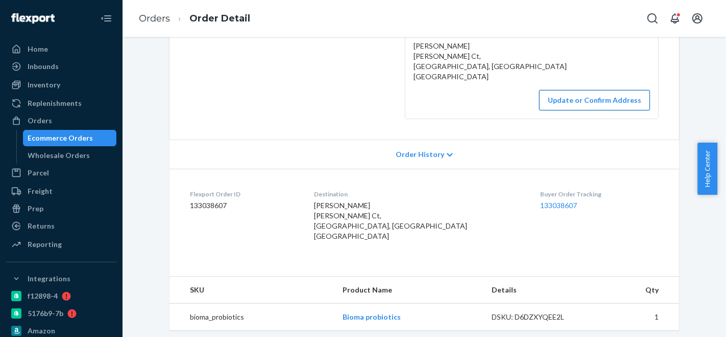
click at [588, 97] on button "Update or Confirm Address" at bounding box center [594, 100] width 111 height 20
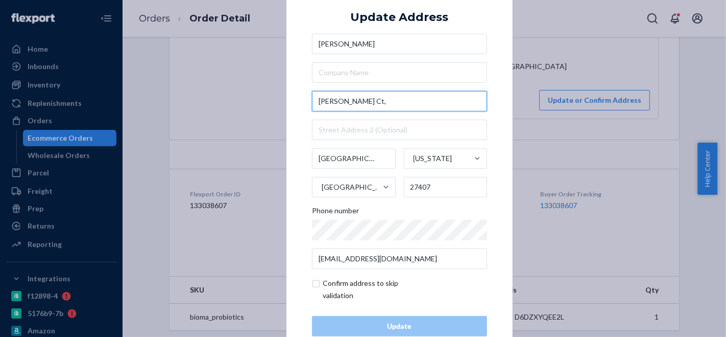
click at [391, 96] on input "Carissa Ct," at bounding box center [399, 101] width 175 height 20
paste input "7 Carissa Ct, Greensboro, NC 27407"
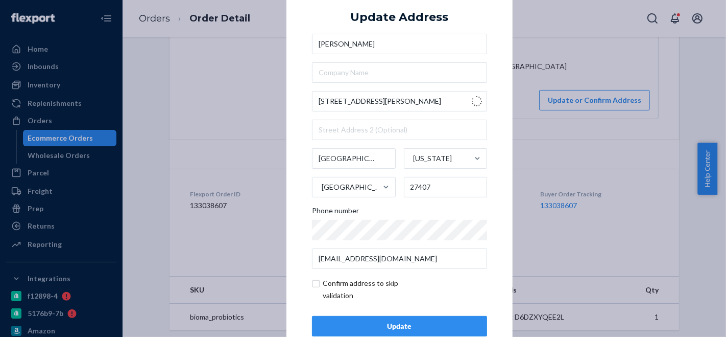
type input "7 Carissa Ct"
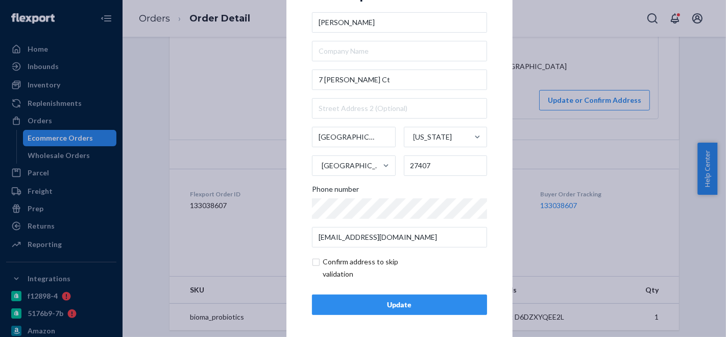
scroll to position [25, 0]
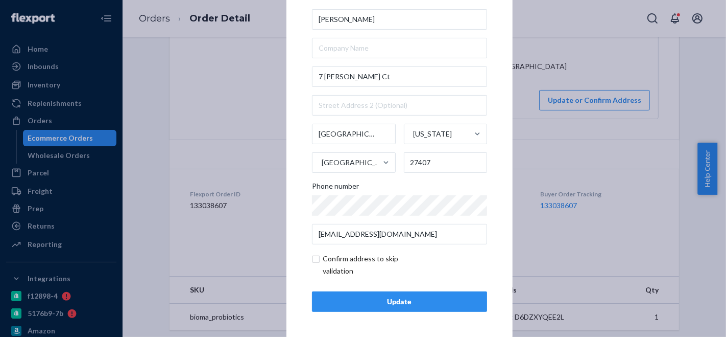
click at [396, 295] on button "Update" at bounding box center [399, 301] width 175 height 20
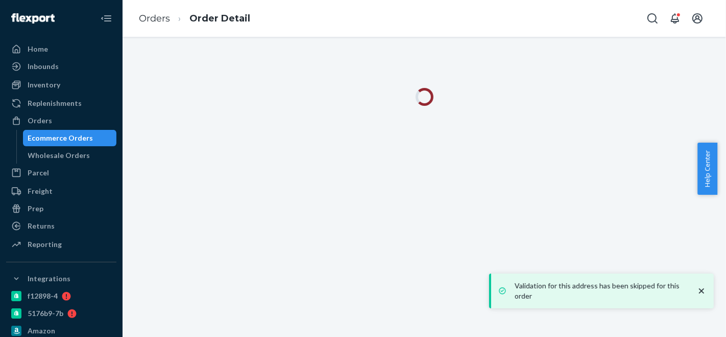
scroll to position [0, 0]
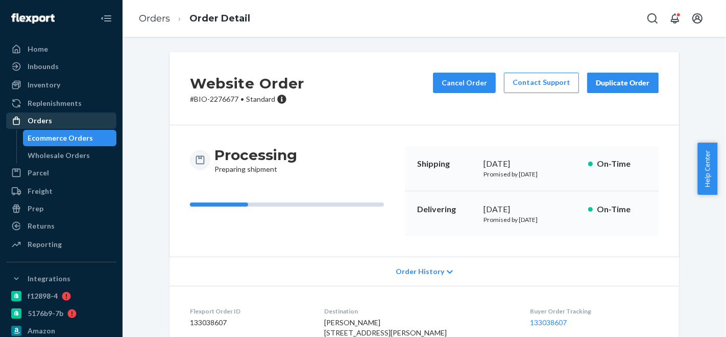
click at [54, 126] on div "Orders" at bounding box center [61, 120] width 108 height 14
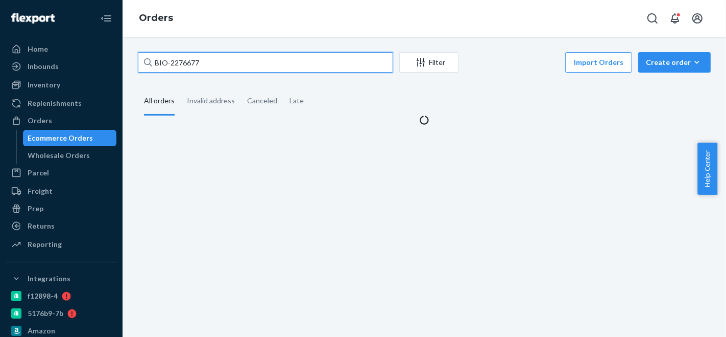
click at [249, 63] on input "BIO-2276677" at bounding box center [265, 62] width 255 height 20
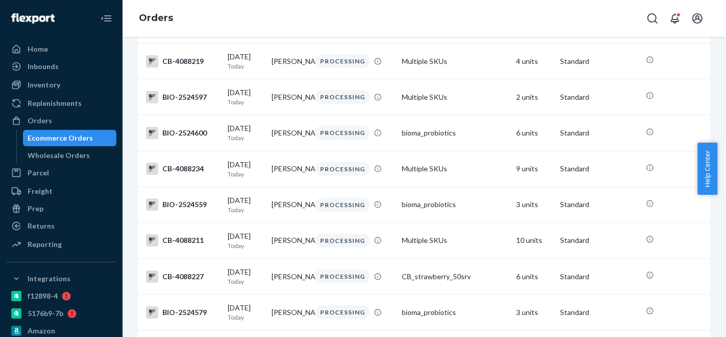
scroll to position [283, 0]
